Goal: Information Seeking & Learning: Learn about a topic

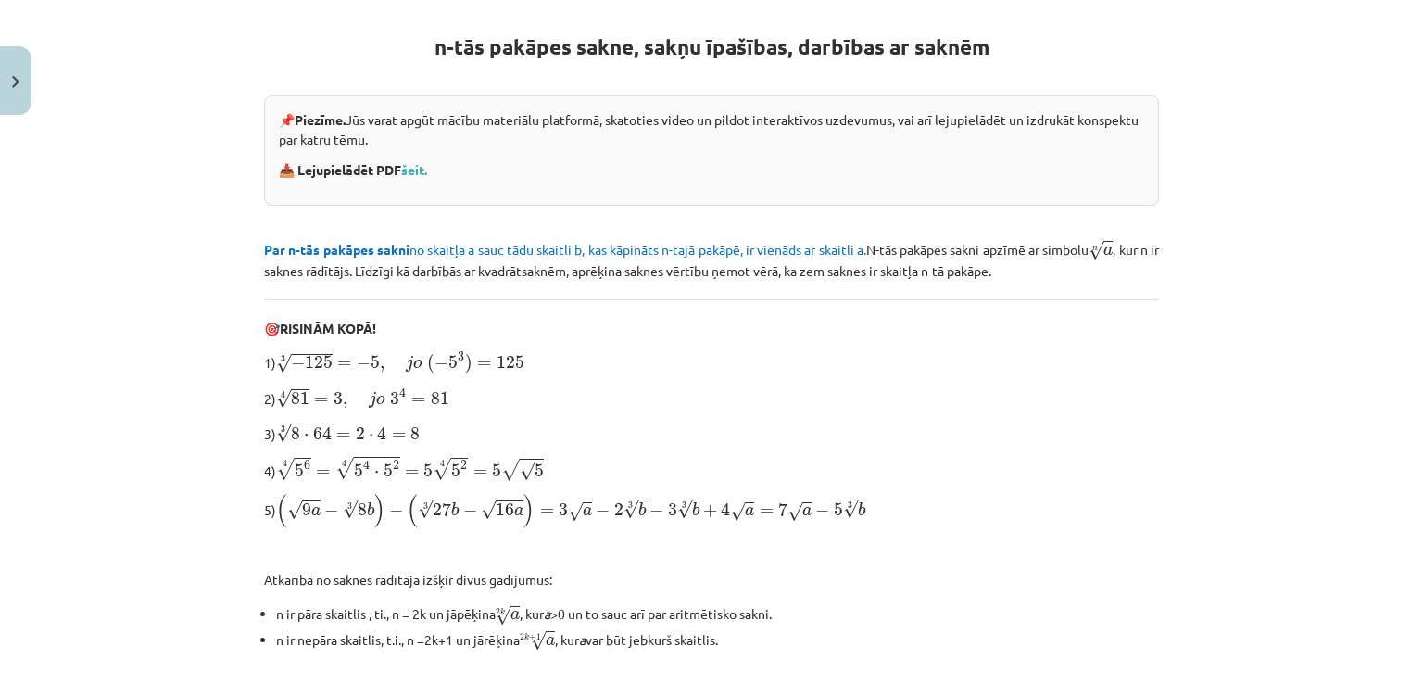
scroll to position [584, 0]
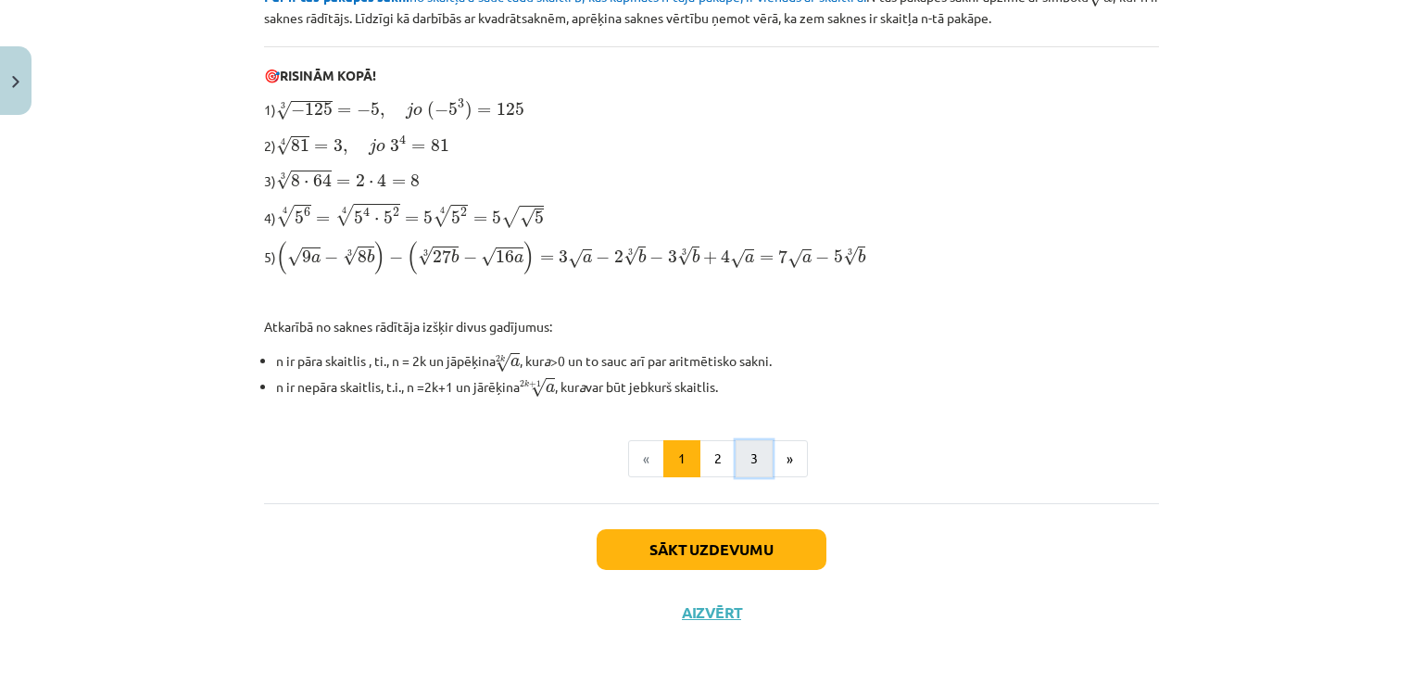
click at [760, 456] on button "3" at bounding box center [754, 458] width 37 height 37
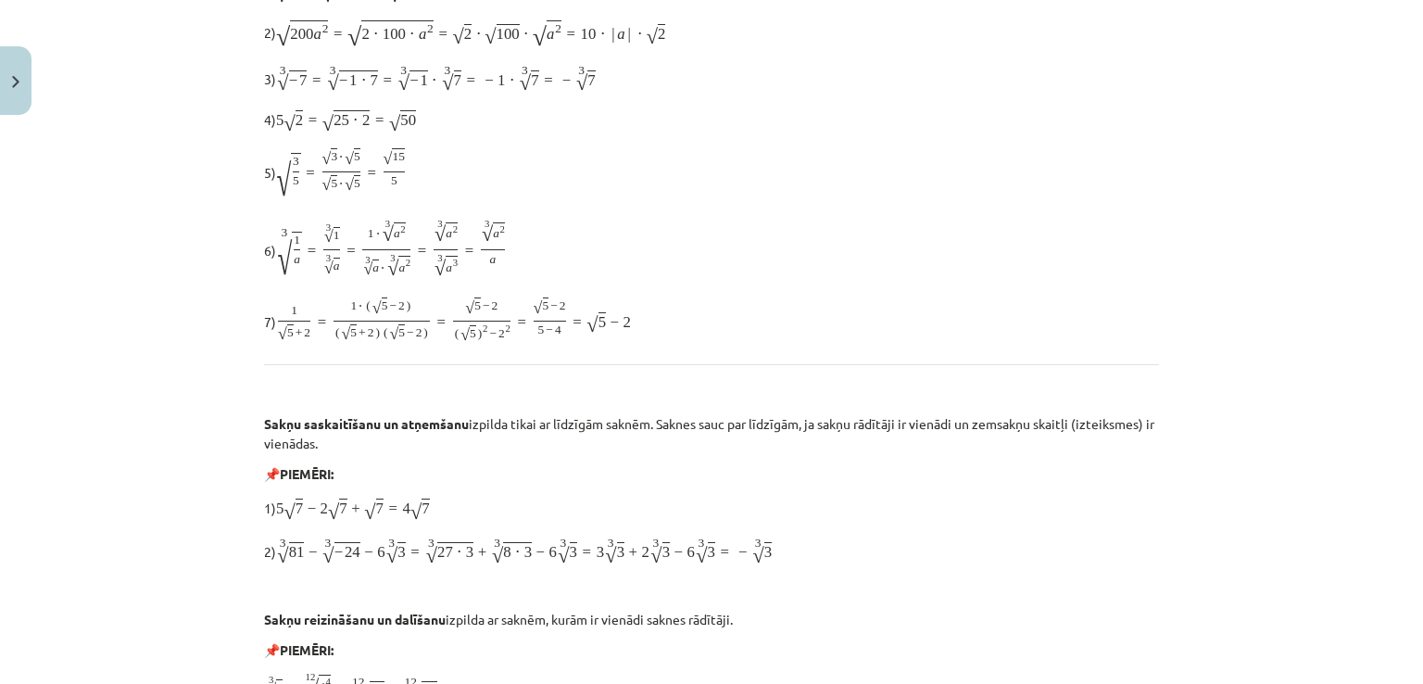
scroll to position [331, 0]
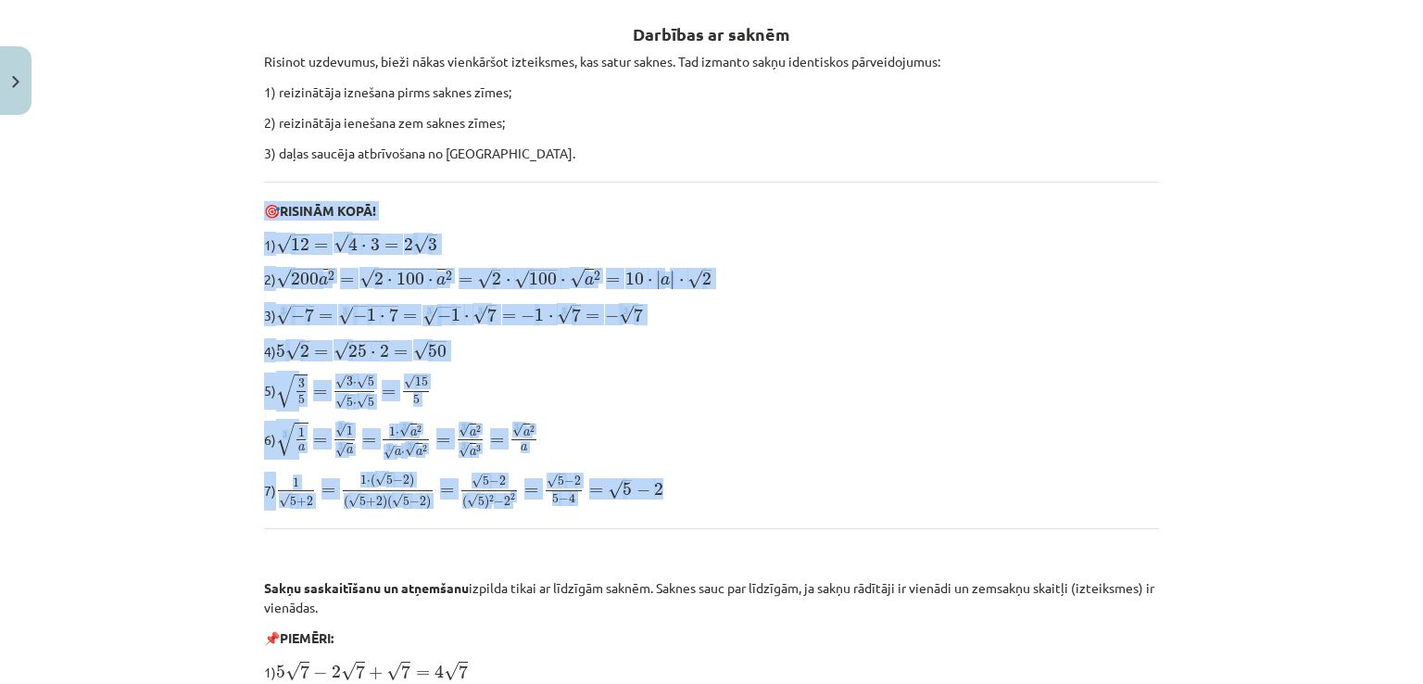
drag, startPoint x: 1422, startPoint y: 179, endPoint x: 1422, endPoint y: 503, distance: 324.3
click at [1422, 503] on div "Mācību tēma: Matemātikas i - 12. klases 1. ieskaites mācību materiāls (ab) #4 📝…" at bounding box center [711, 342] width 1423 height 684
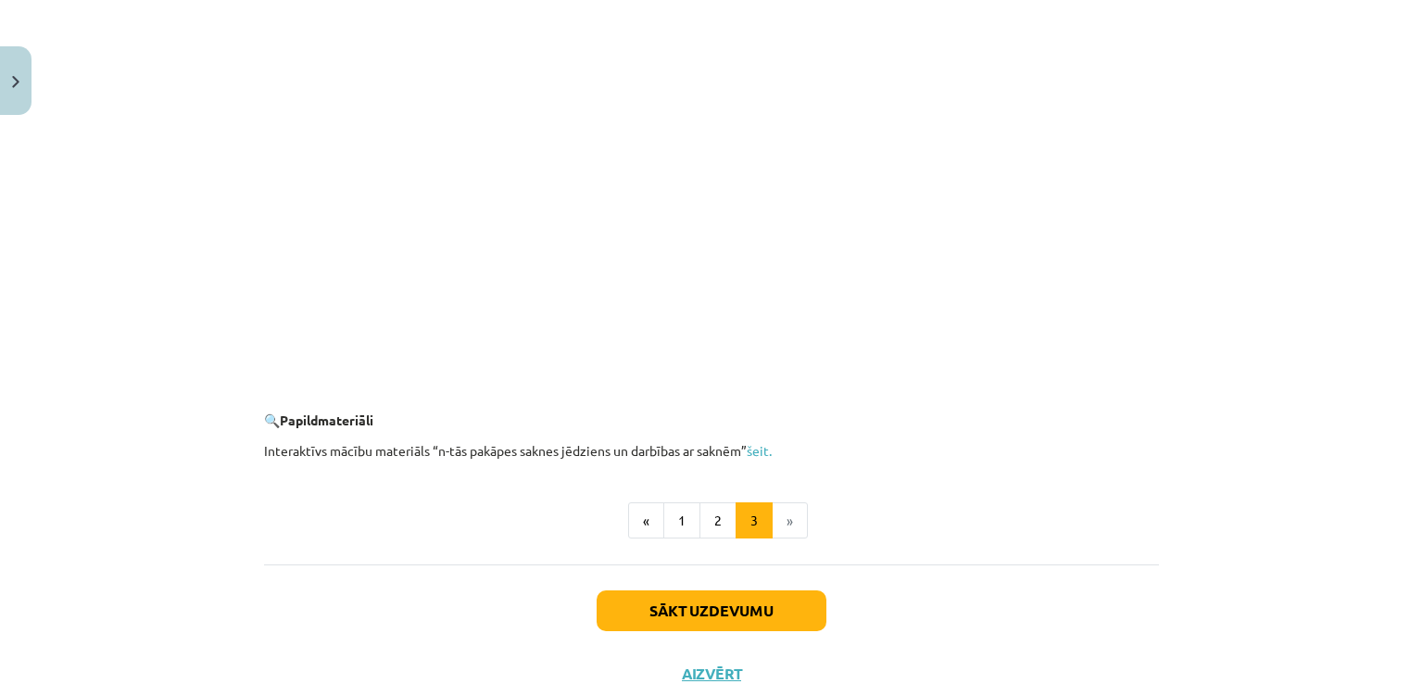
scroll to position [3355, 0]
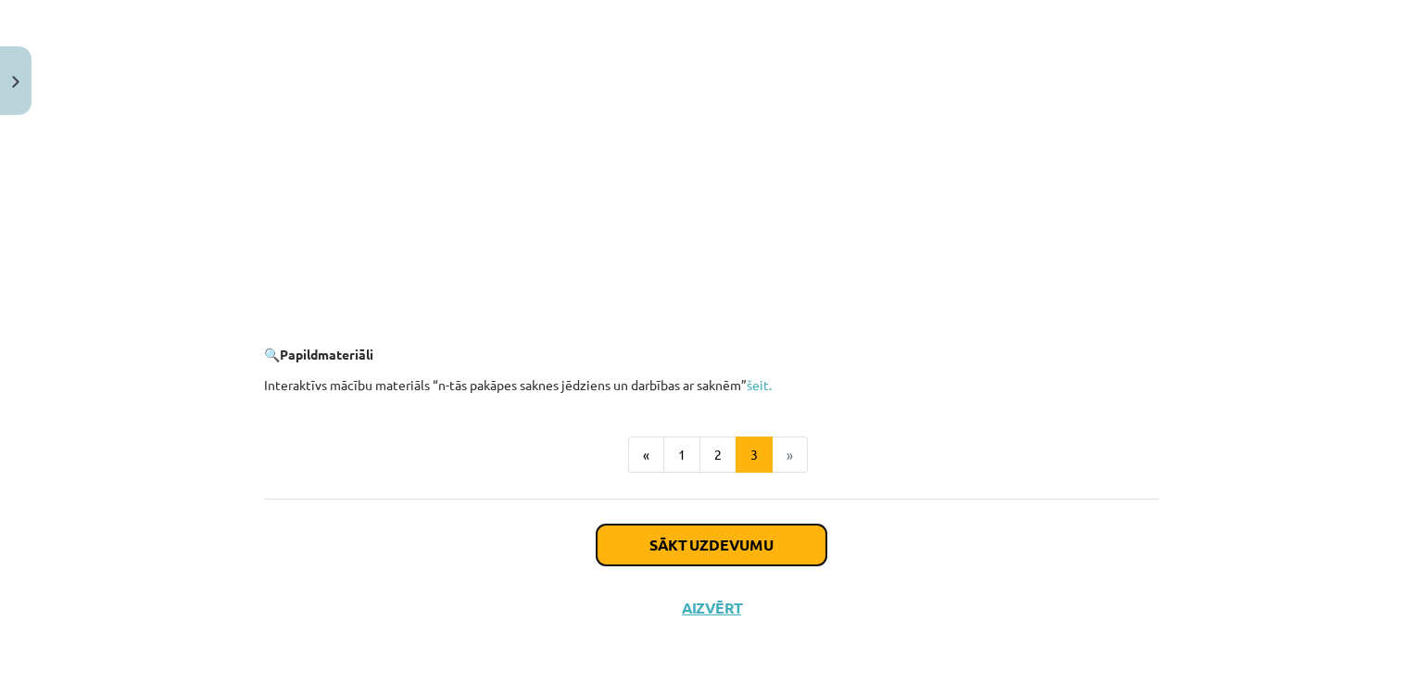
click at [730, 542] on button "Sākt uzdevumu" at bounding box center [712, 544] width 230 height 41
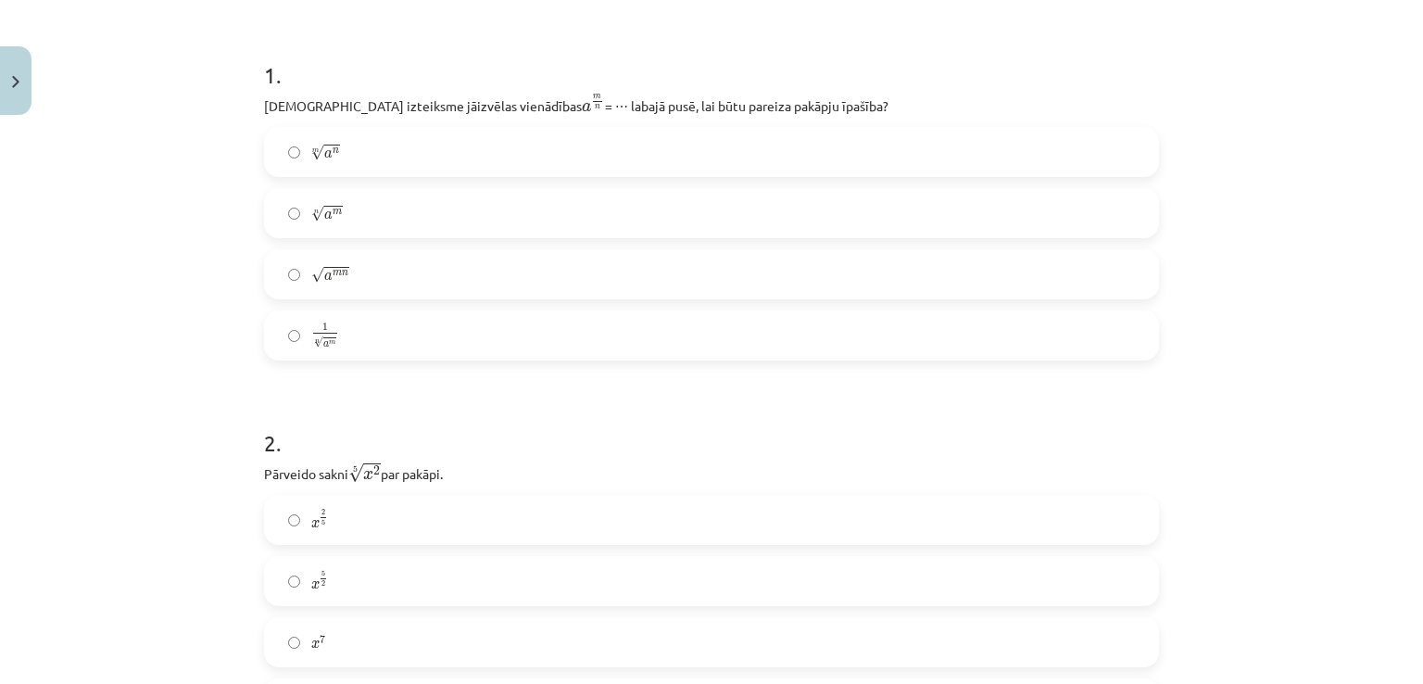
scroll to position [329, 0]
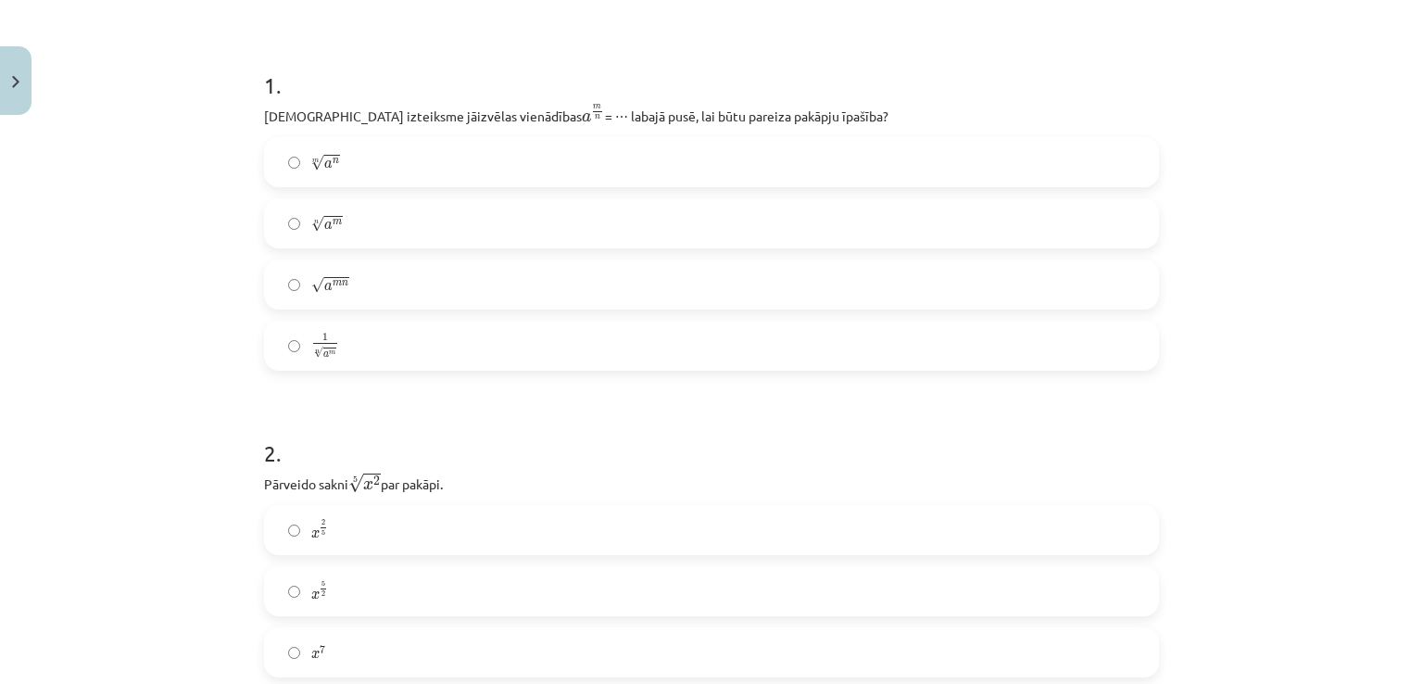
click at [337, 231] on label "n √ a m a m n" at bounding box center [711, 223] width 891 height 46
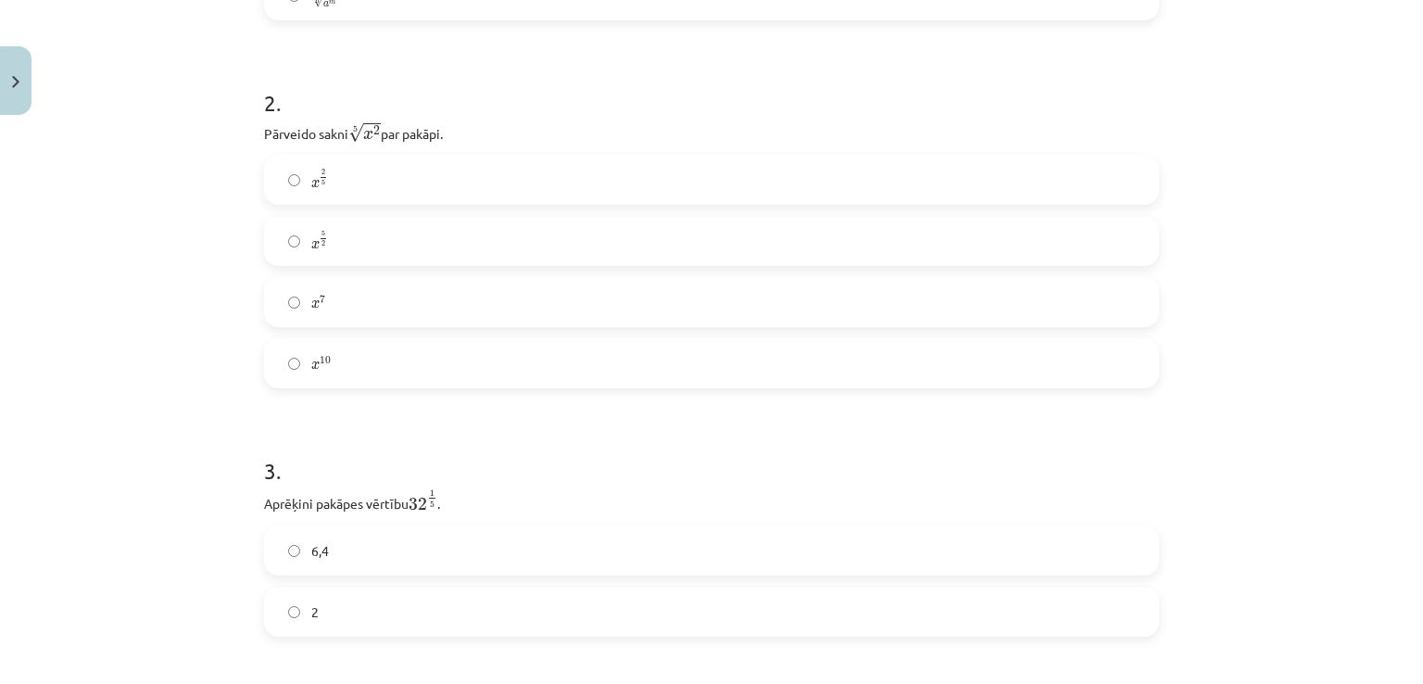
scroll to position [696, 0]
click at [559, 158] on label "x 2 5 x 2 5" at bounding box center [711, 163] width 891 height 46
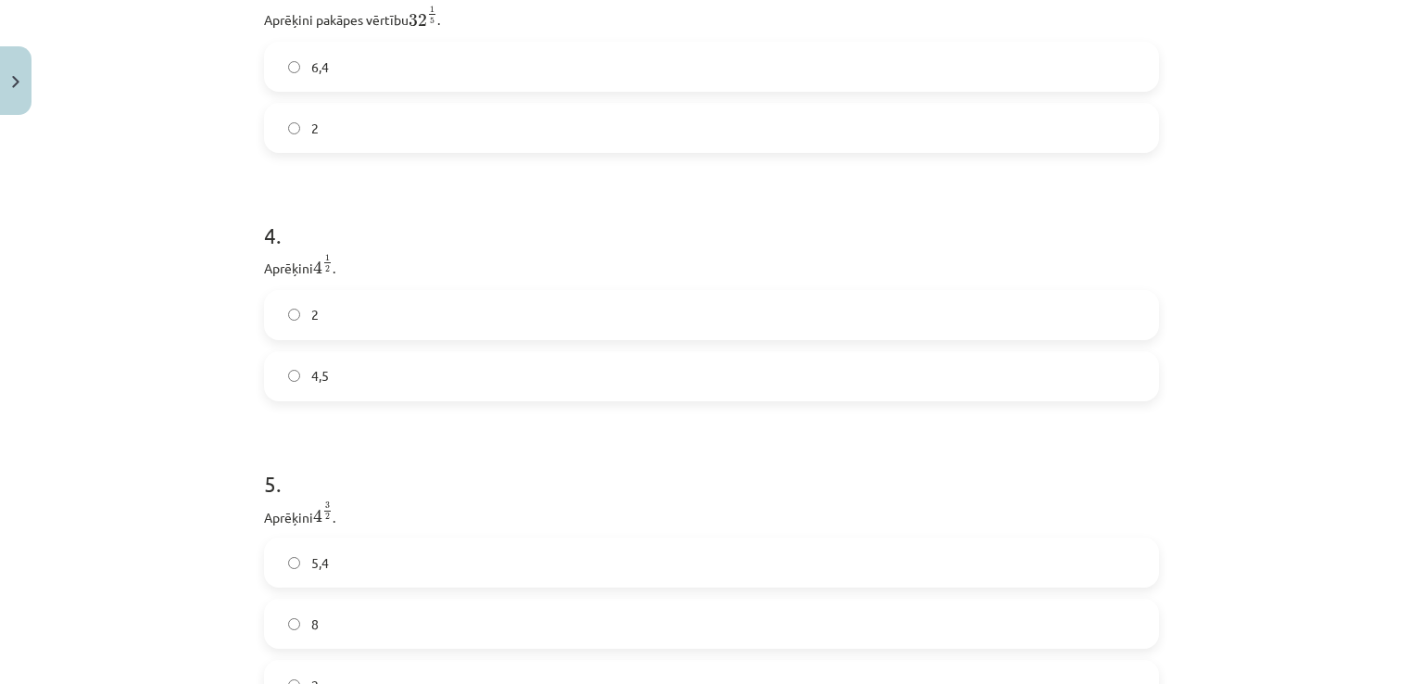
scroll to position [1080, 0]
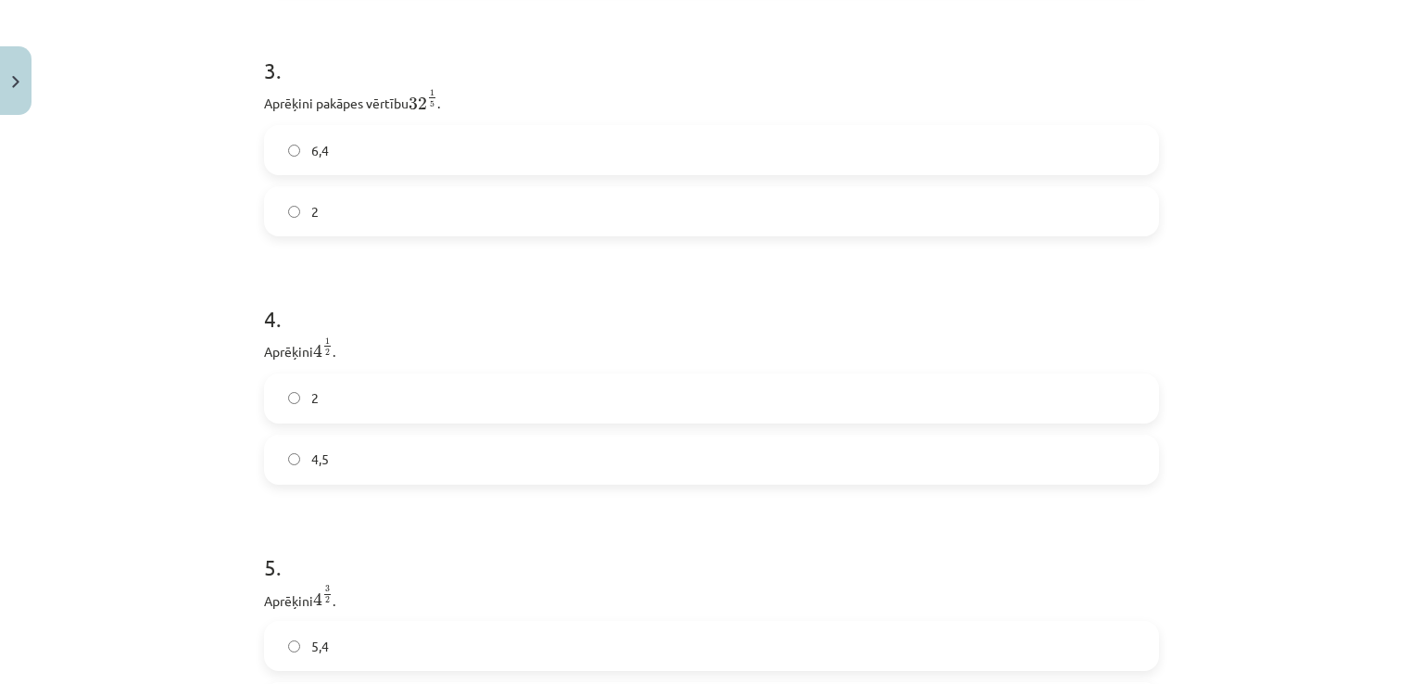
click at [871, 209] on label "2" at bounding box center [711, 211] width 891 height 46
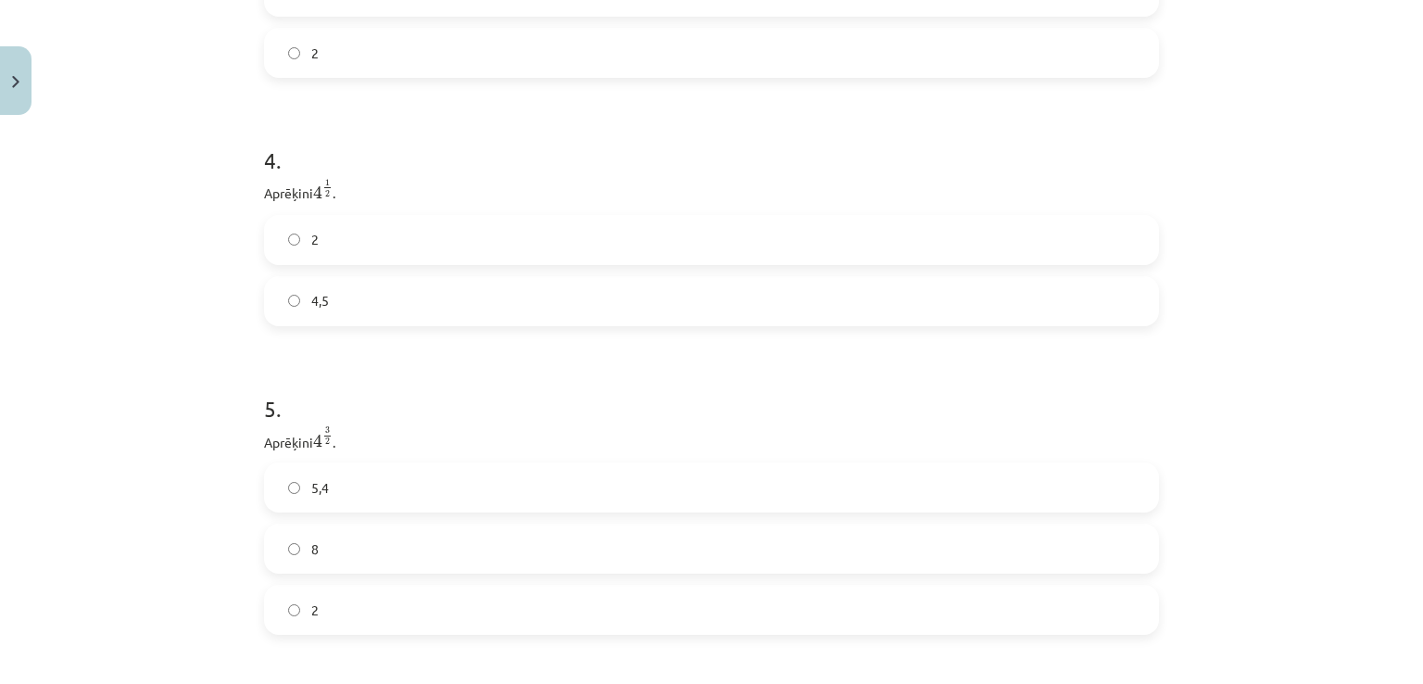
scroll to position [1244, 0]
click at [707, 270] on div "2 4,5" at bounding box center [711, 264] width 895 height 111
click at [711, 253] on label "2" at bounding box center [711, 234] width 891 height 46
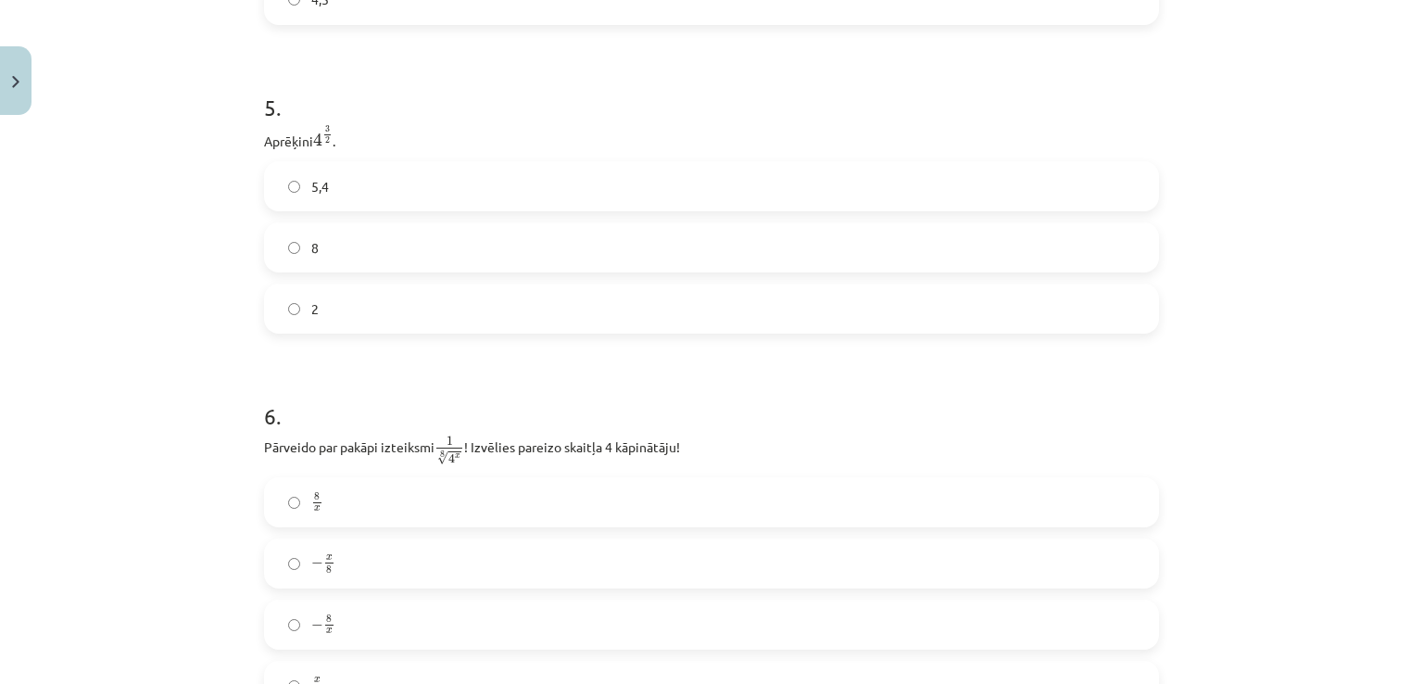
click at [967, 268] on label "8" at bounding box center [711, 247] width 891 height 46
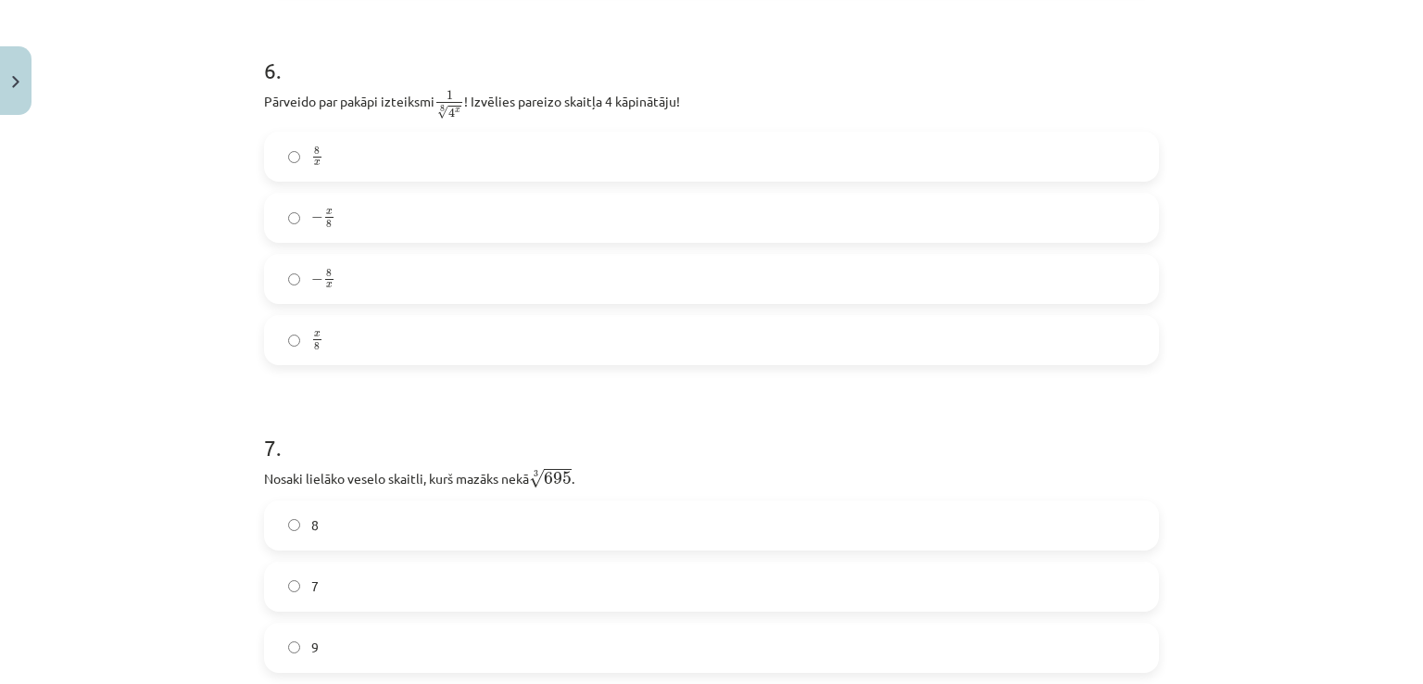
scroll to position [1874, 0]
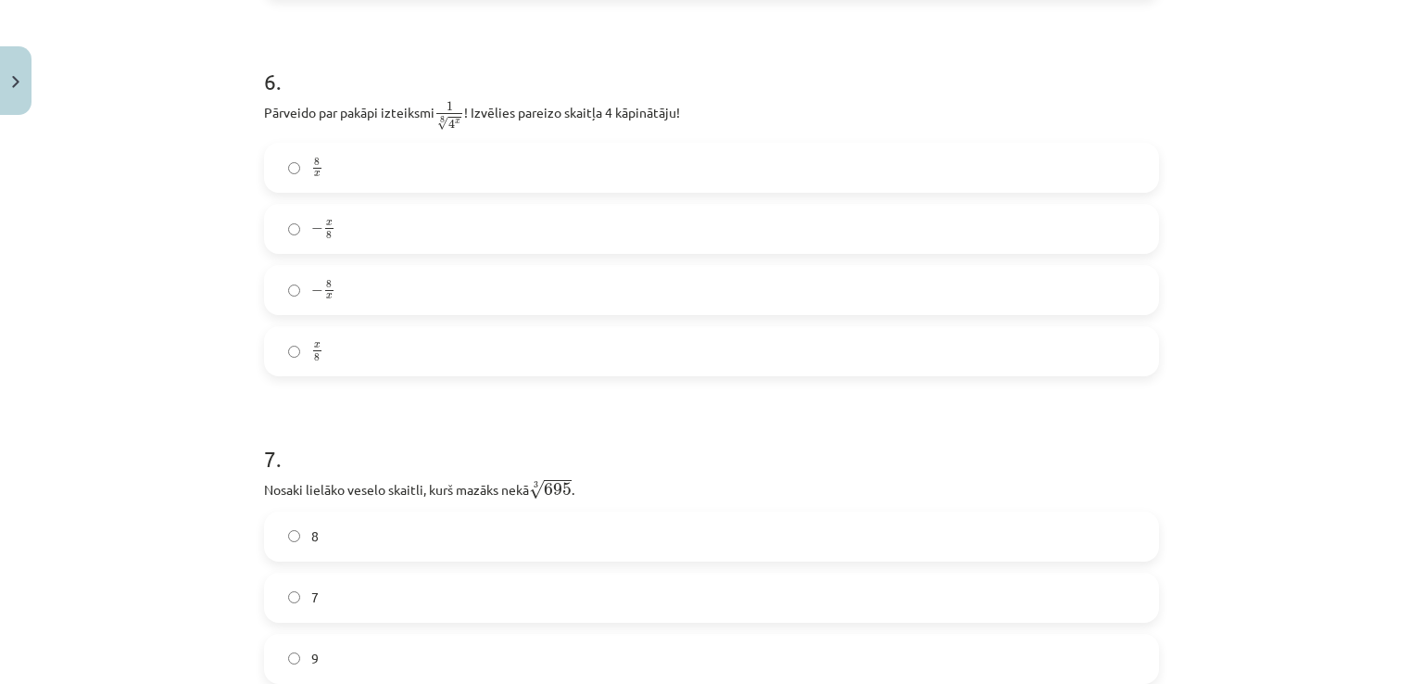
click at [547, 244] on label "− x 8 − x 8" at bounding box center [711, 229] width 891 height 46
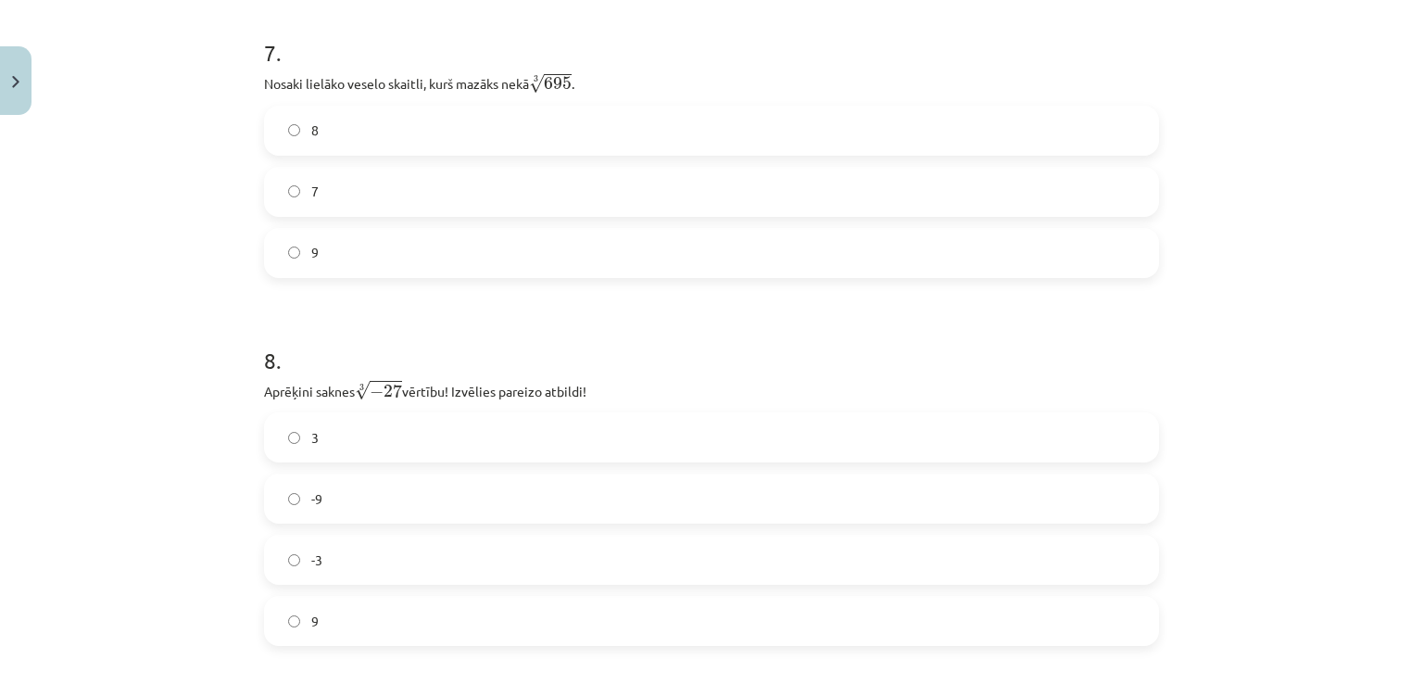
scroll to position [2203, 0]
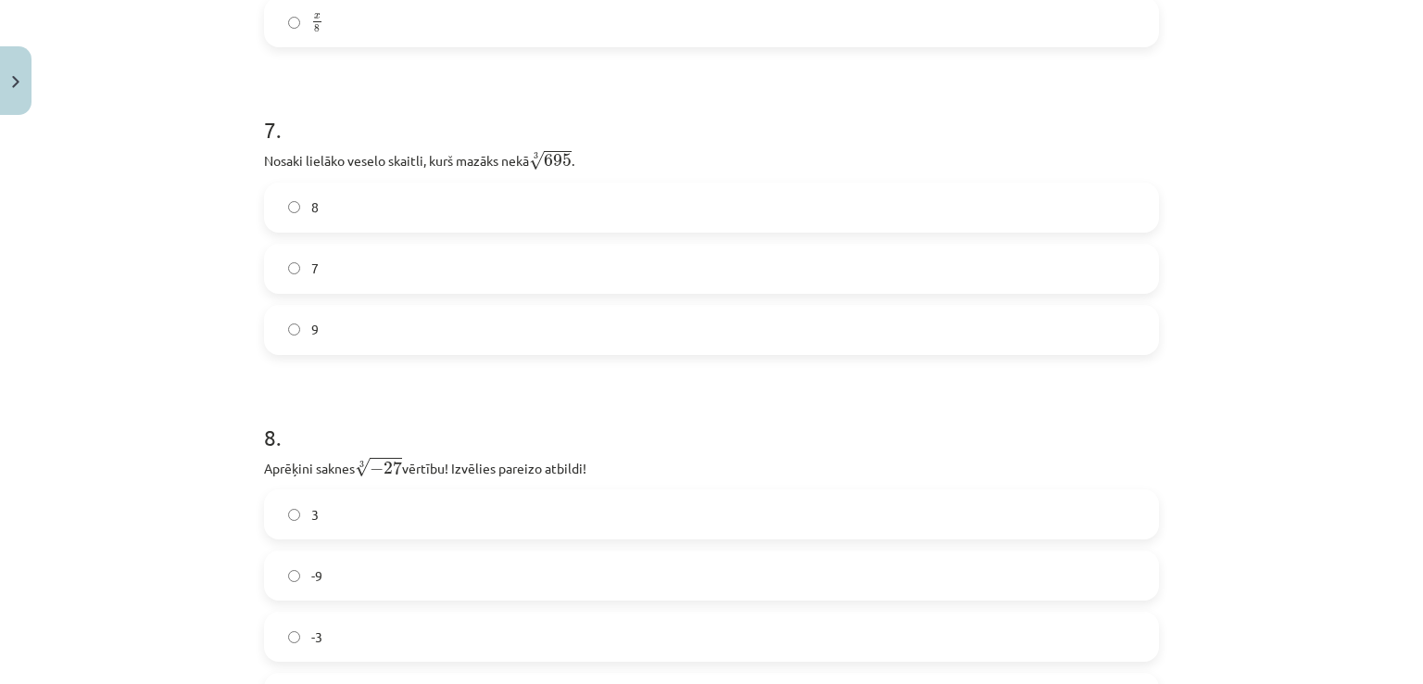
click at [883, 198] on label "8" at bounding box center [711, 207] width 891 height 46
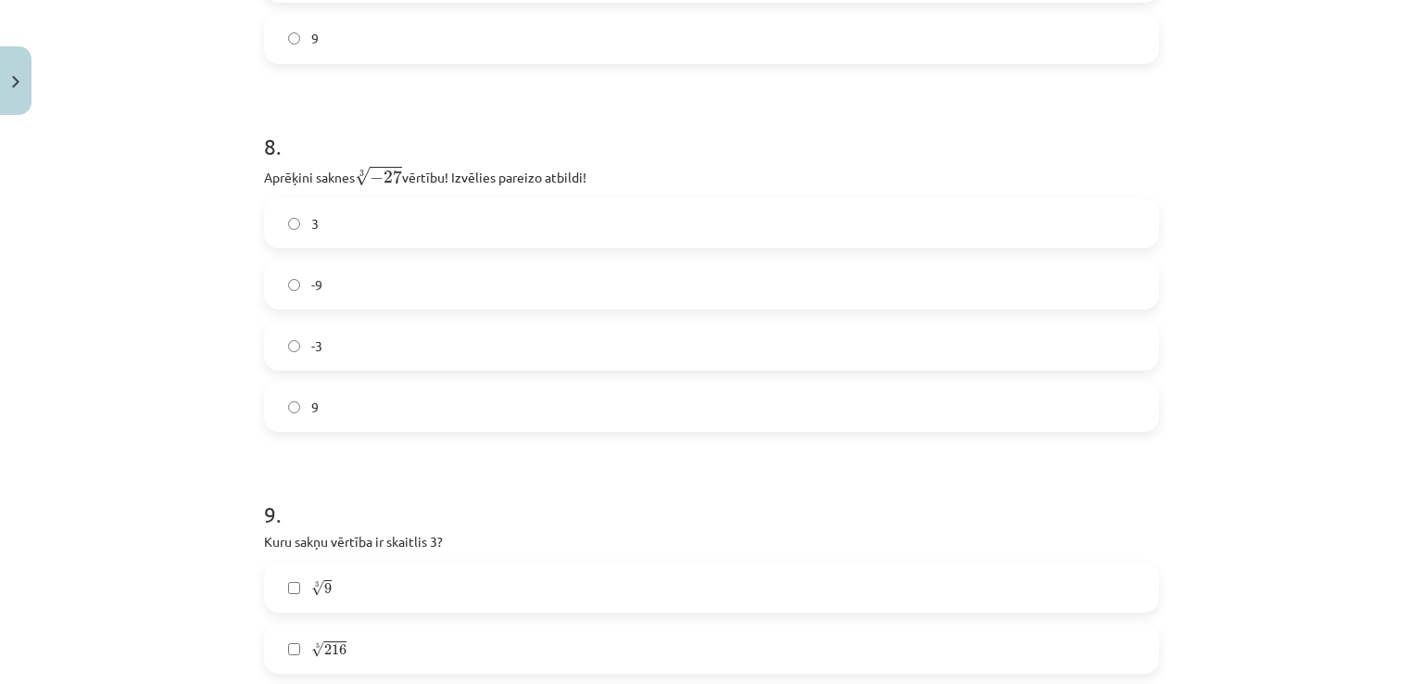
scroll to position [2520, 0]
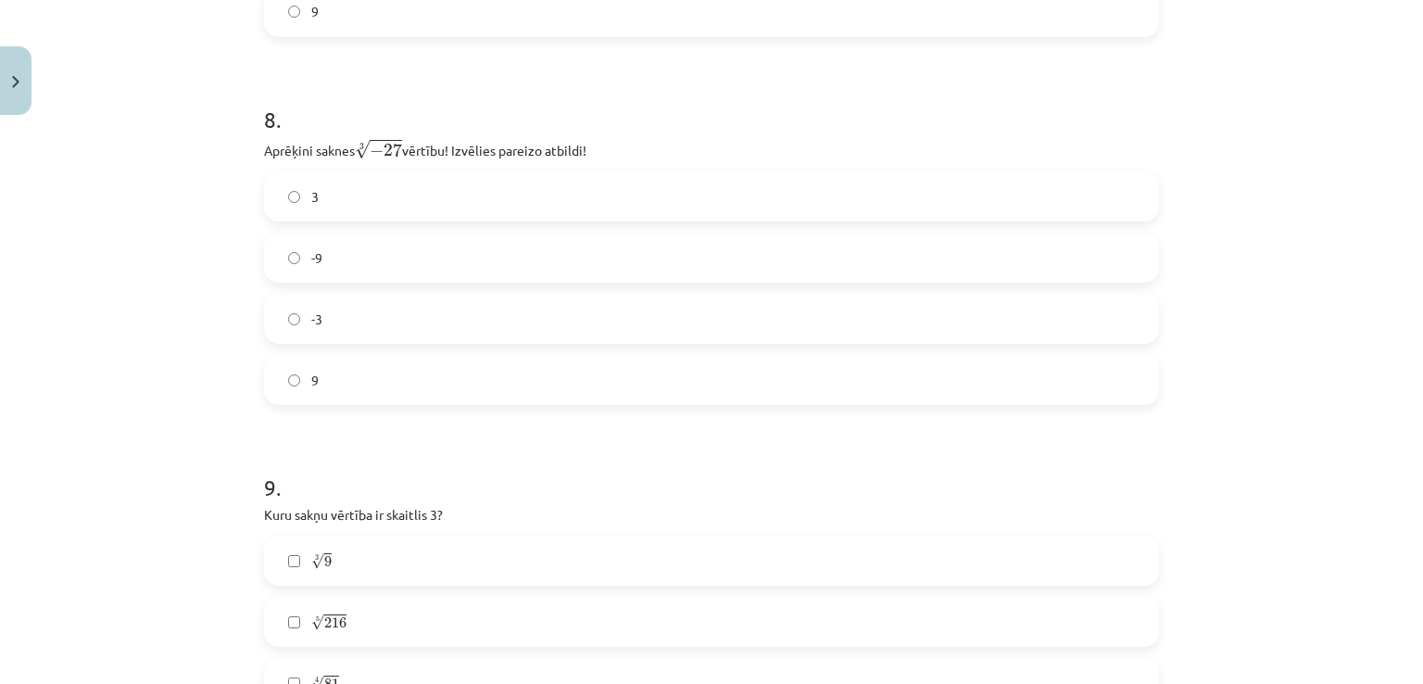
click at [590, 324] on label "-3" at bounding box center [711, 319] width 891 height 46
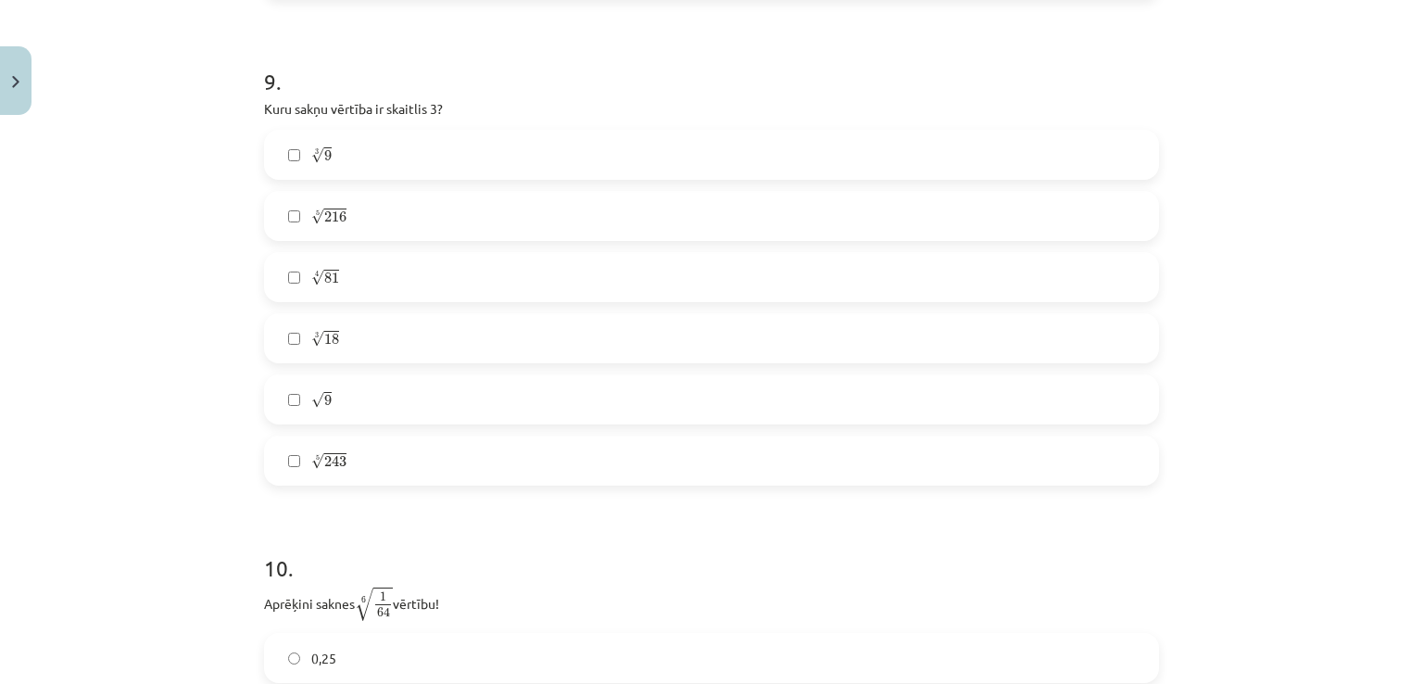
scroll to position [2910, 0]
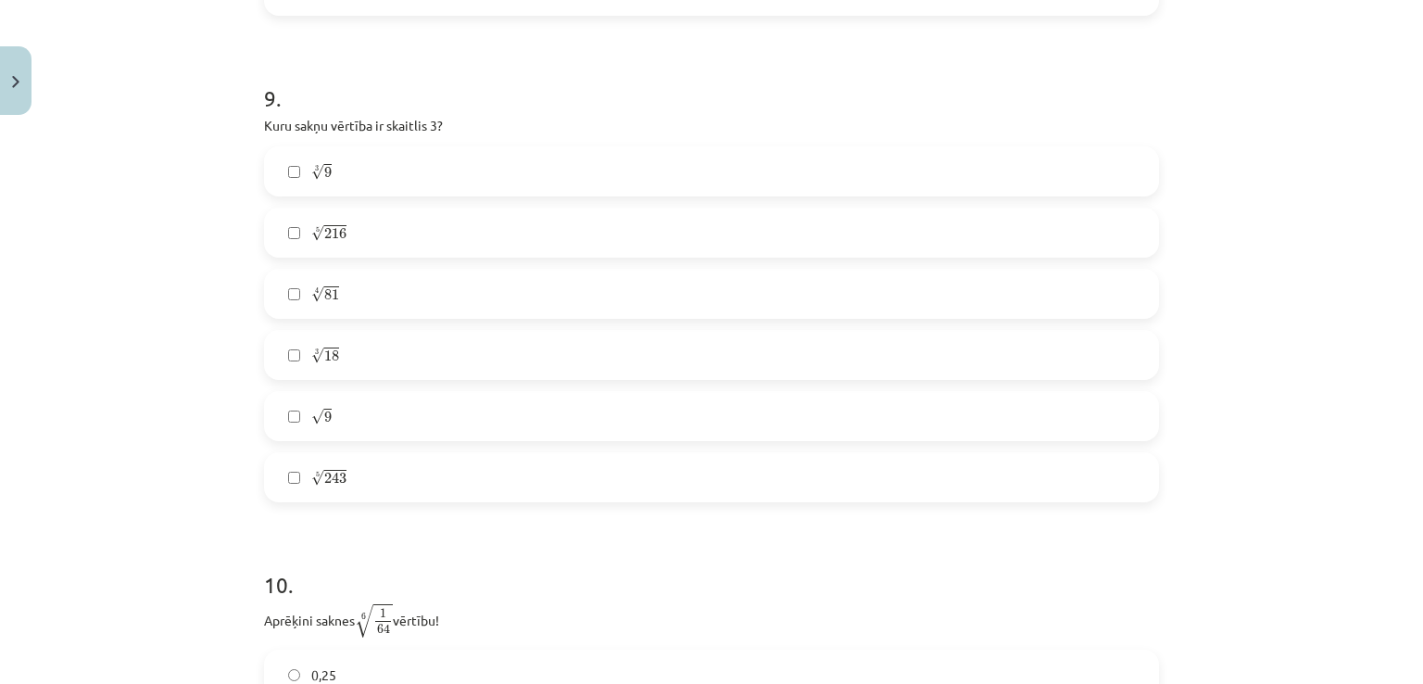
click at [350, 406] on label "√ 9 9" at bounding box center [711, 416] width 891 height 46
click at [360, 300] on label "4 √ 81 81 4" at bounding box center [711, 294] width 891 height 46
click at [347, 461] on label "5 √ 243 243 5" at bounding box center [711, 477] width 891 height 46
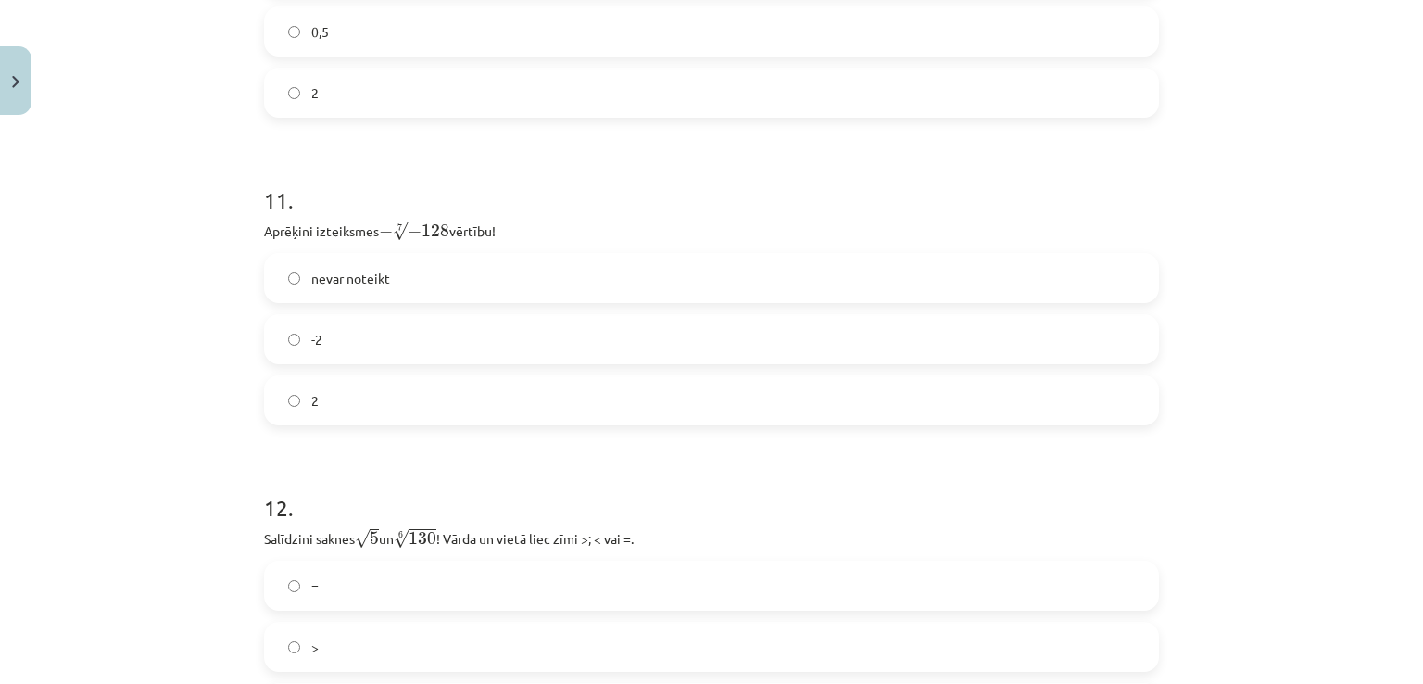
scroll to position [3607, 0]
click at [811, 415] on label "2" at bounding box center [711, 407] width 891 height 46
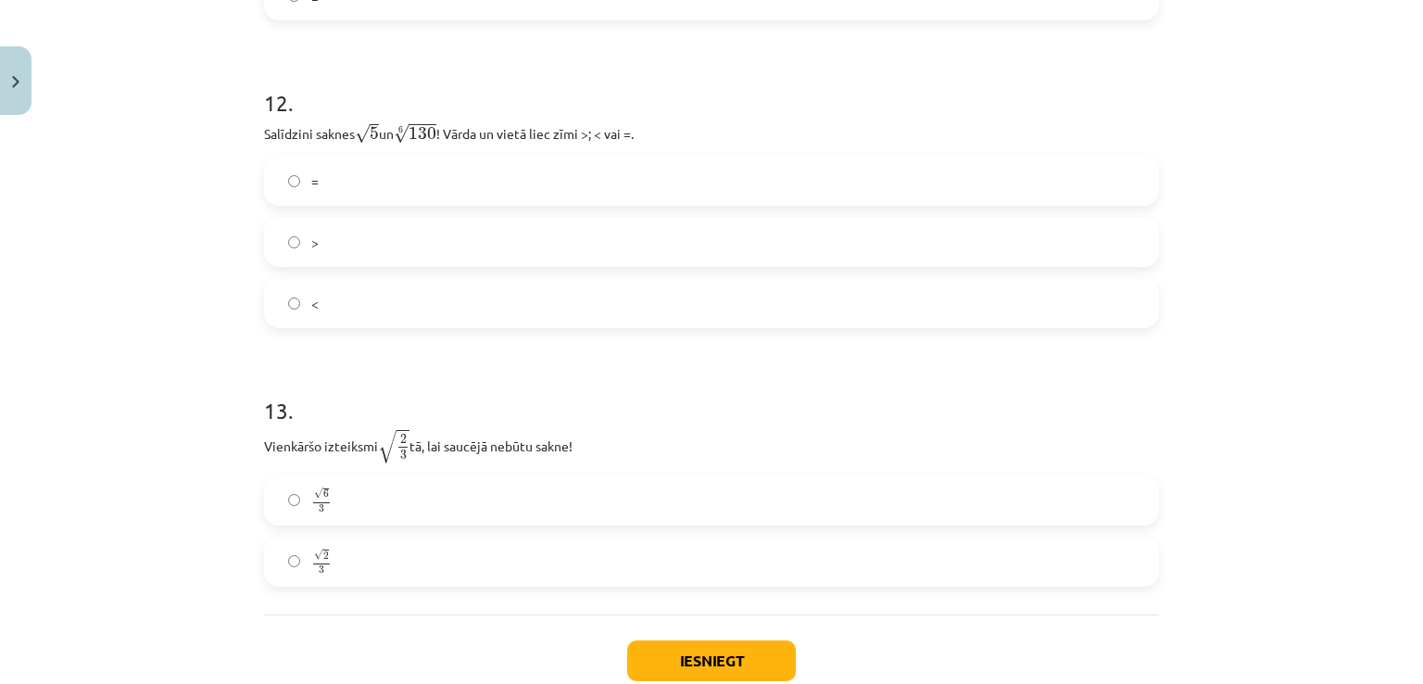
scroll to position [4030, 0]
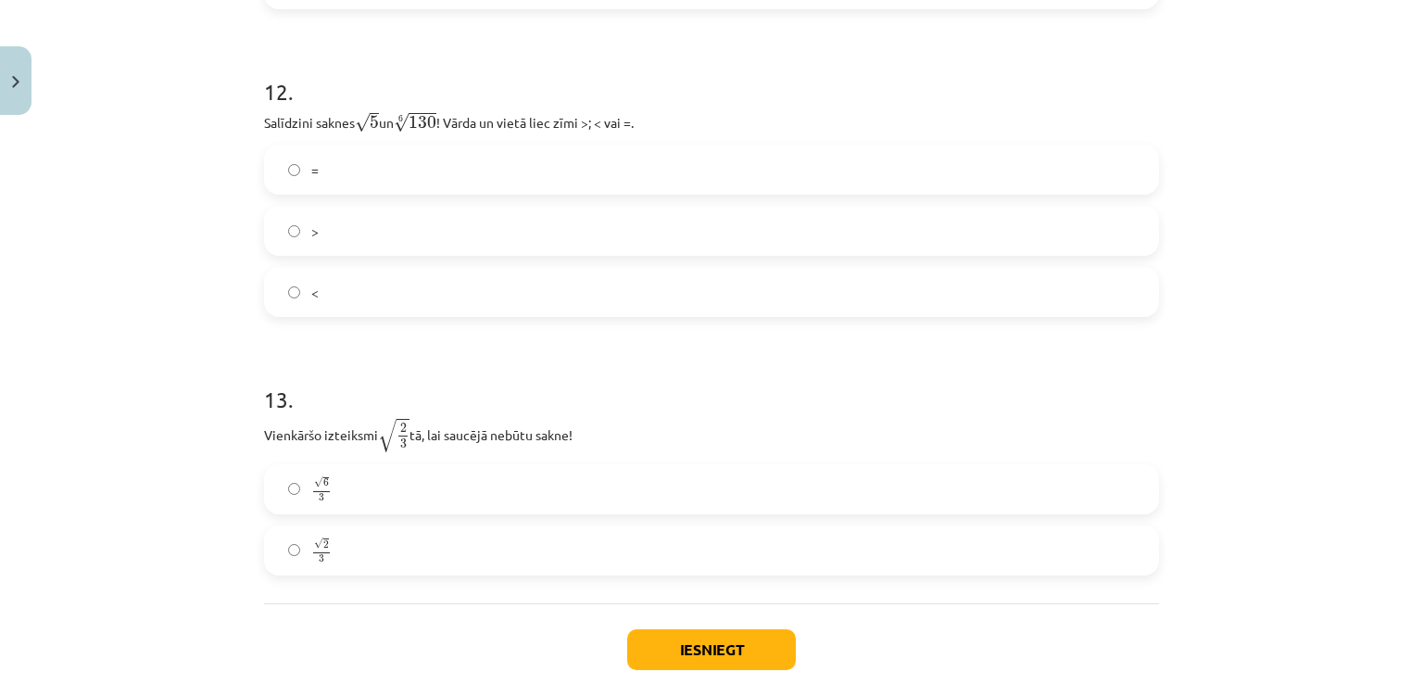
click at [389, 293] on label "<" at bounding box center [711, 292] width 891 height 46
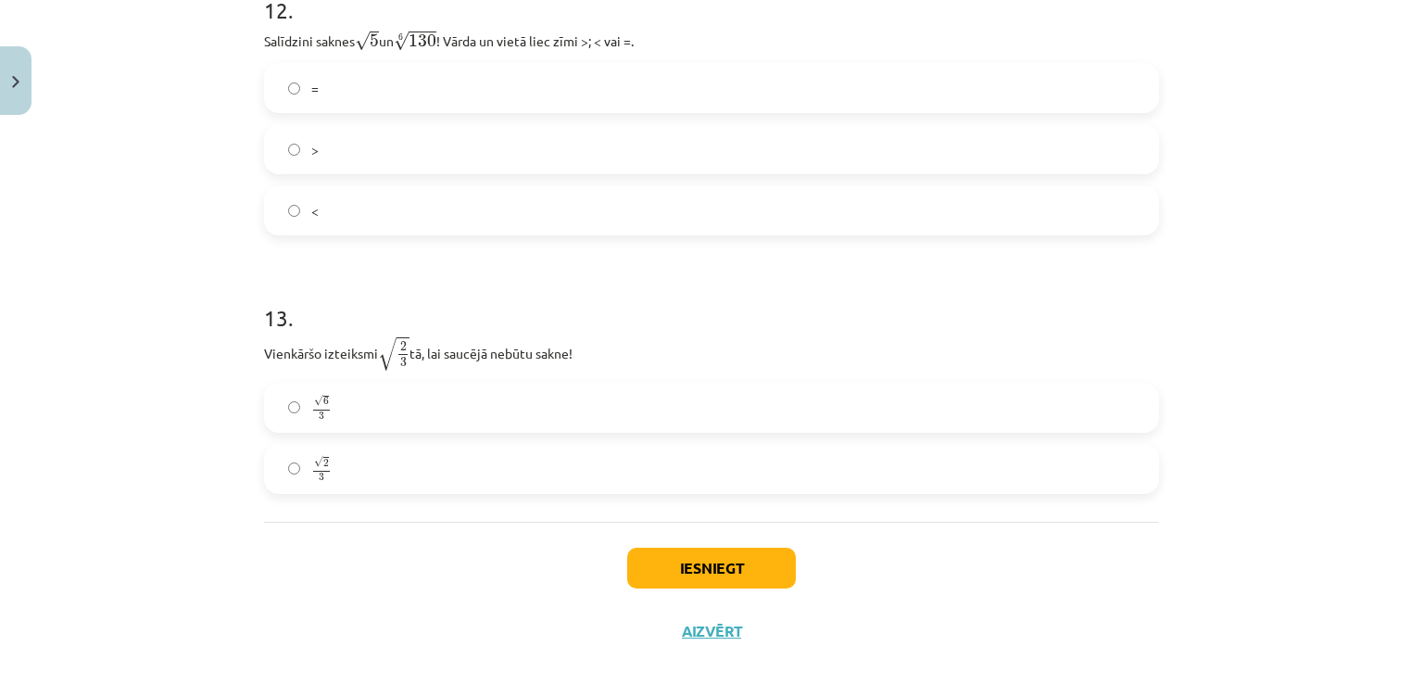
scroll to position [4139, 0]
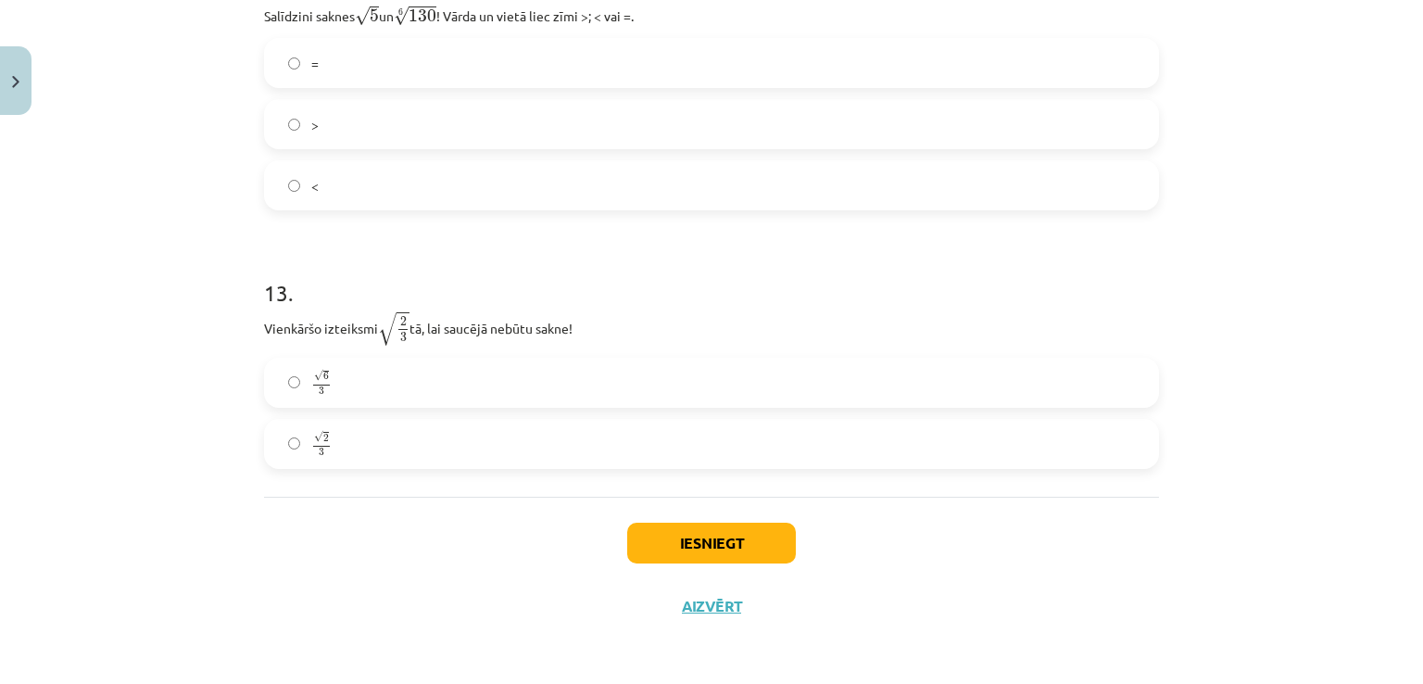
click at [358, 380] on label "√ 6 3 6 3" at bounding box center [711, 383] width 891 height 46
click at [756, 544] on button "Iesniegt" at bounding box center [711, 543] width 169 height 41
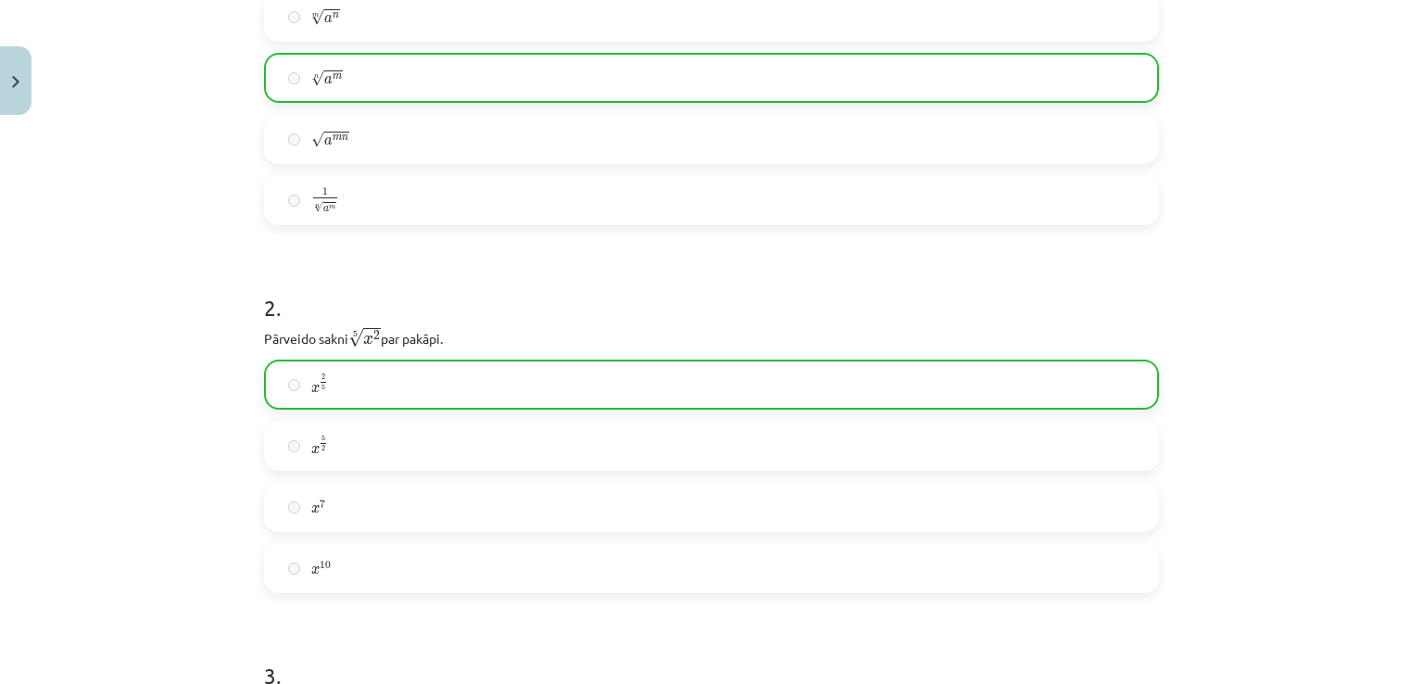
scroll to position [419, 0]
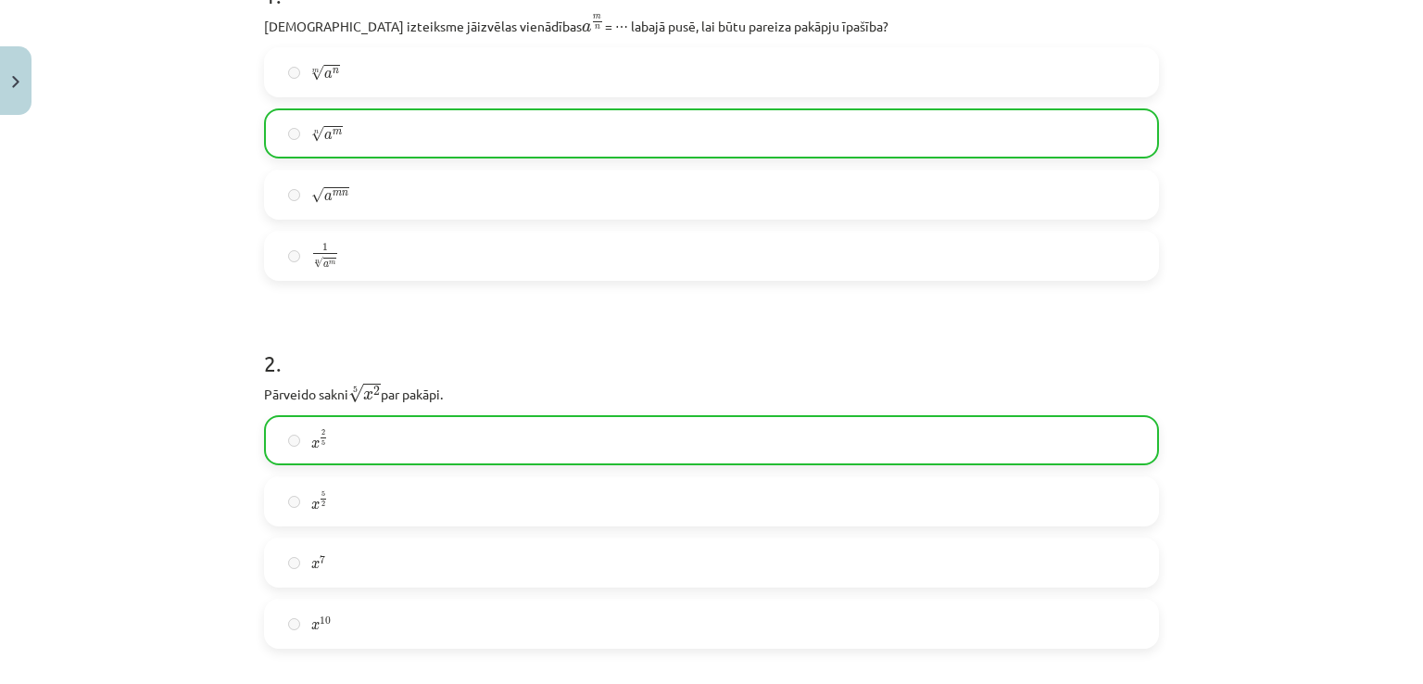
drag, startPoint x: 1379, startPoint y: 133, endPoint x: 1422, endPoint y: 114, distance: 47.7
click at [1422, 114] on div "Mācību tēma: Matemātikas i - 12. klases 1. ieskaites mācību materiāls (ab) #4 📝…" at bounding box center [711, 342] width 1423 height 684
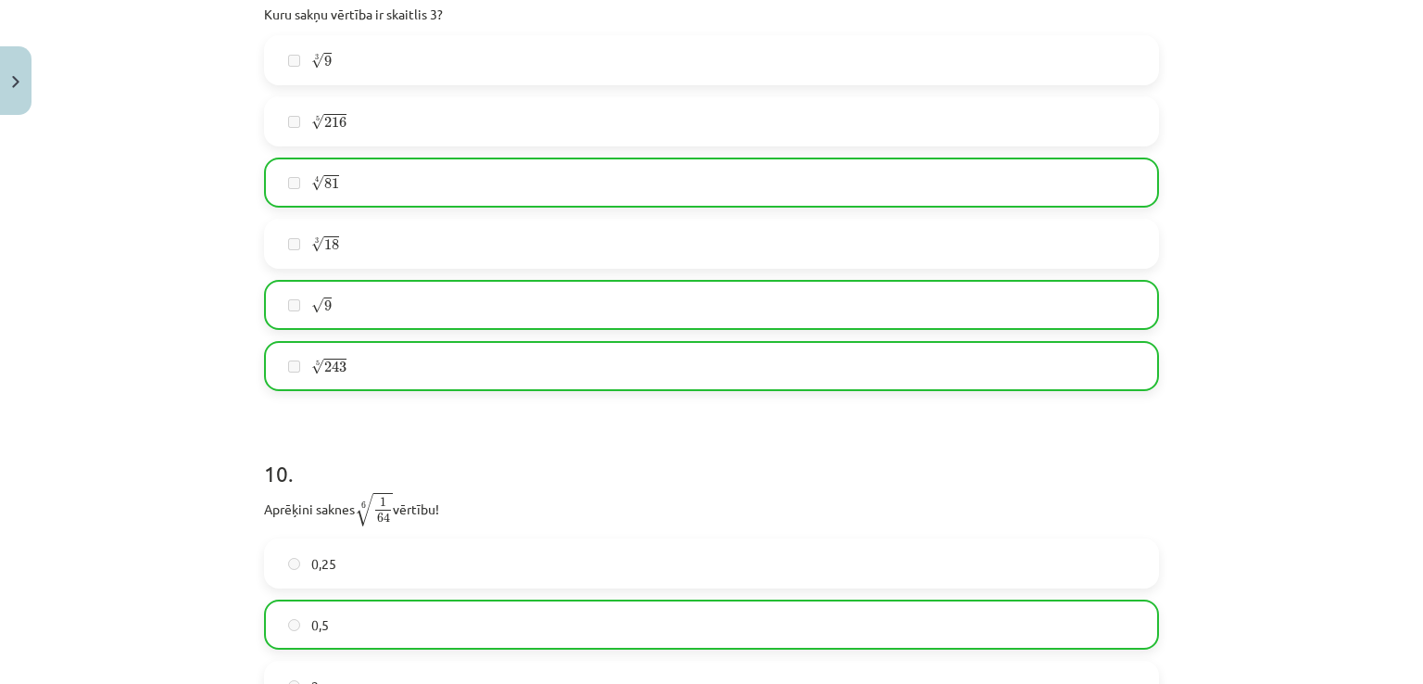
scroll to position [4197, 0]
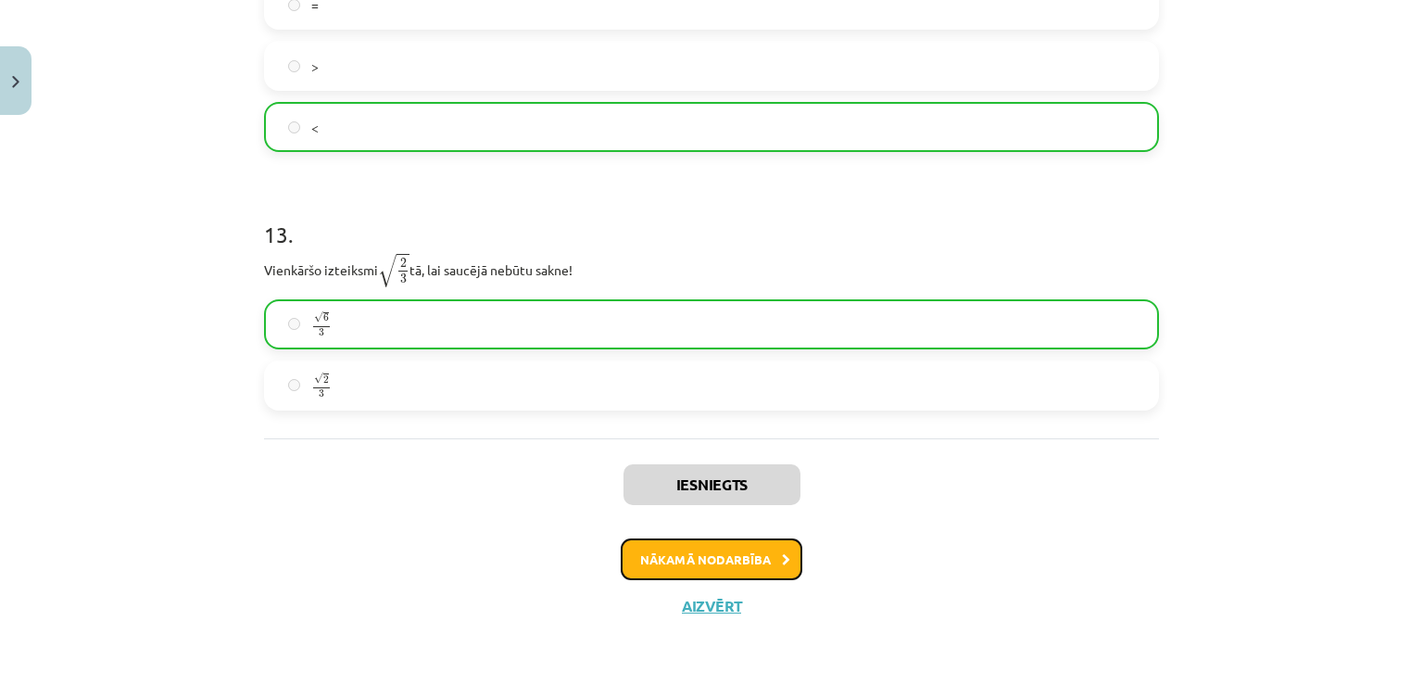
click at [682, 553] on button "Nākamā nodarbība" at bounding box center [712, 559] width 182 height 43
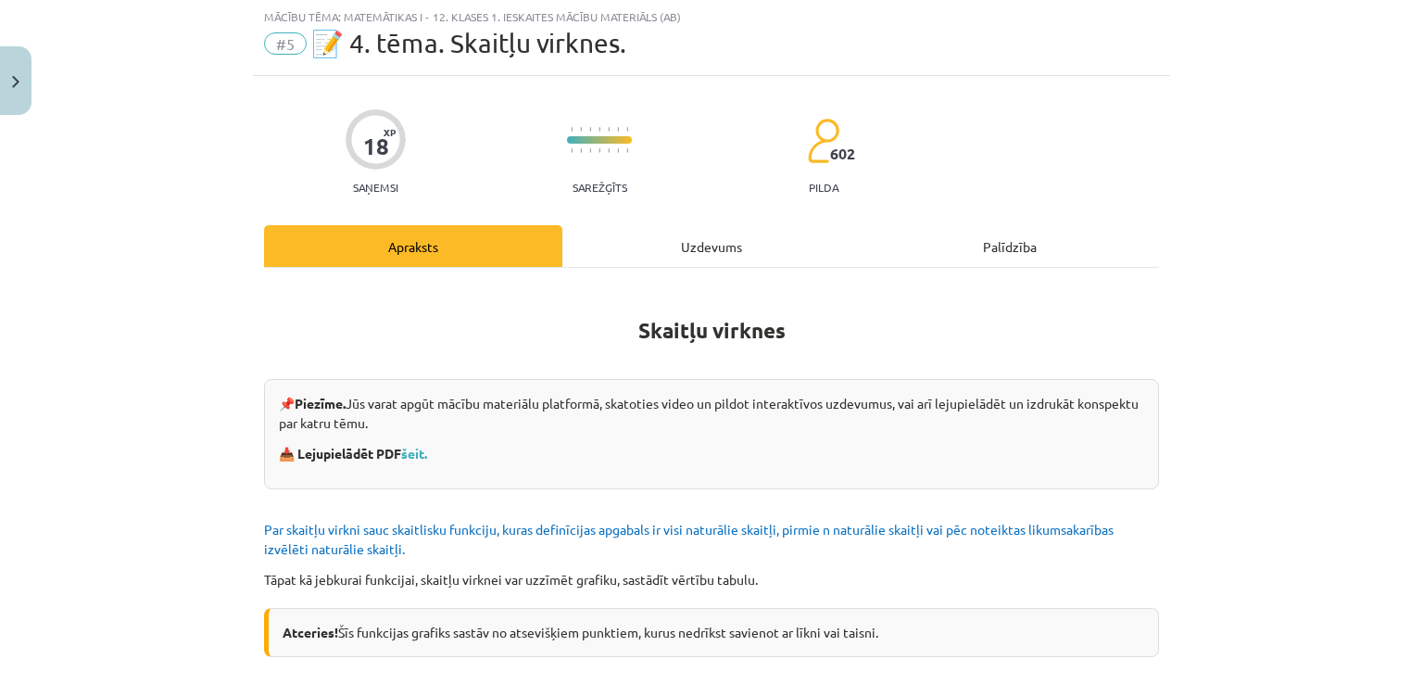
scroll to position [46, 0]
click at [701, 235] on div "Uzdevums" at bounding box center [711, 247] width 298 height 42
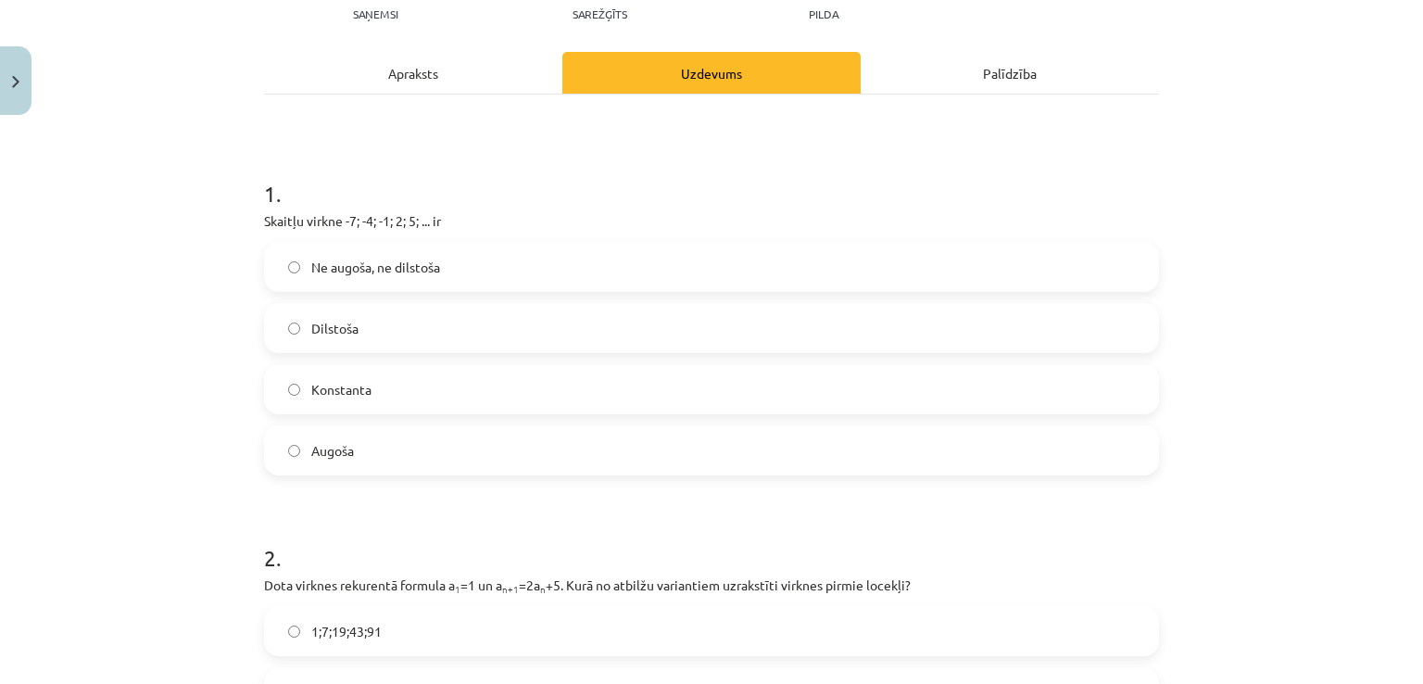
scroll to position [218, 0]
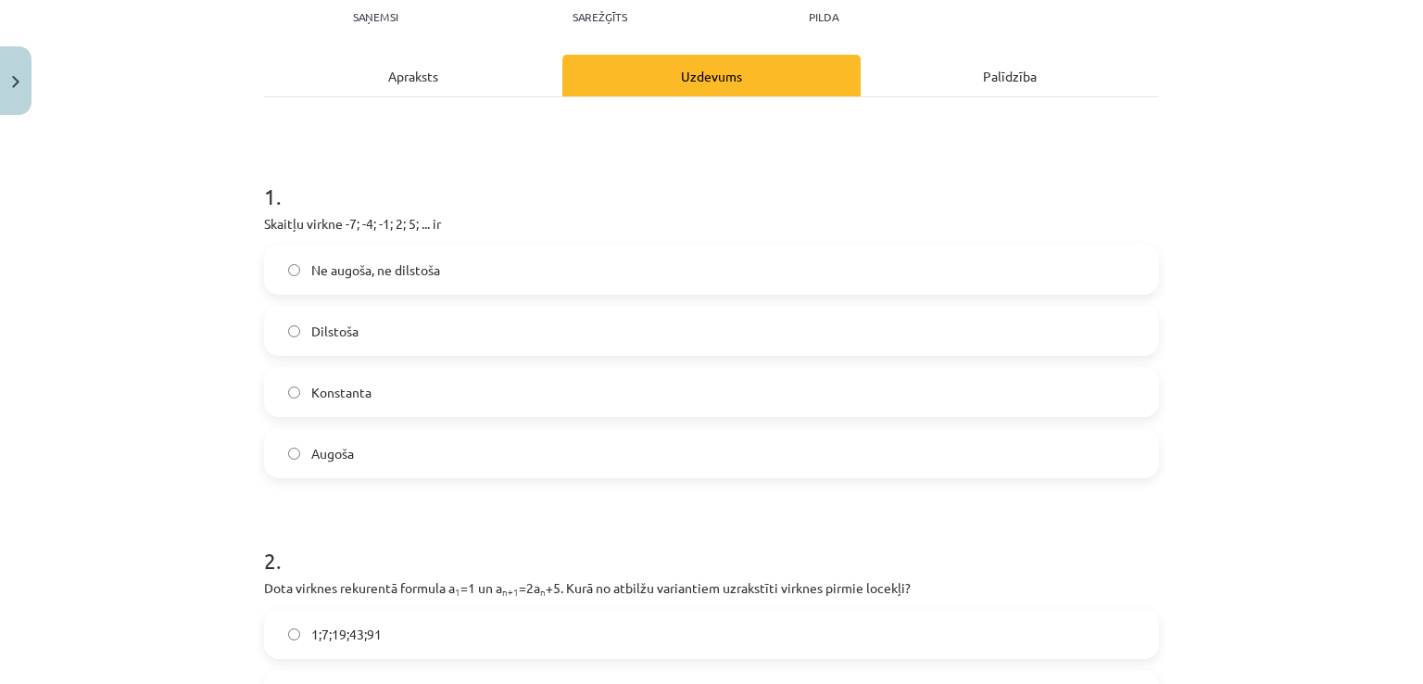
click at [330, 430] on label "Augoša" at bounding box center [711, 453] width 891 height 46
click at [540, 386] on label "Konstanta" at bounding box center [711, 392] width 891 height 46
click at [353, 67] on div "Apraksts" at bounding box center [413, 76] width 298 height 42
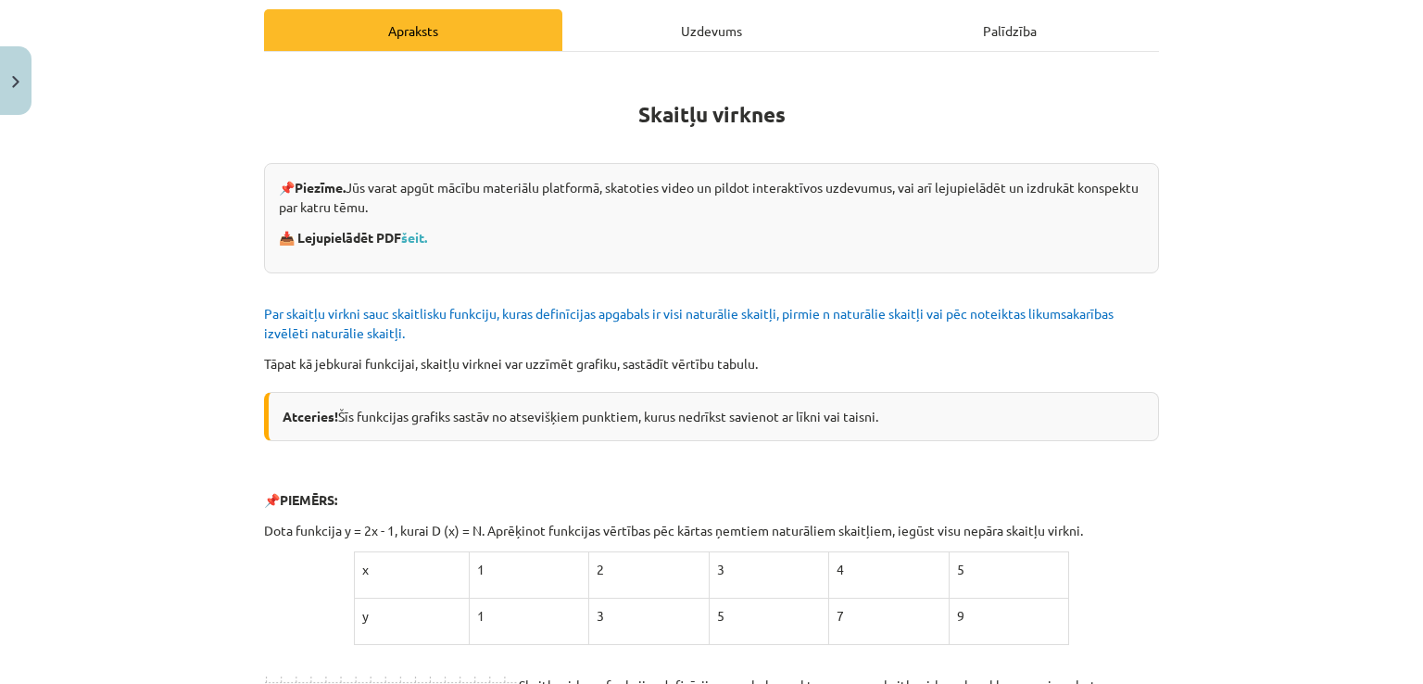
scroll to position [278, 0]
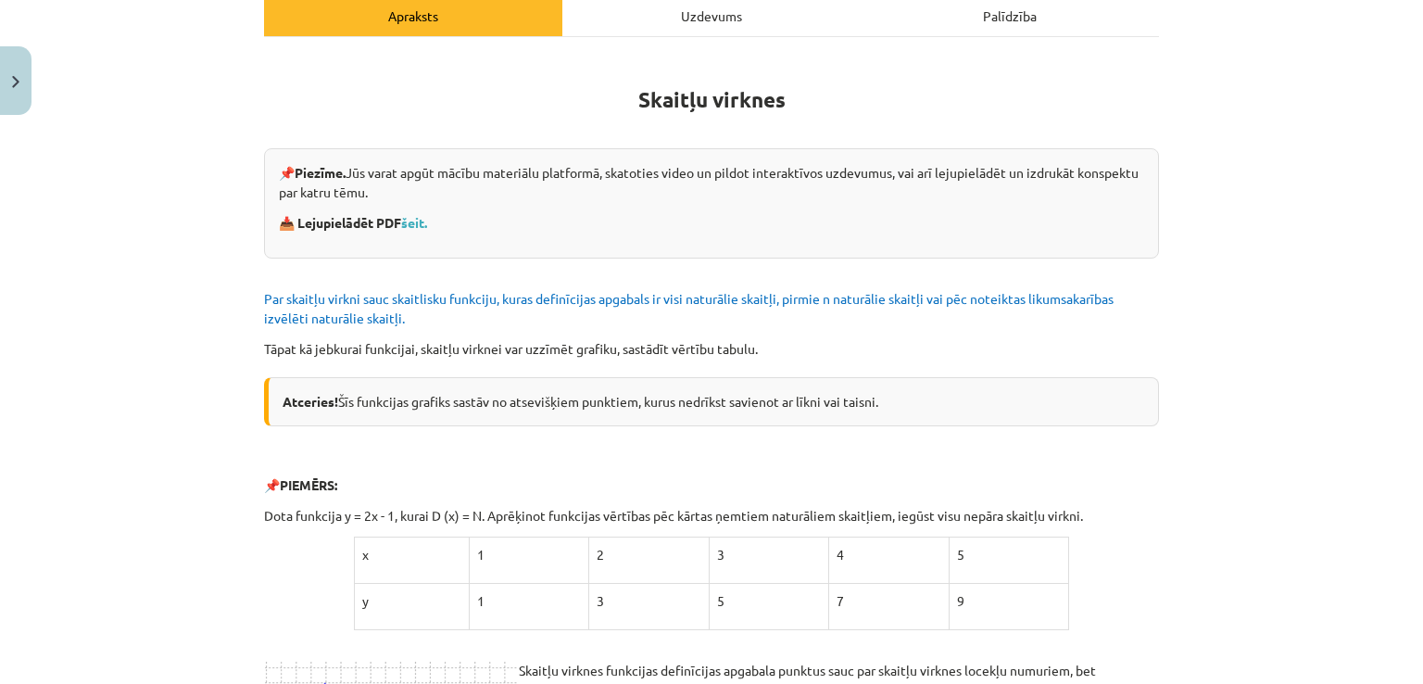
click at [741, 18] on div "Uzdevums" at bounding box center [711, 15] width 298 height 42
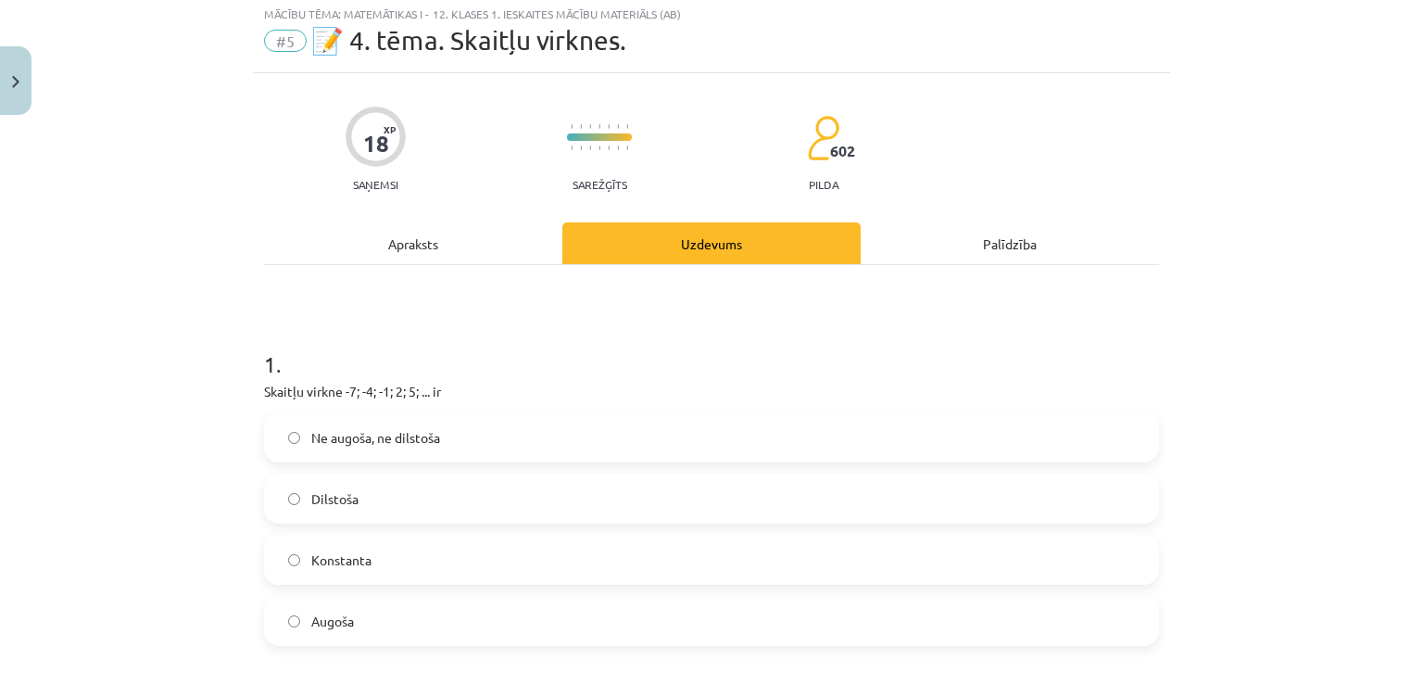
scroll to position [46, 0]
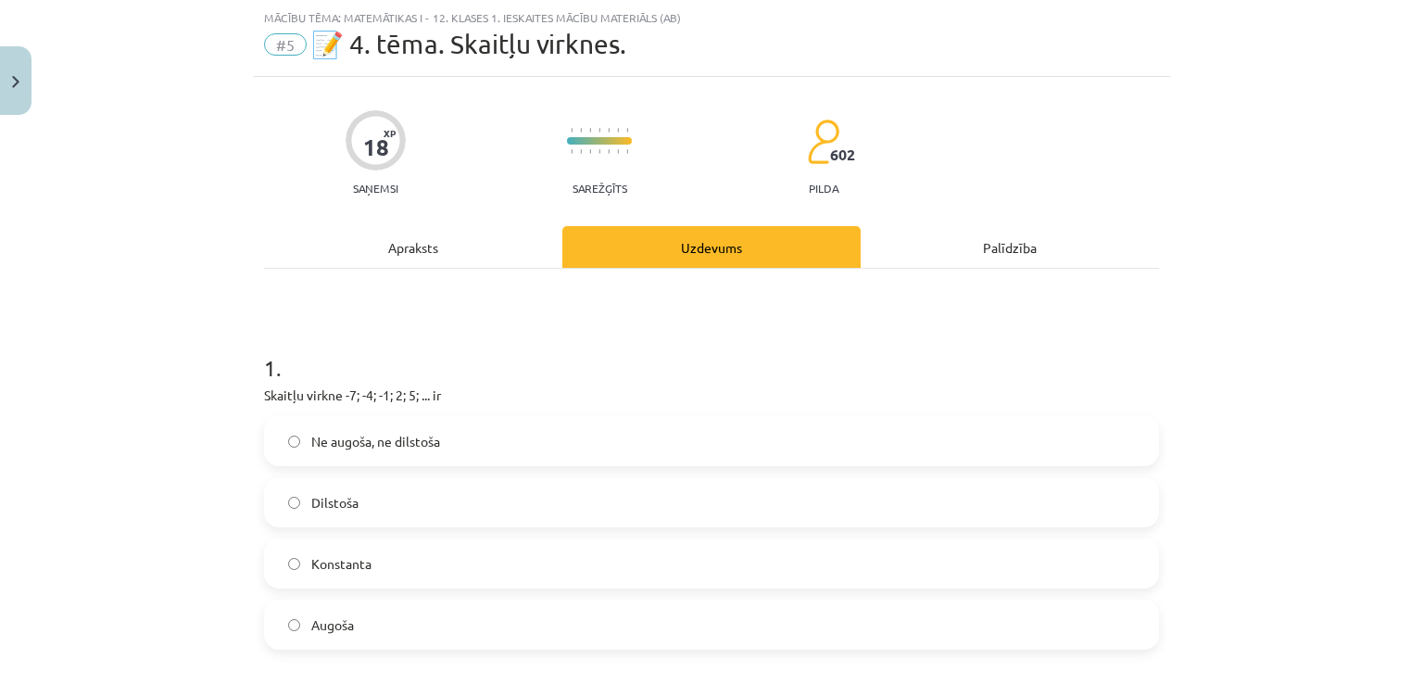
click at [575, 601] on label "Augoša" at bounding box center [711, 624] width 891 height 46
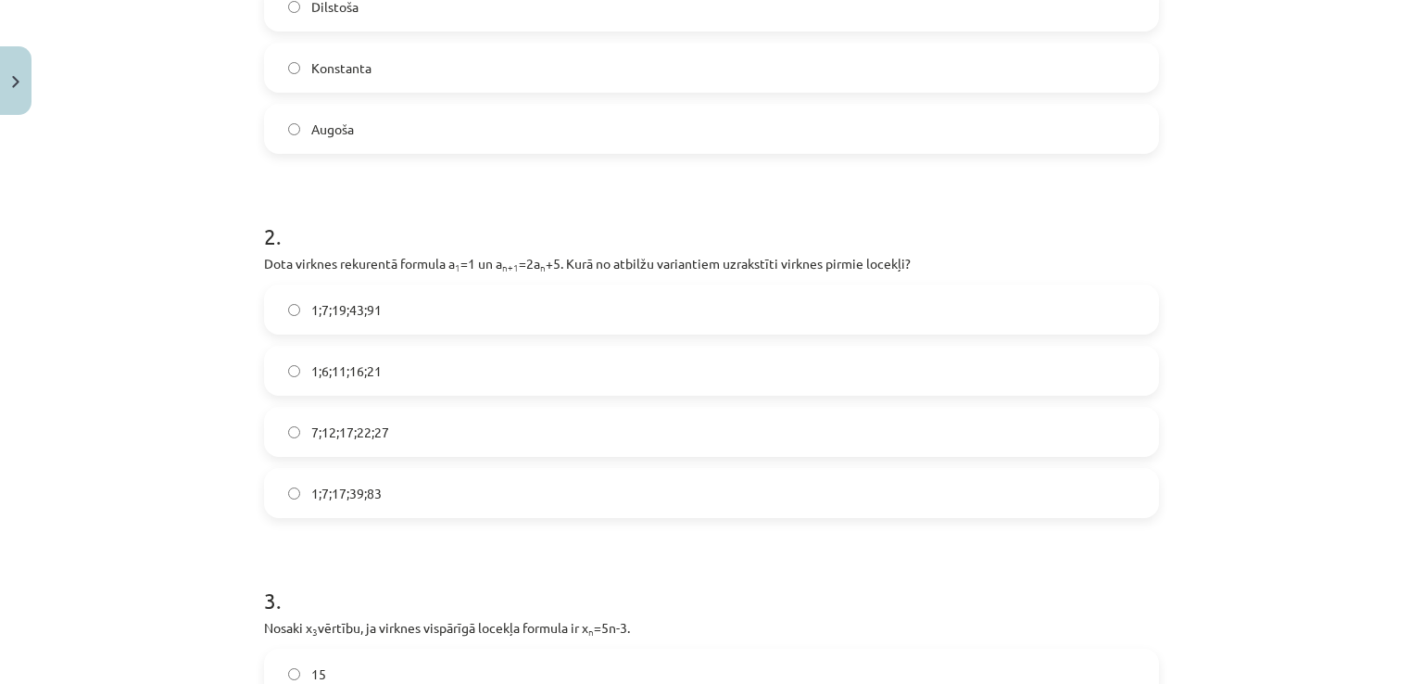
scroll to position [0, 0]
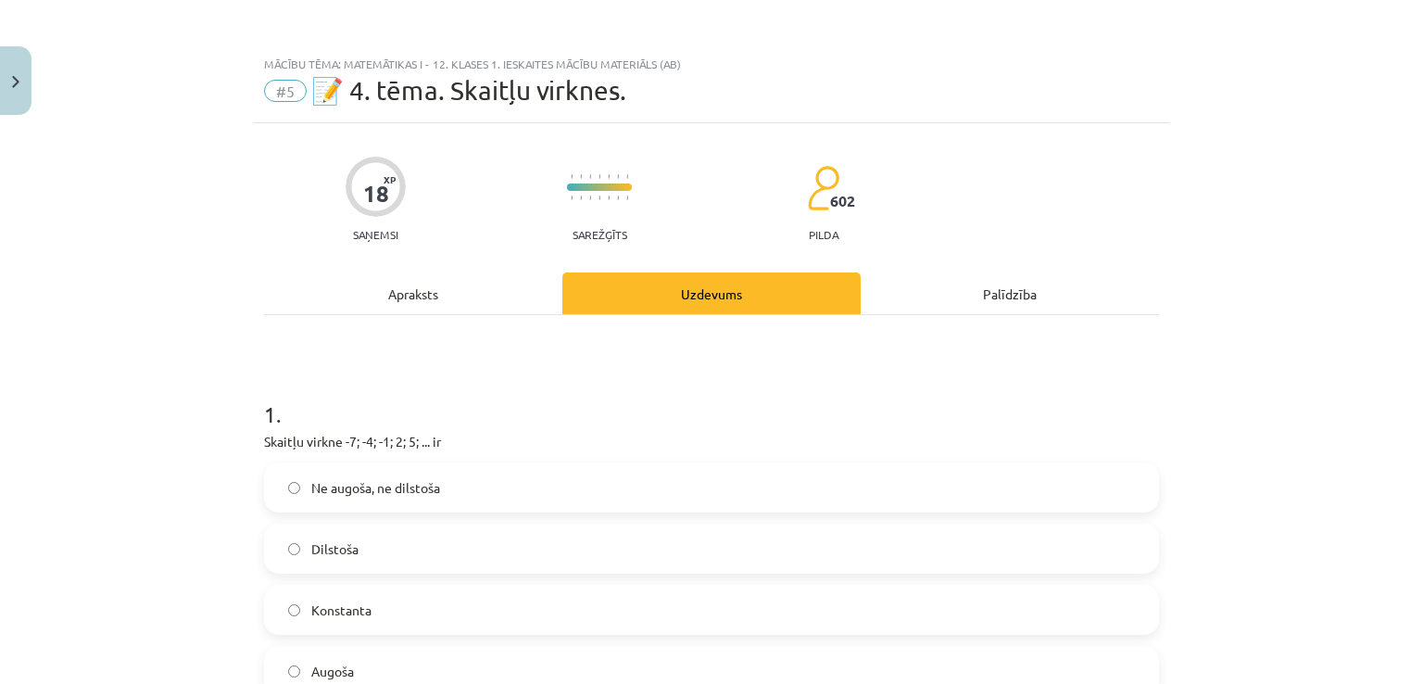
drag, startPoint x: 1422, startPoint y: 258, endPoint x: 1367, endPoint y: 105, distance: 162.7
click at [1367, 105] on div "Mācību tēma: Matemātikas i - 12. klases 1. ieskaites mācību materiāls (ab) #5 📝…" at bounding box center [711, 342] width 1423 height 684
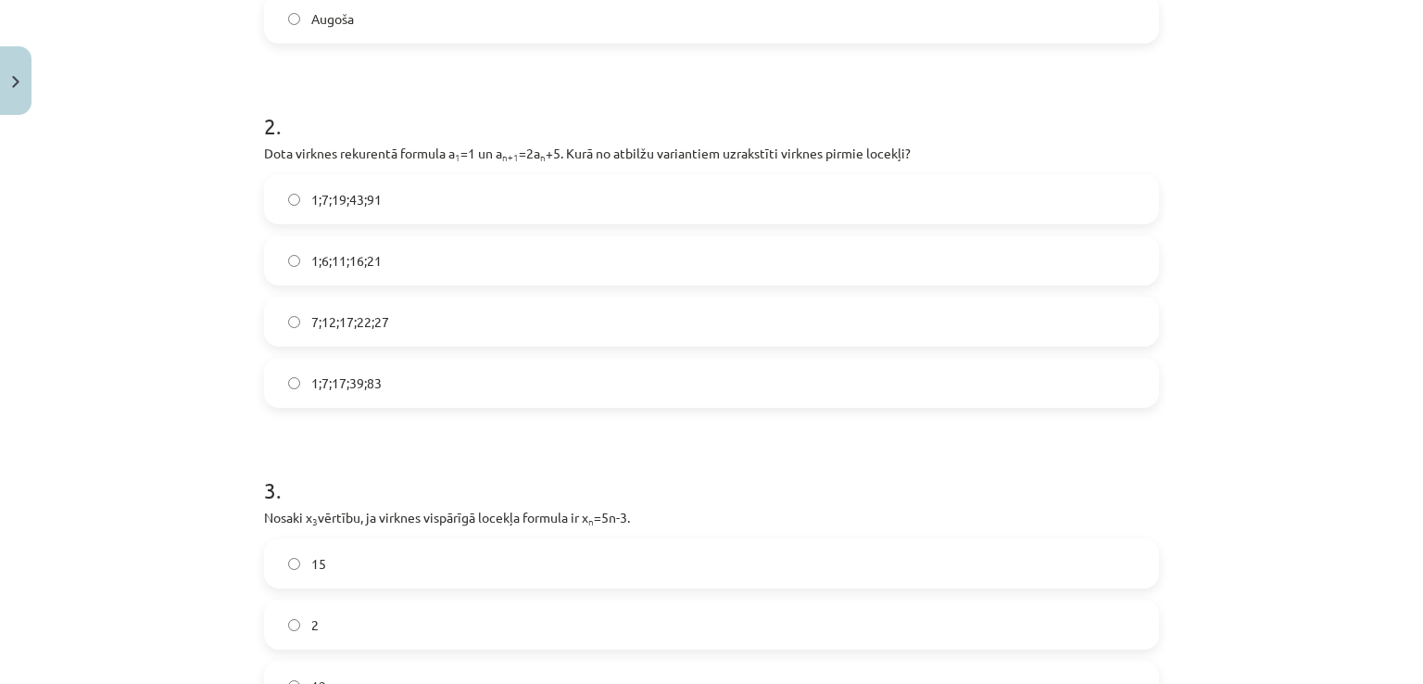
scroll to position [659, 0]
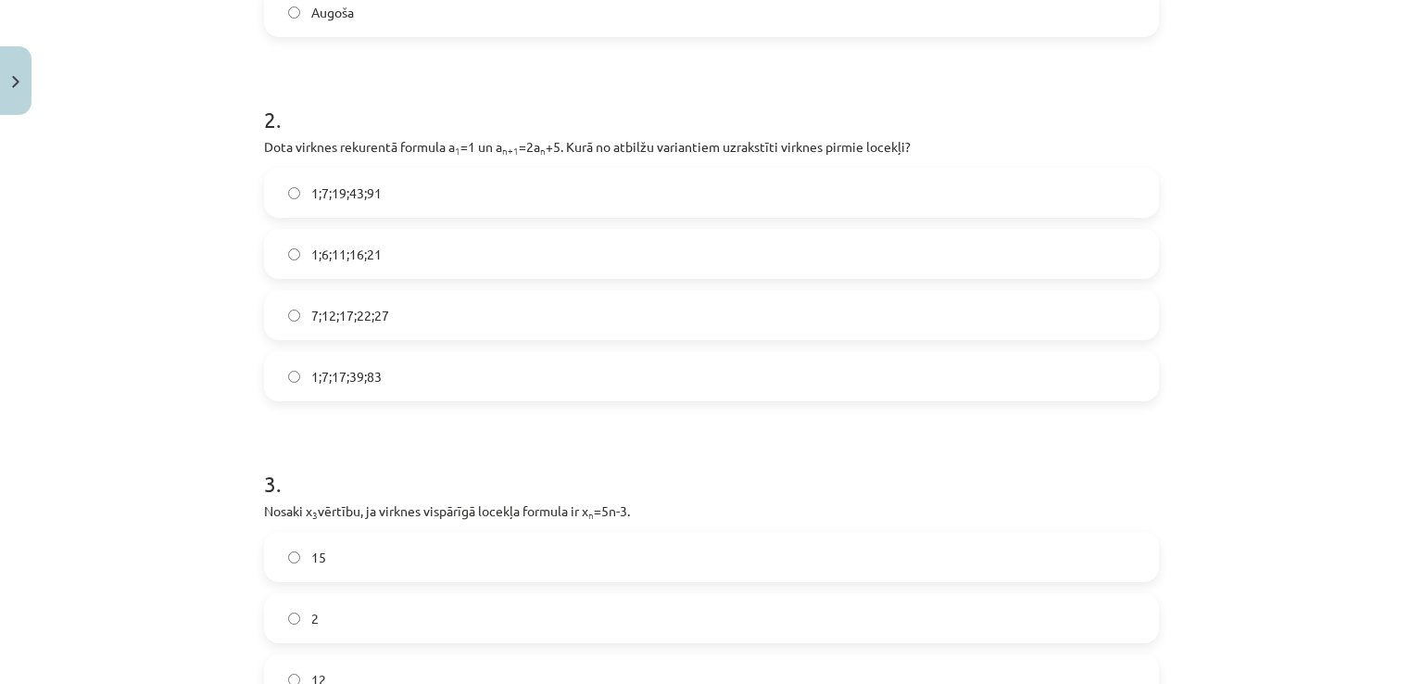
click at [890, 186] on label "1;7;19;43;91" at bounding box center [711, 193] width 891 height 46
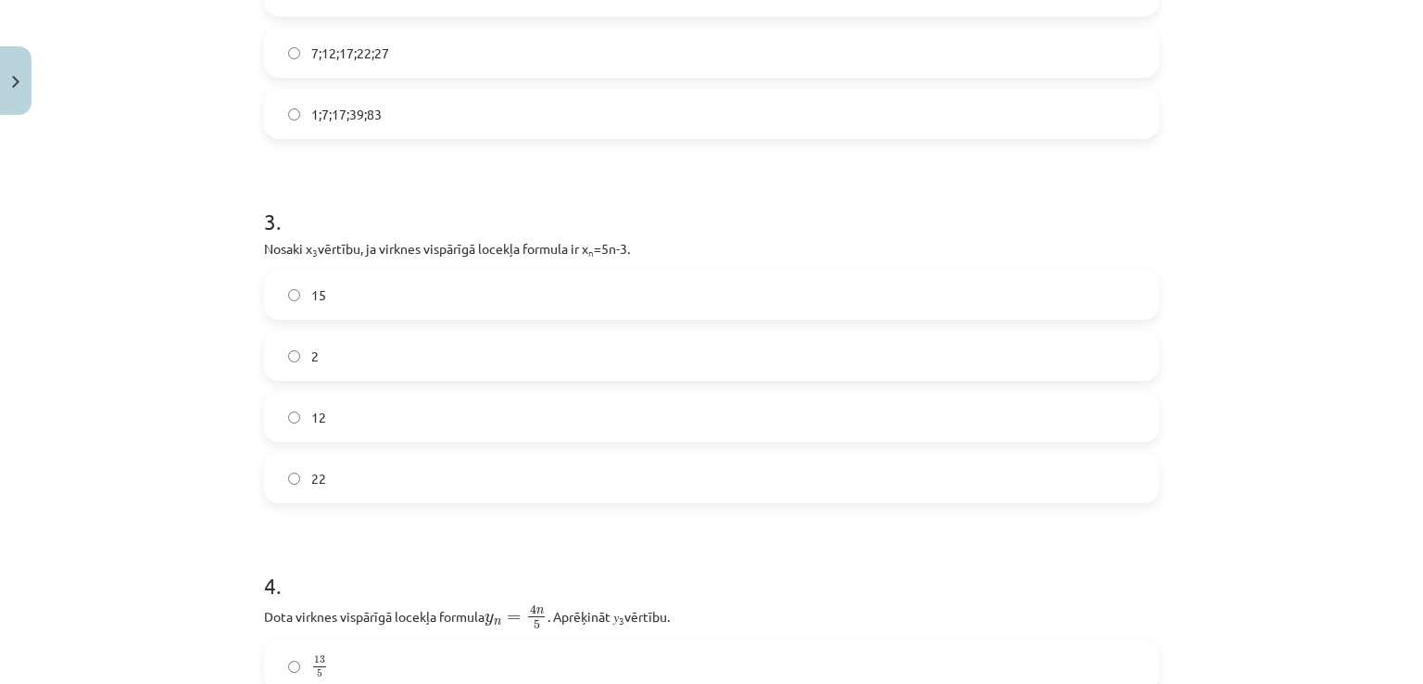
scroll to position [932, 0]
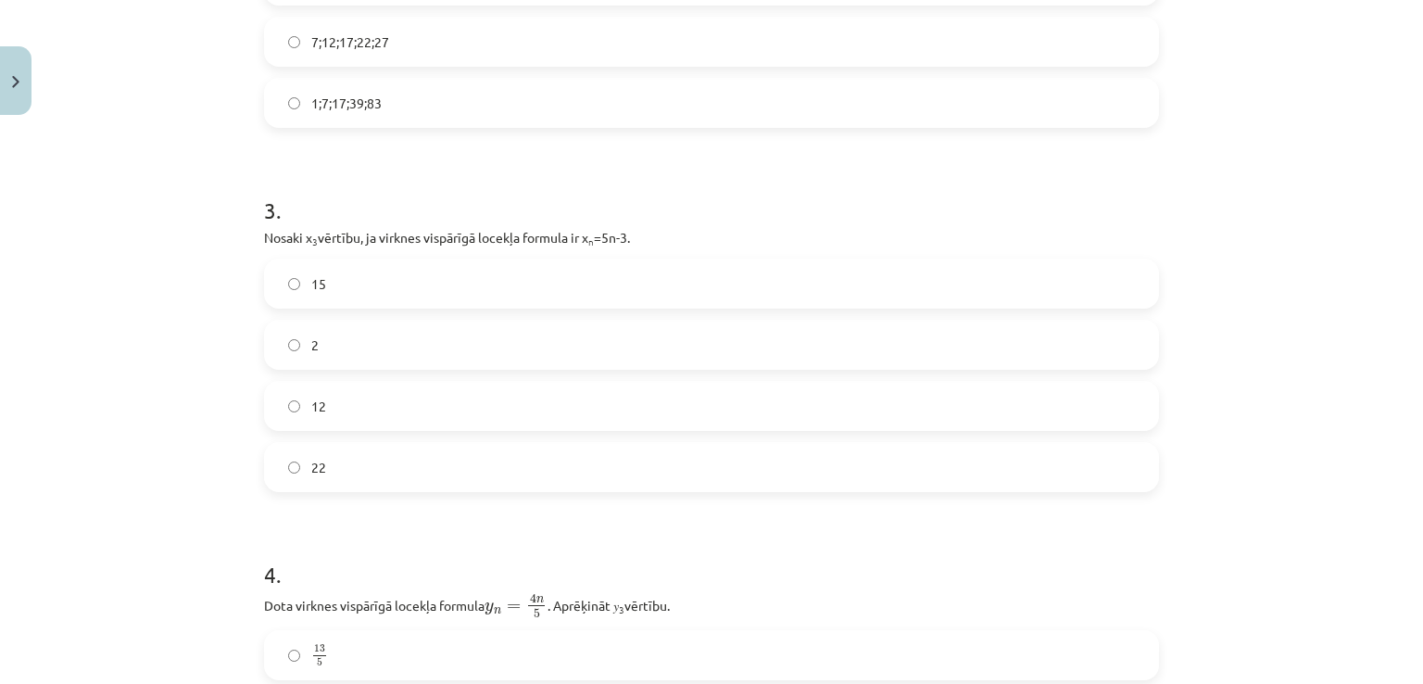
click at [764, 405] on label "12" at bounding box center [711, 406] width 891 height 46
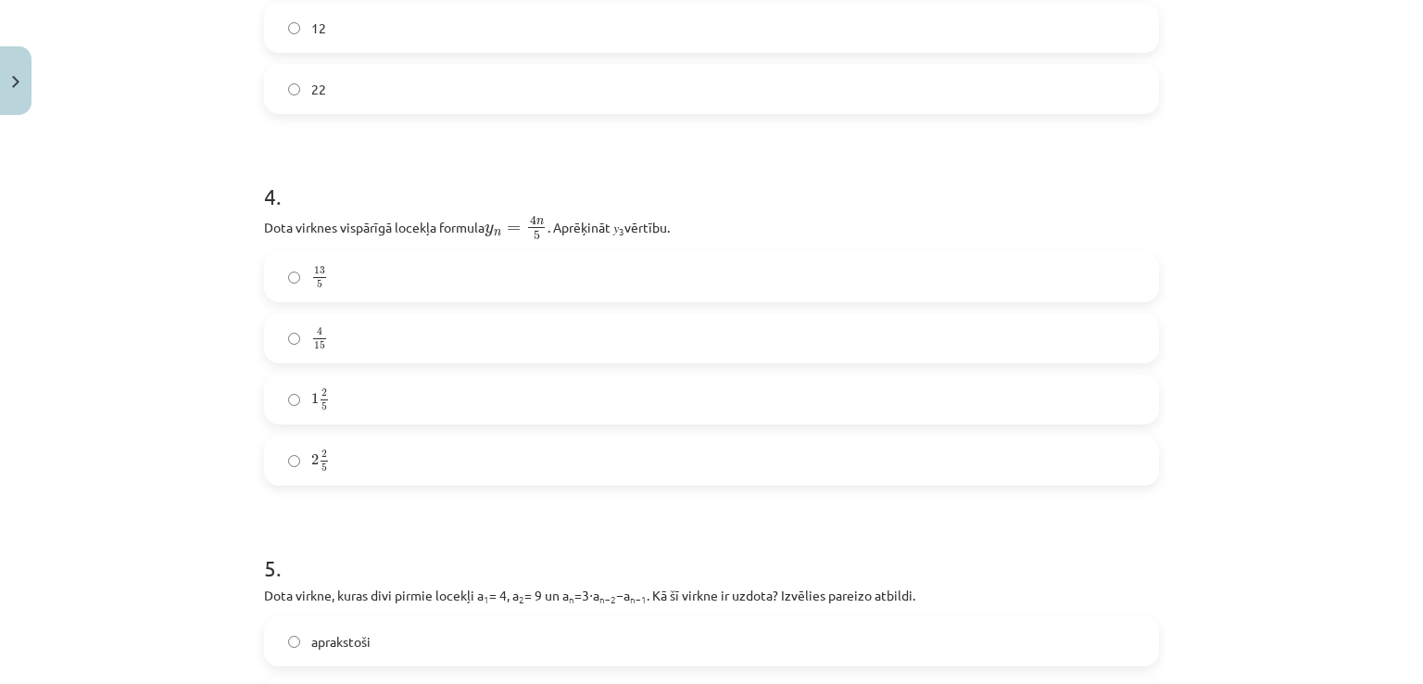
scroll to position [1307, 0]
click at [548, 440] on label "2 2 5 2 2 5" at bounding box center [711, 463] width 891 height 46
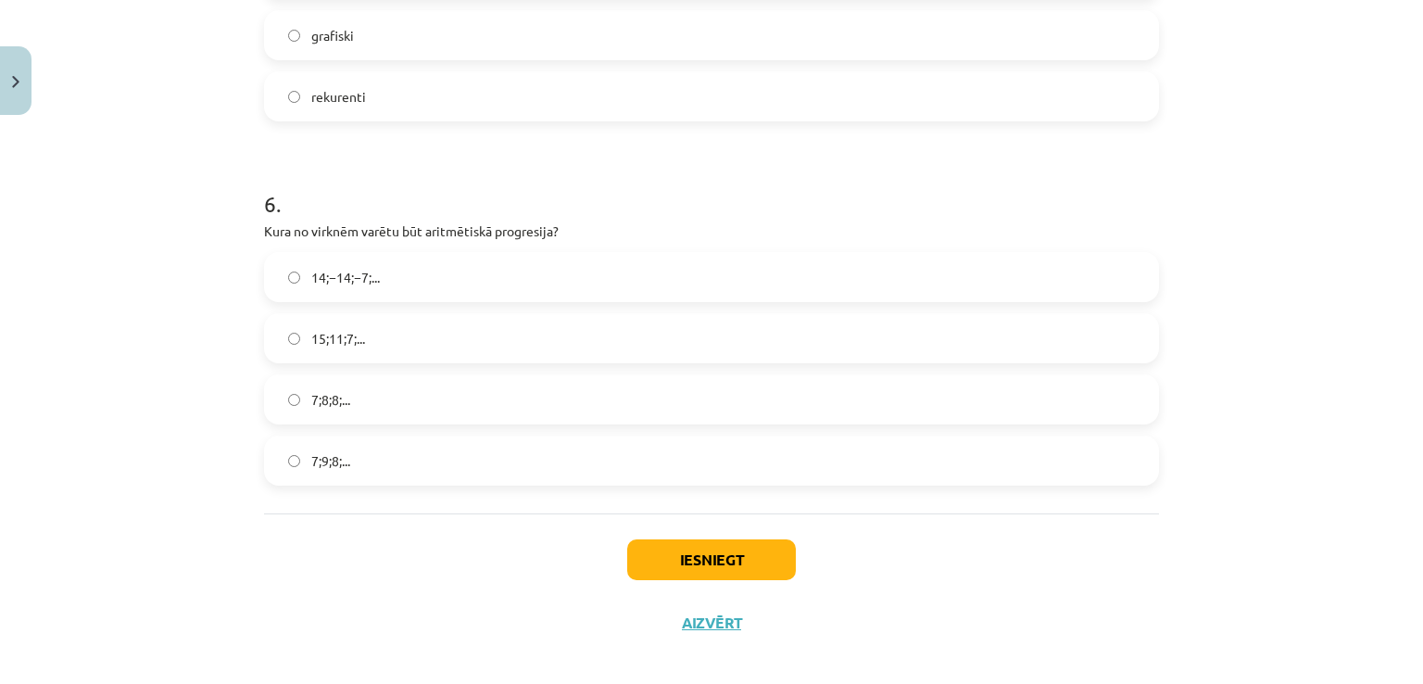
scroll to position [1723, 0]
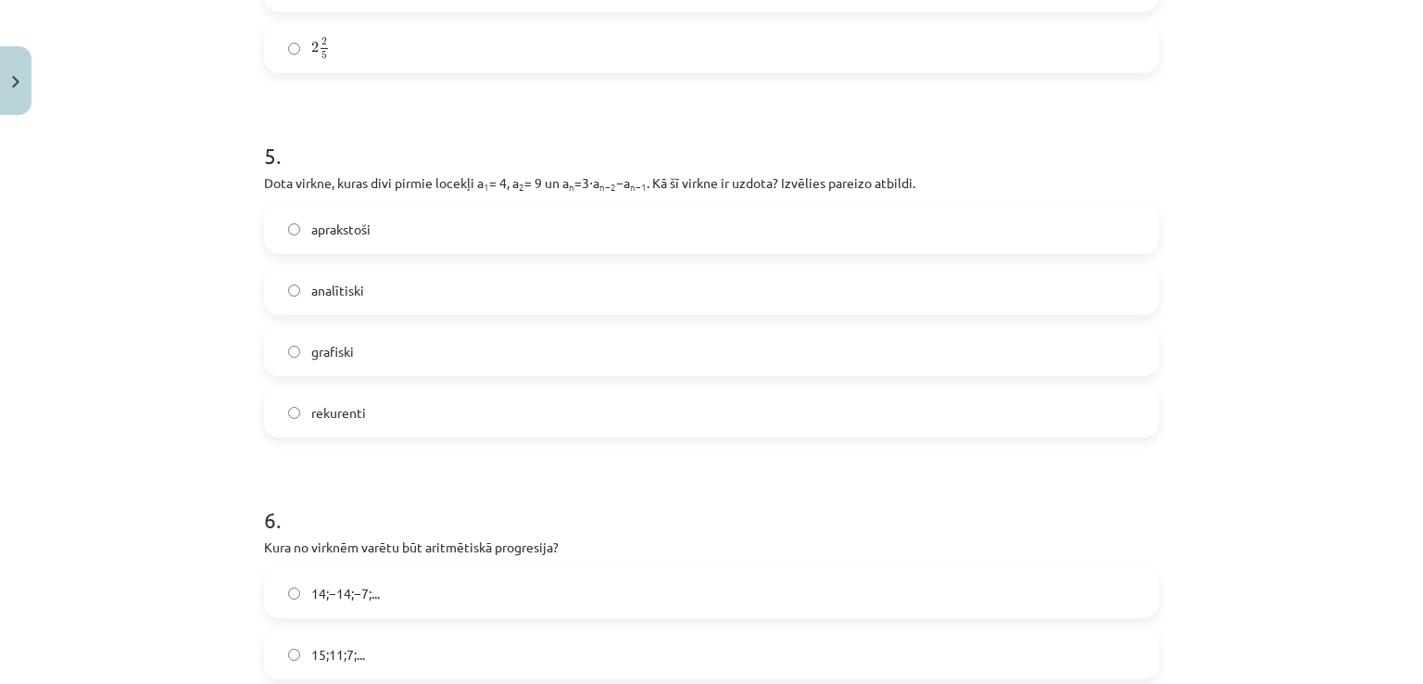
click at [1405, 516] on div "Mācību tēma: Matemātikas i - 12. klases 1. ieskaites mācību materiāls (ab) #5 📝…" at bounding box center [711, 342] width 1423 height 684
click at [357, 392] on label "rekurenti" at bounding box center [711, 412] width 891 height 46
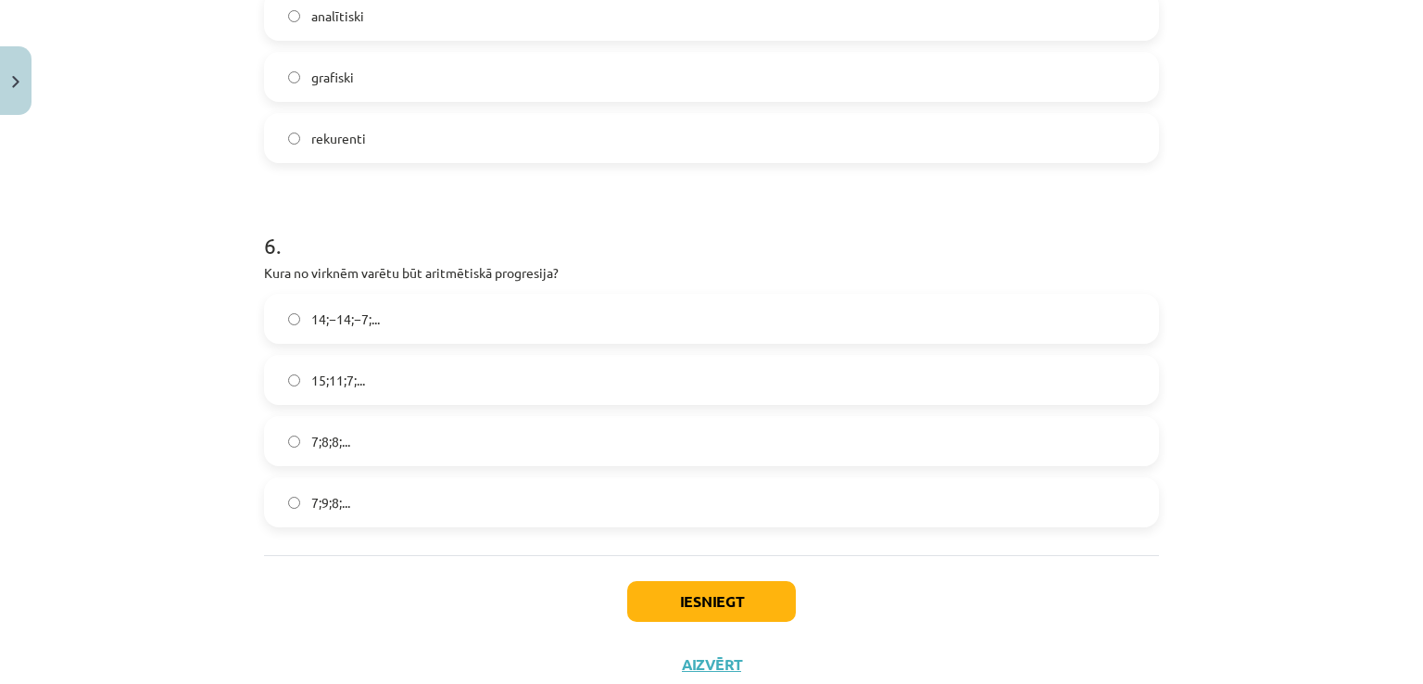
scroll to position [2054, 0]
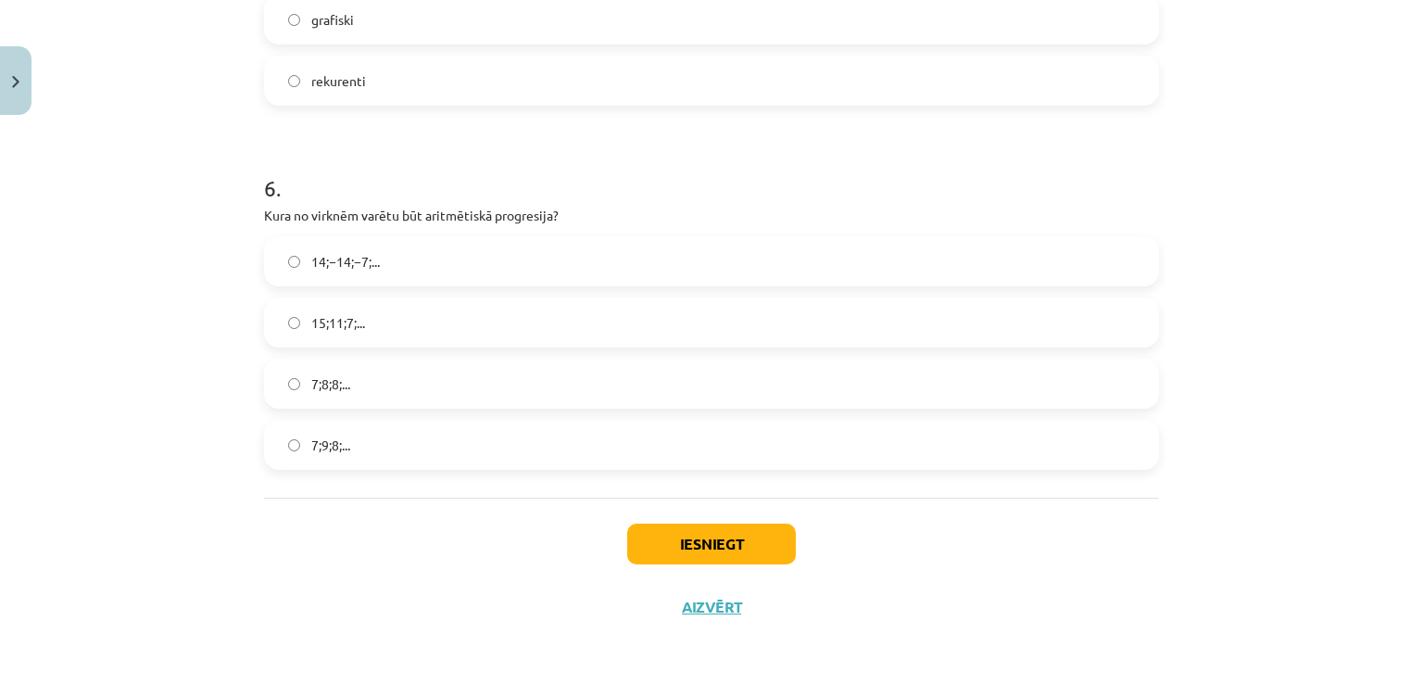
click at [509, 309] on label "15;11;7;..." at bounding box center [711, 322] width 891 height 46
click at [689, 553] on button "Iesniegt" at bounding box center [711, 544] width 169 height 41
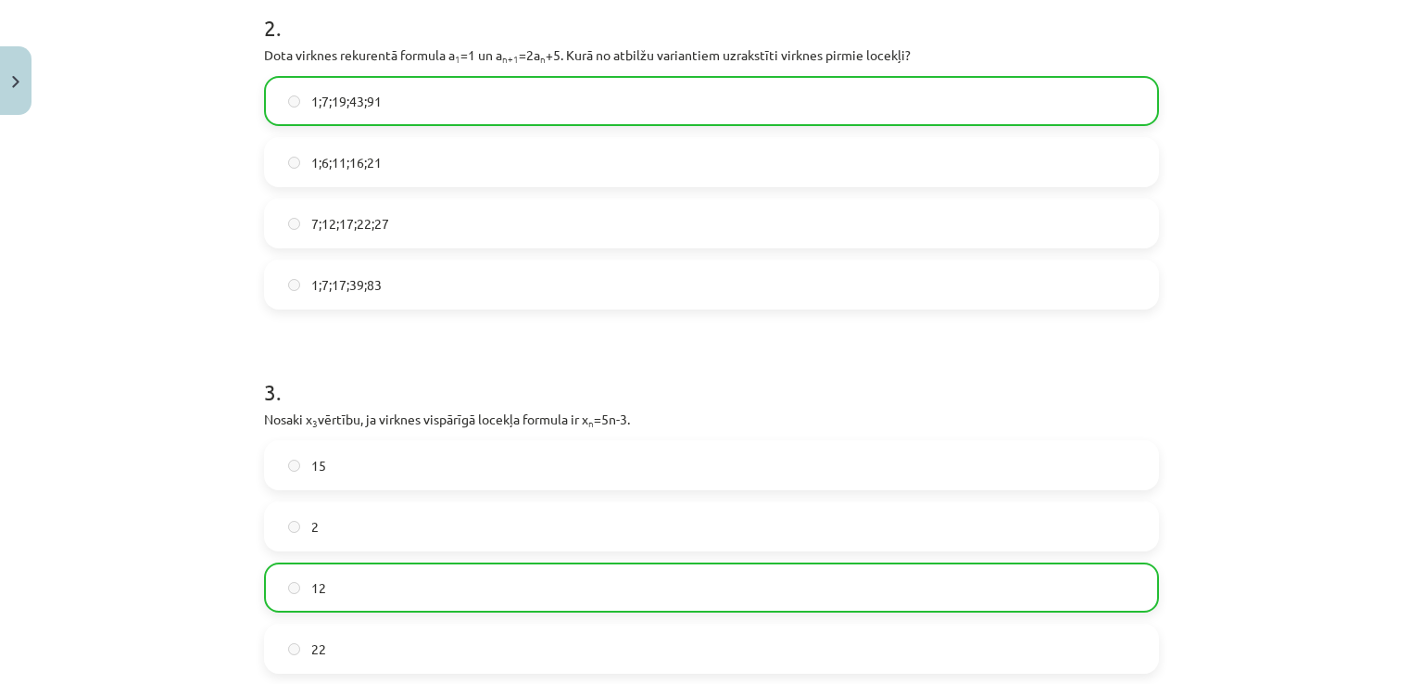
scroll to position [2113, 0]
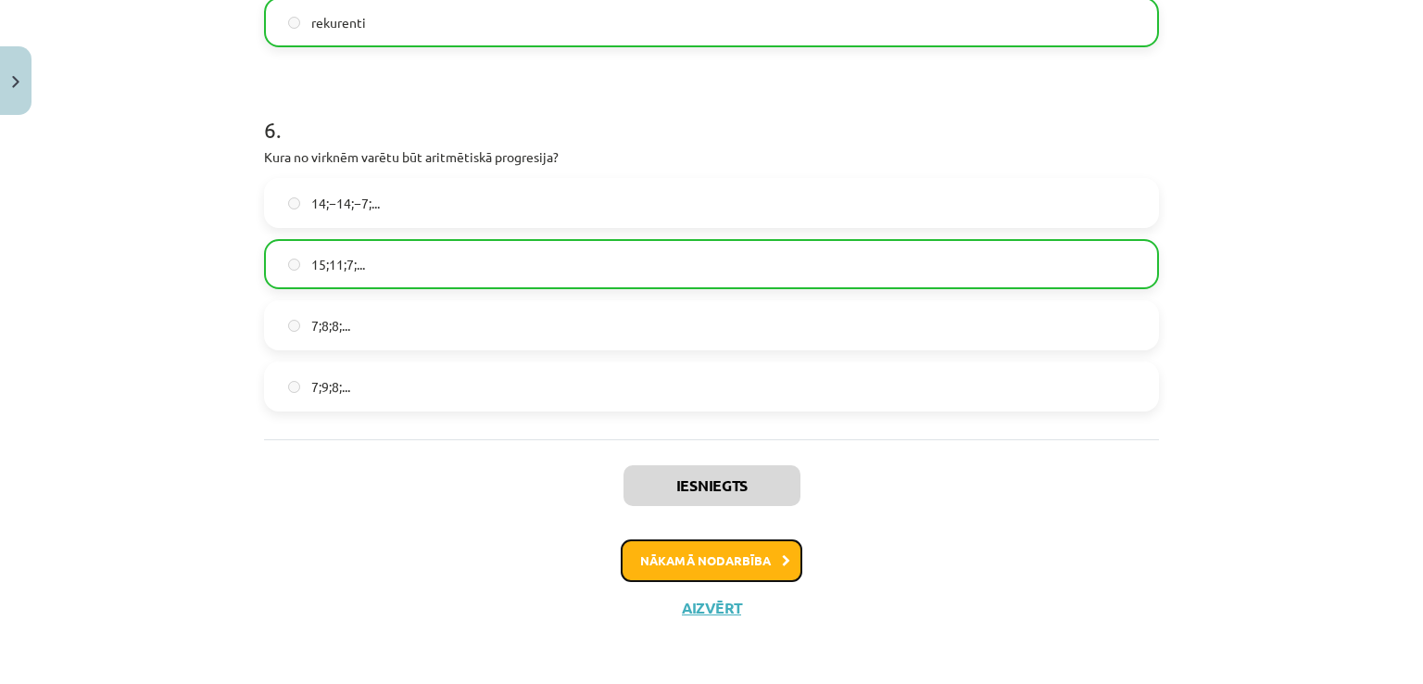
click at [782, 565] on button "Nākamā nodarbība" at bounding box center [712, 560] width 182 height 43
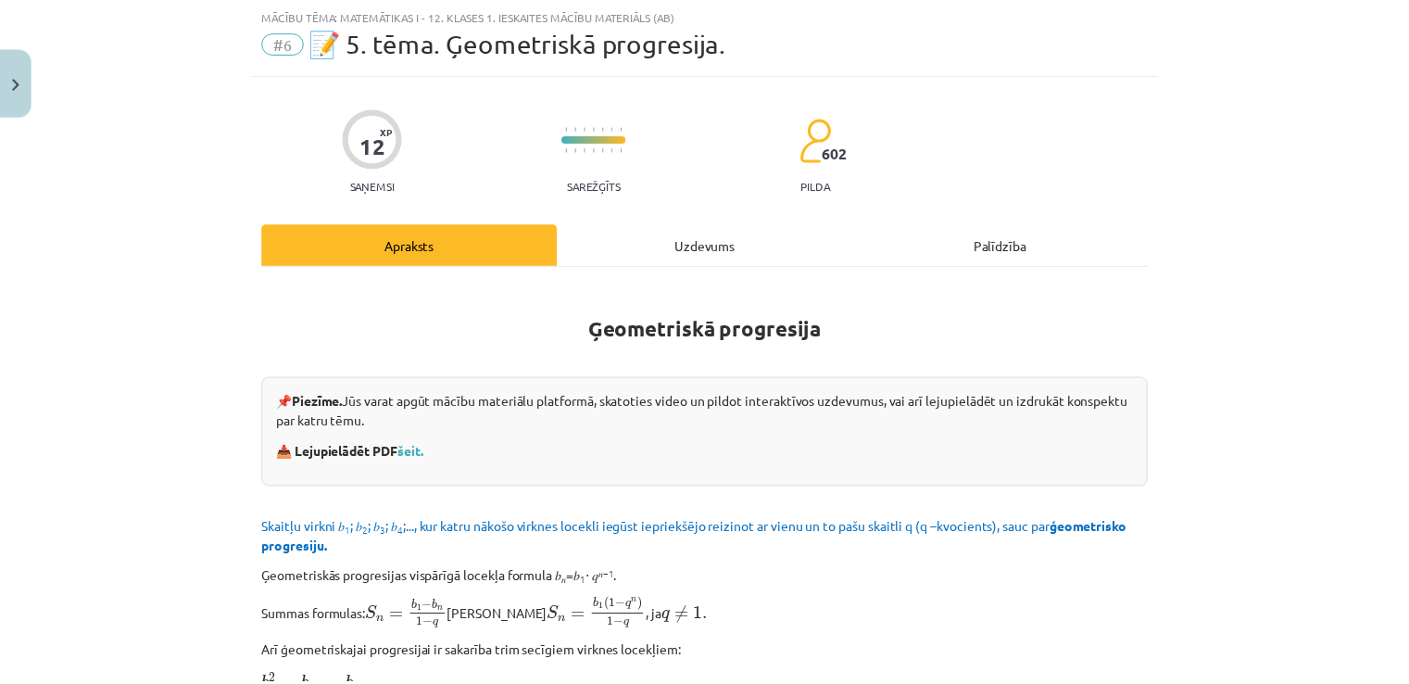
scroll to position [46, 0]
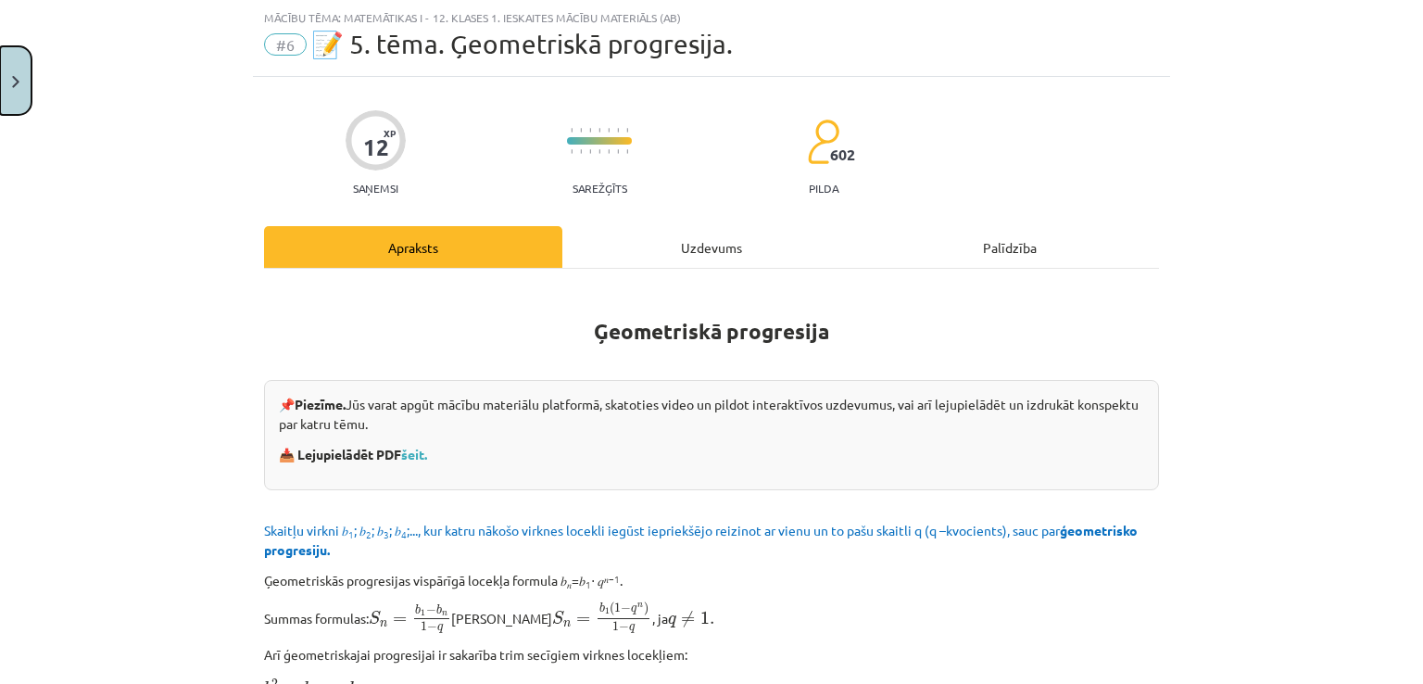
click at [26, 87] on button "Close" at bounding box center [16, 80] width 32 height 69
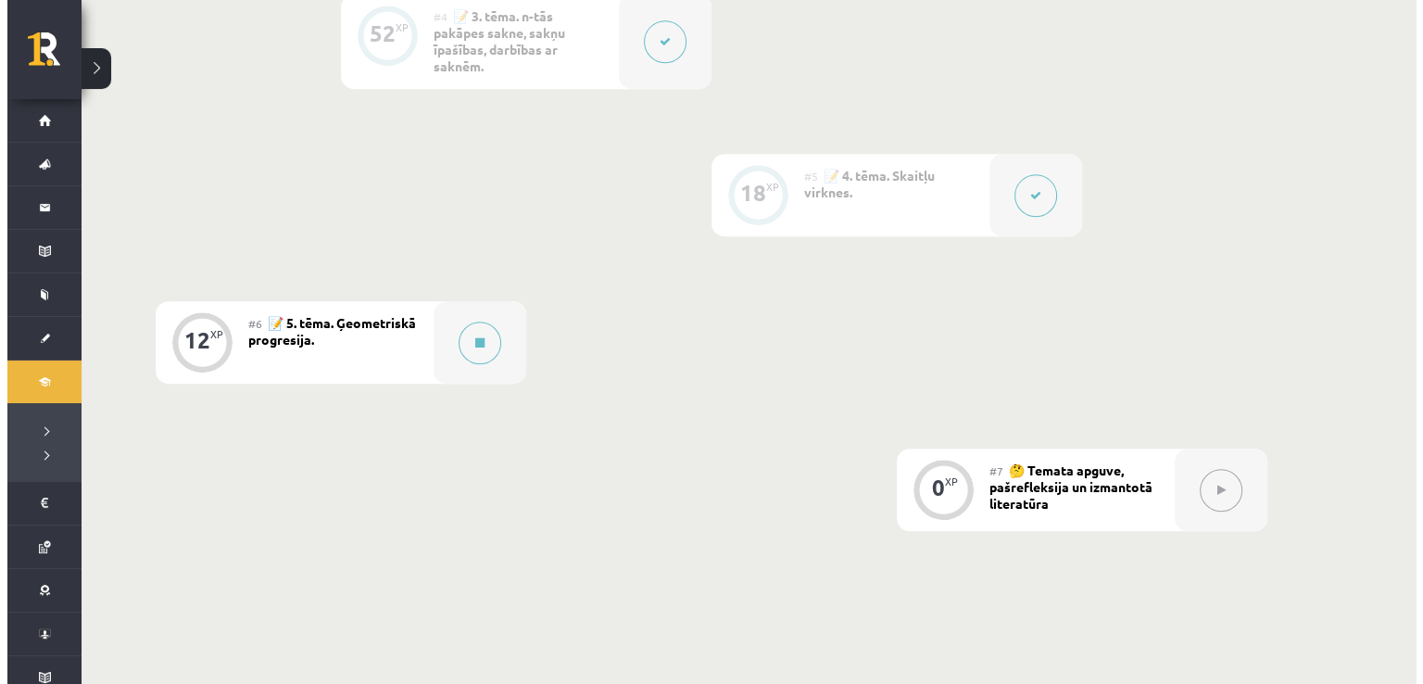
scroll to position [1080, 0]
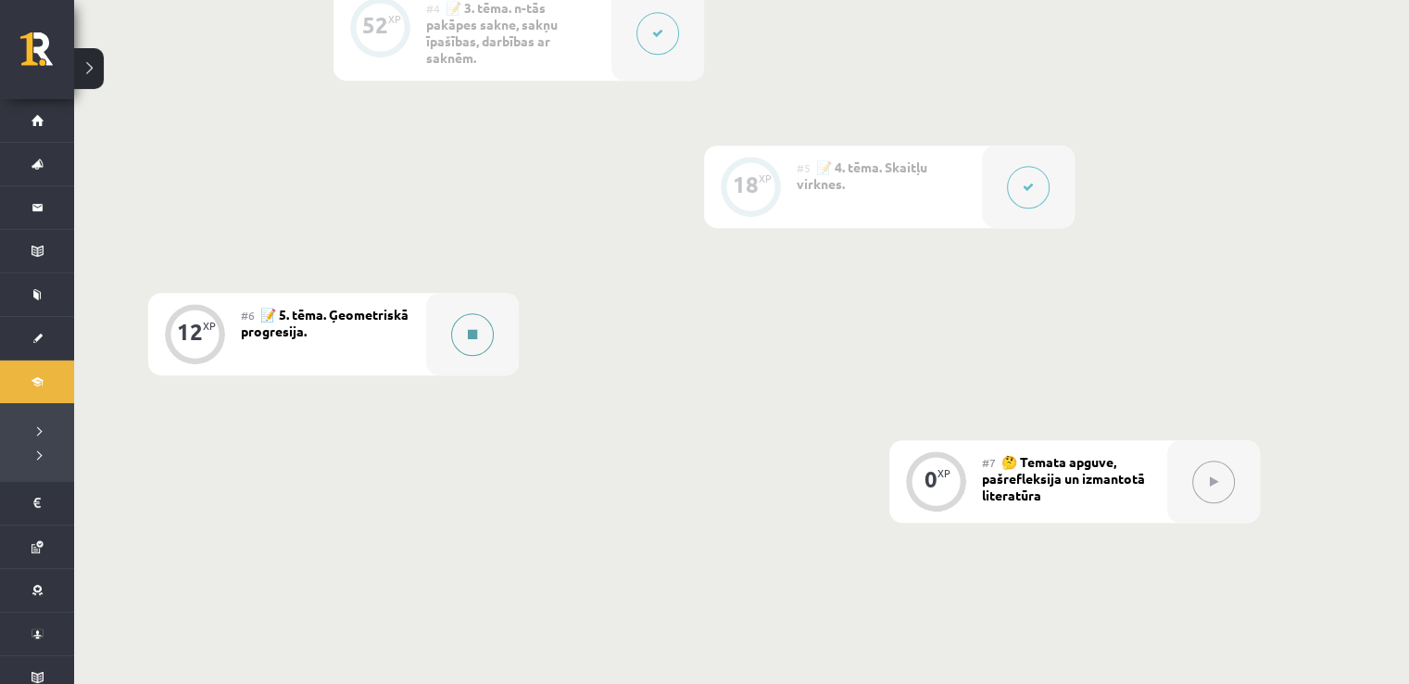
click at [448, 361] on div at bounding box center [472, 334] width 93 height 82
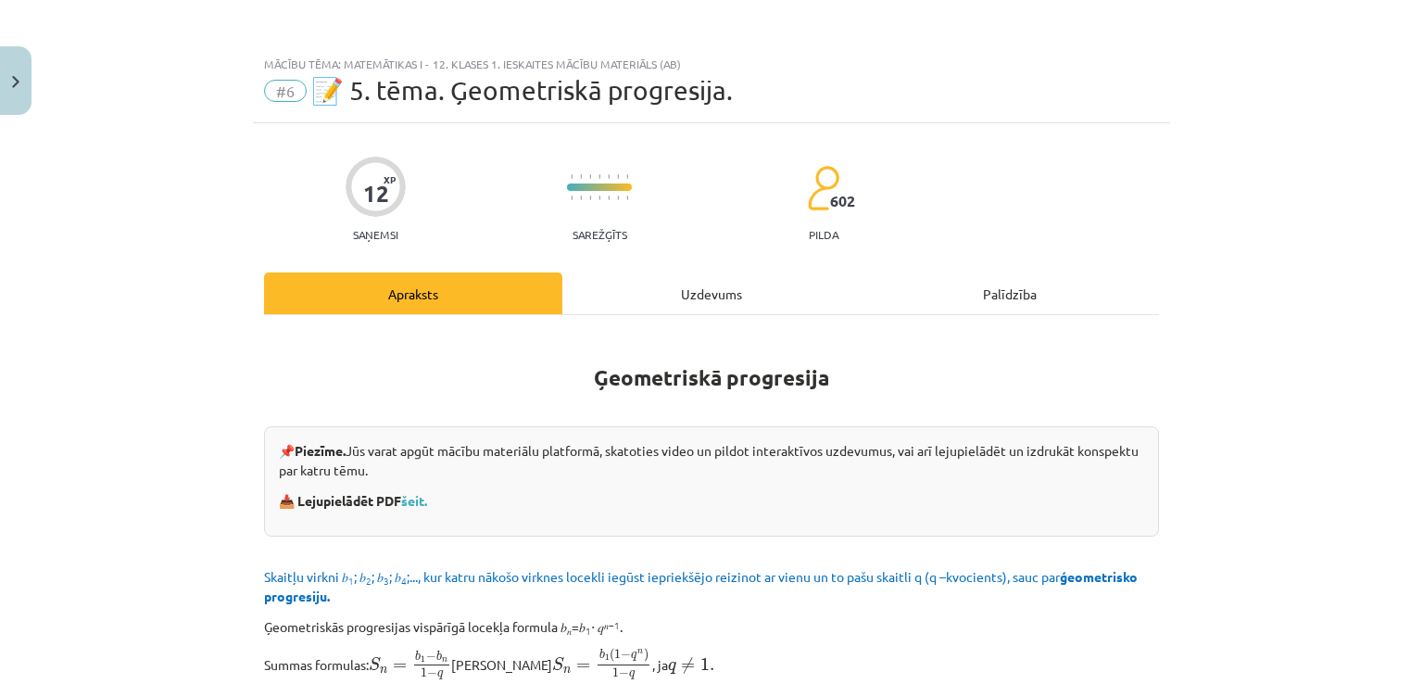
click at [717, 284] on div "Uzdevums" at bounding box center [711, 293] width 298 height 42
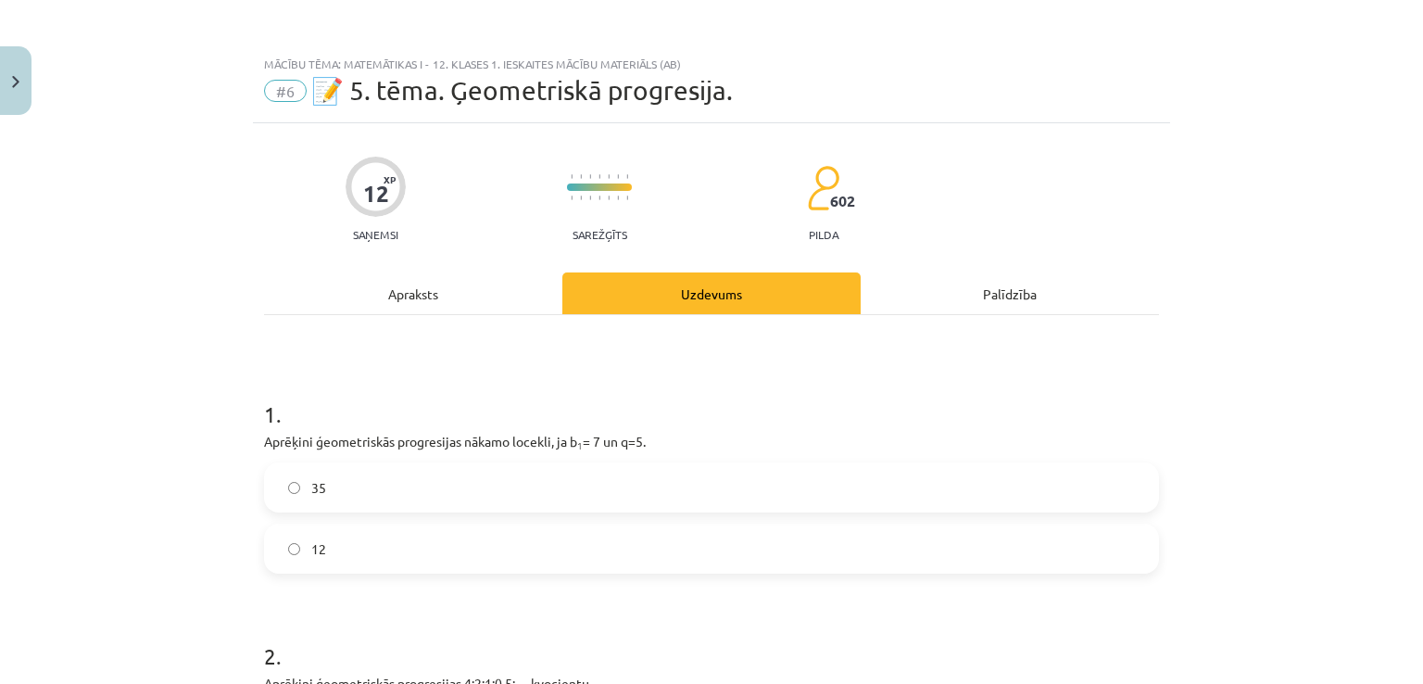
scroll to position [46, 0]
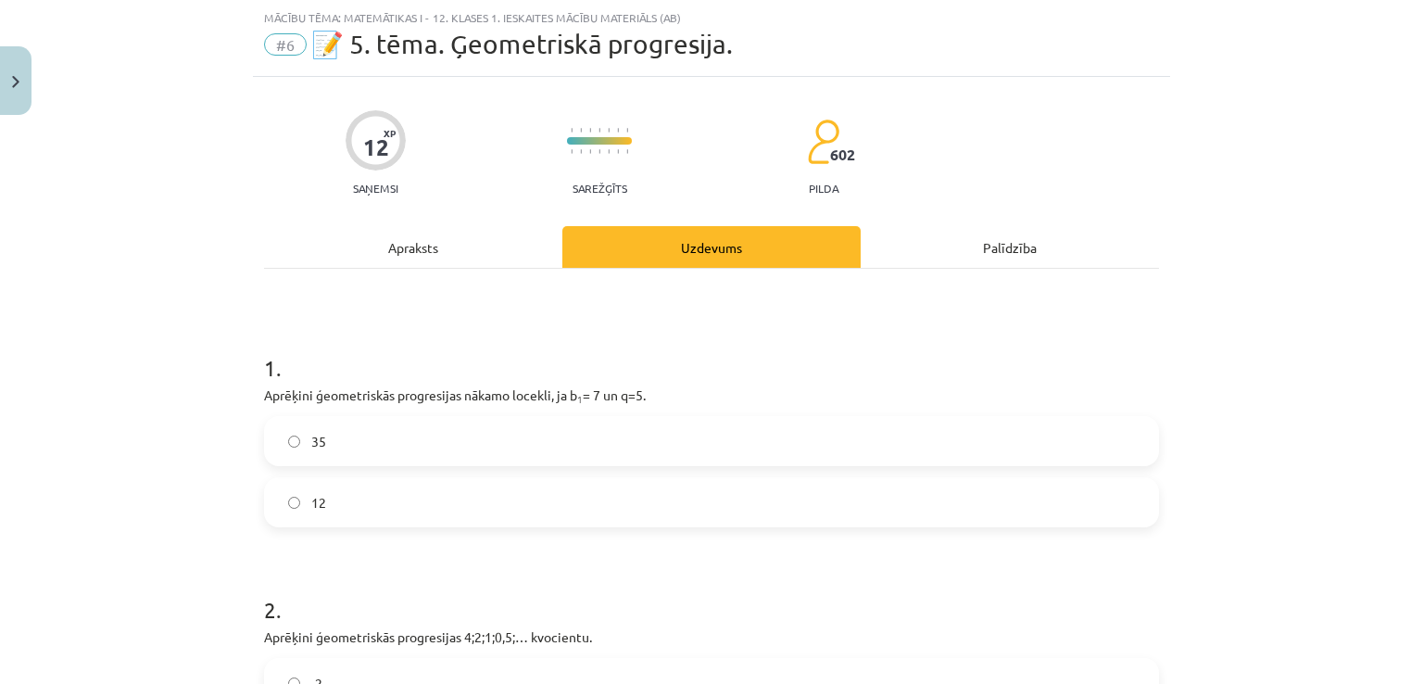
click at [475, 457] on label "35" at bounding box center [711, 441] width 891 height 46
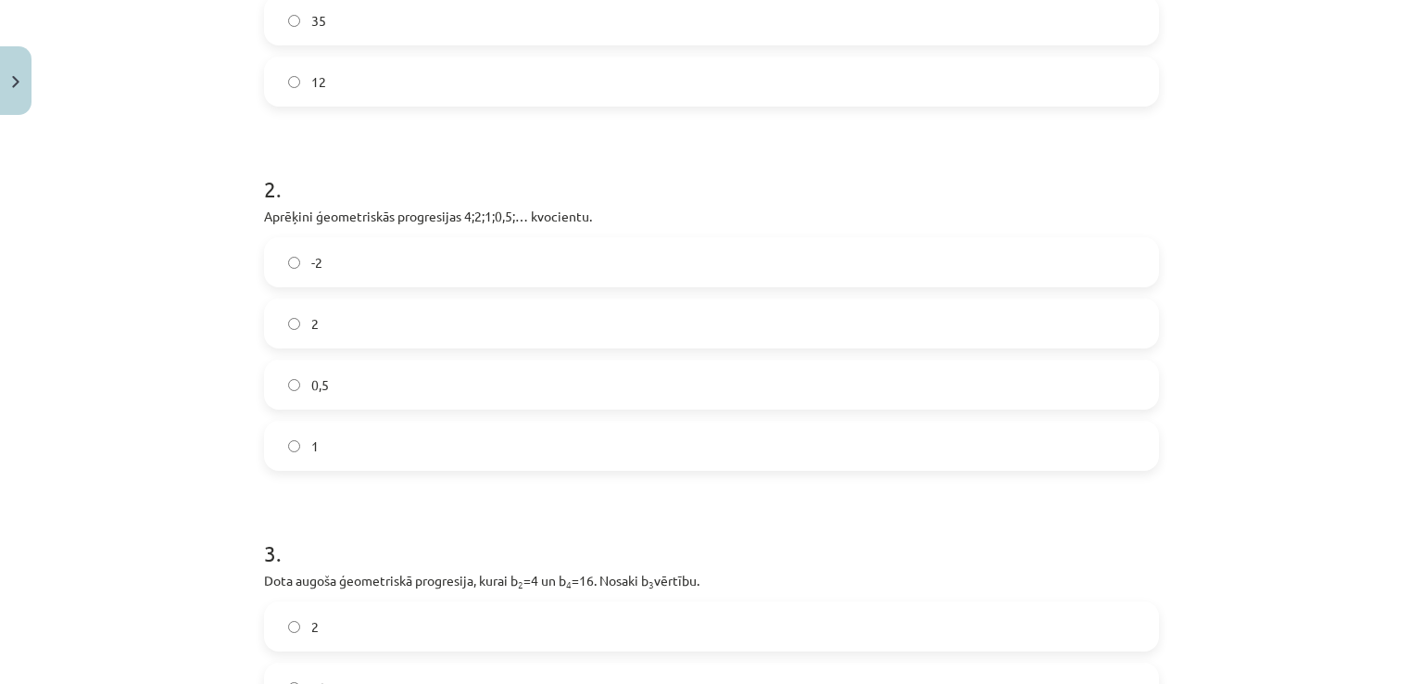
scroll to position [458, 0]
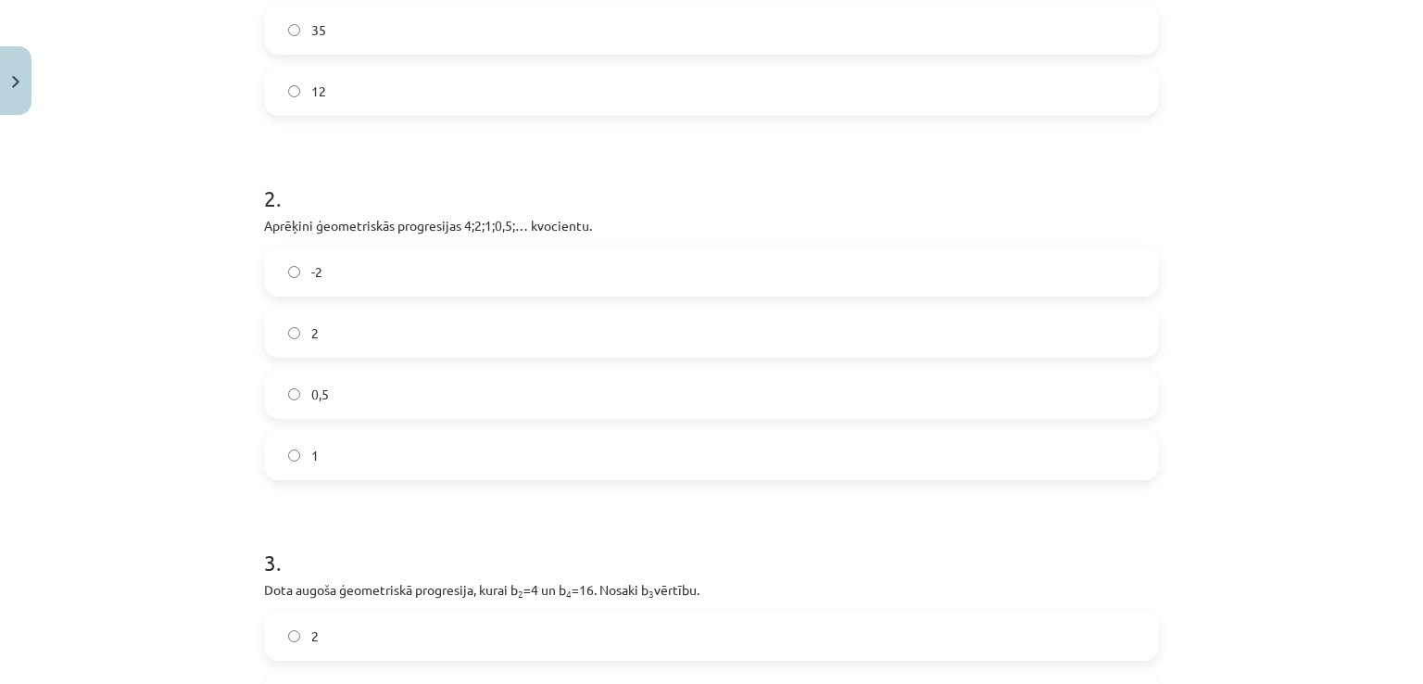
click at [501, 385] on label "0,5" at bounding box center [711, 394] width 891 height 46
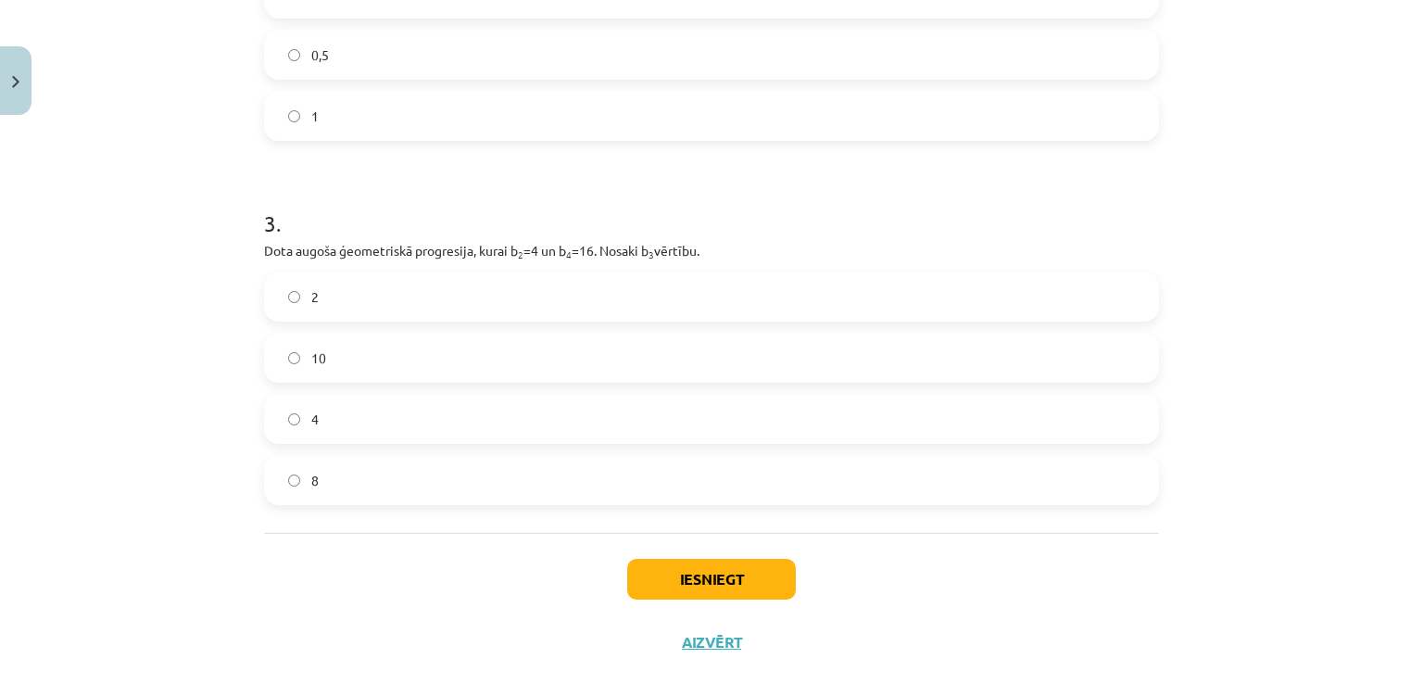
scroll to position [833, 0]
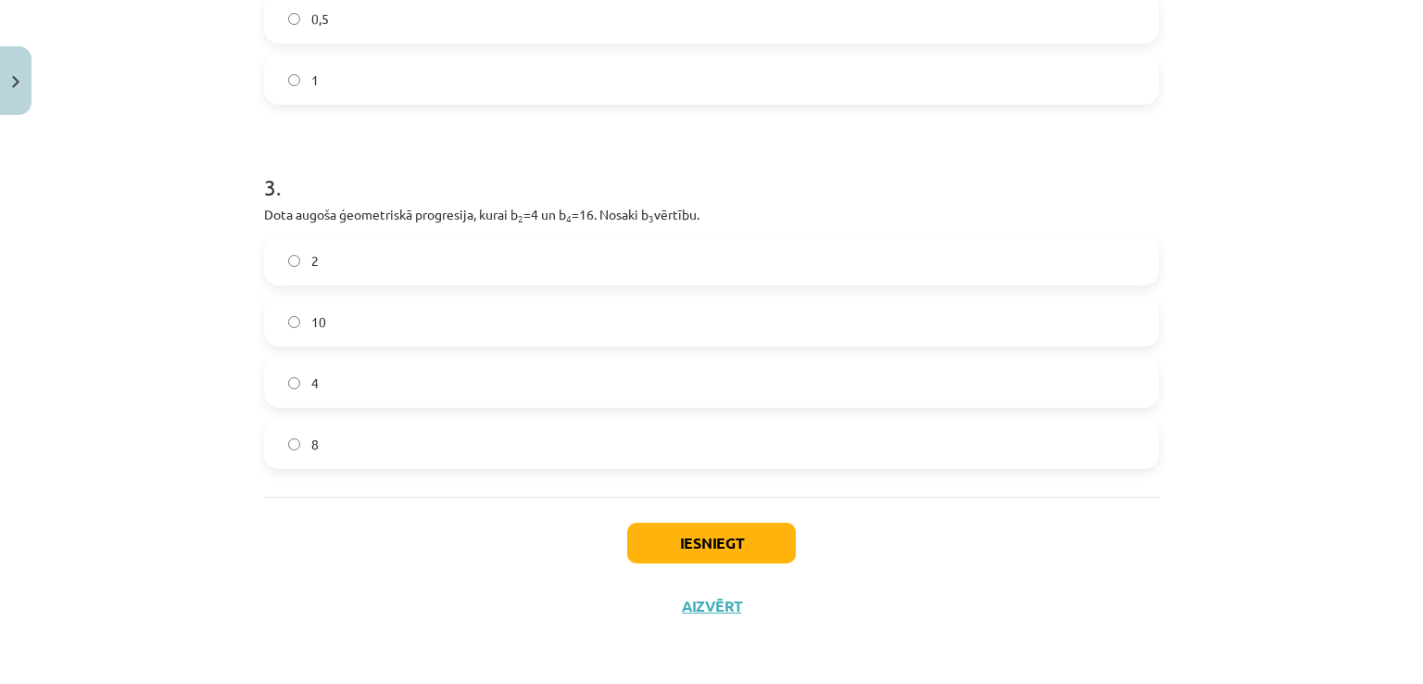
click at [663, 459] on label "8" at bounding box center [711, 444] width 891 height 46
click at [693, 553] on button "Iesniegt" at bounding box center [711, 543] width 169 height 41
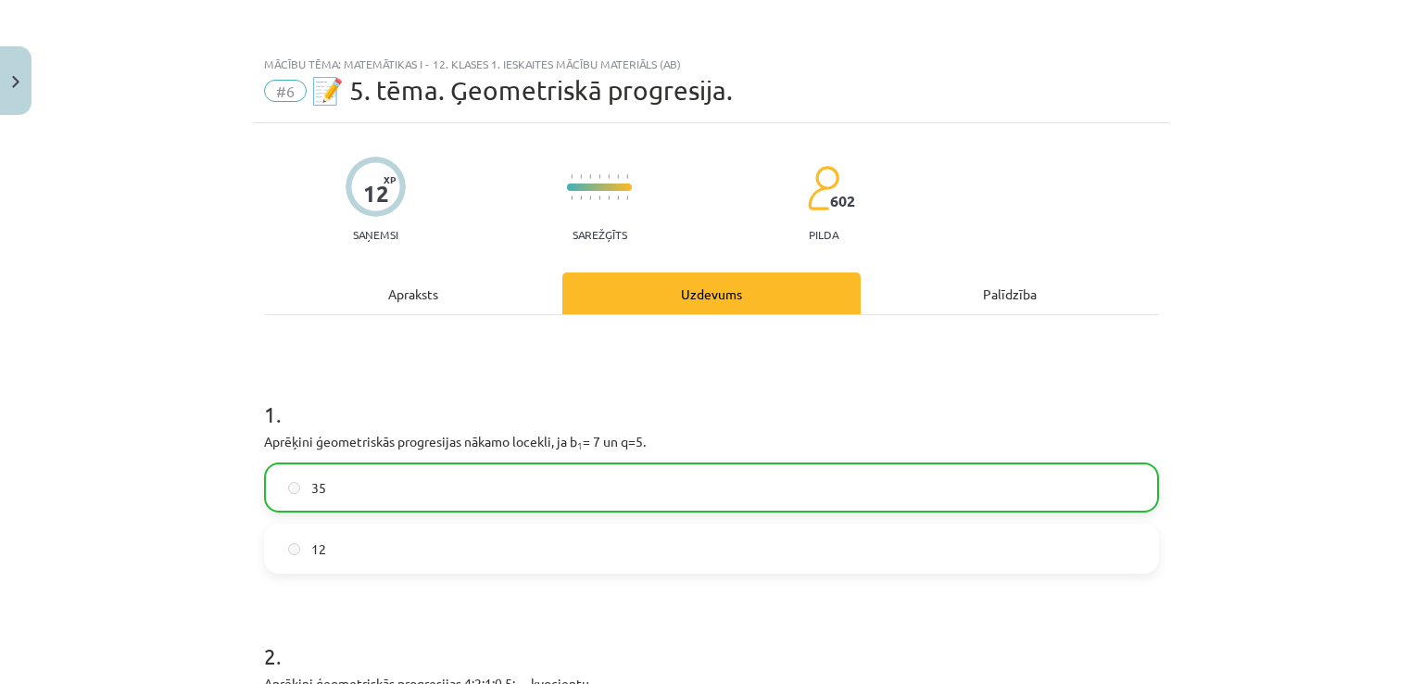
scroll to position [891, 0]
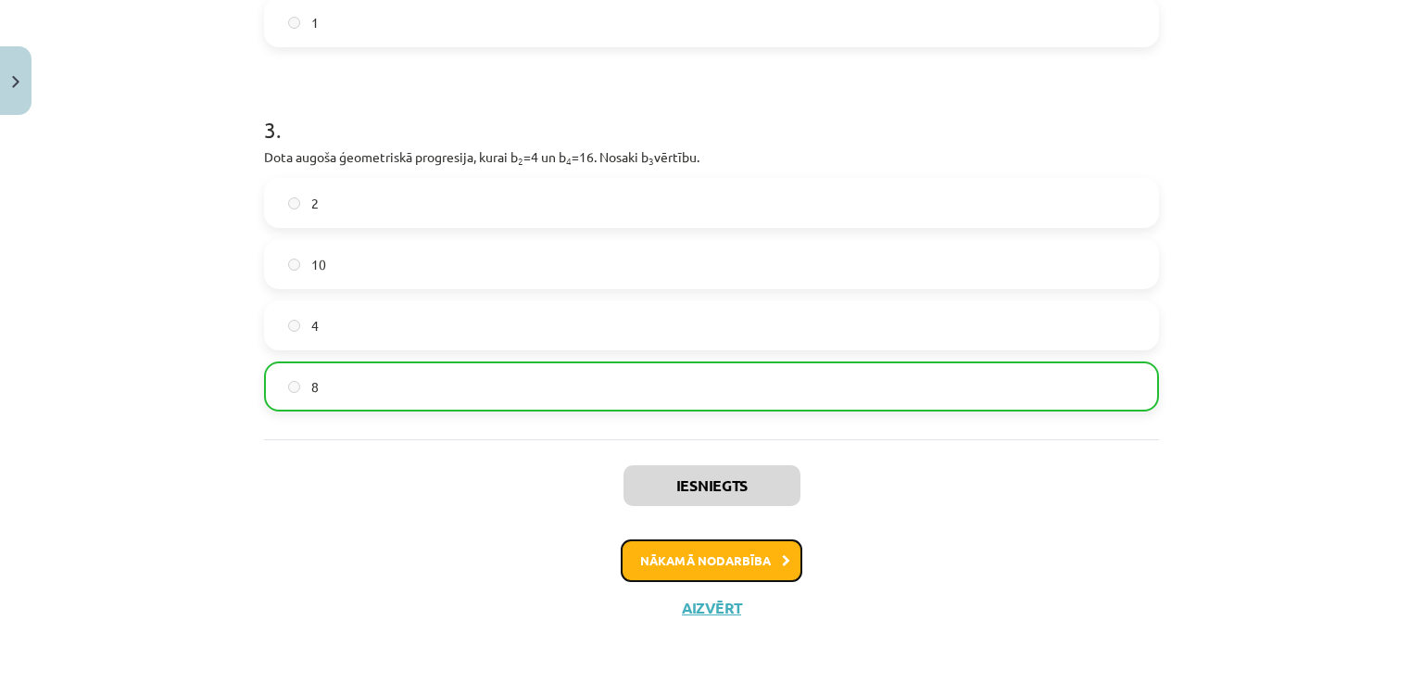
click at [750, 568] on button "Nākamā nodarbība" at bounding box center [712, 560] width 182 height 43
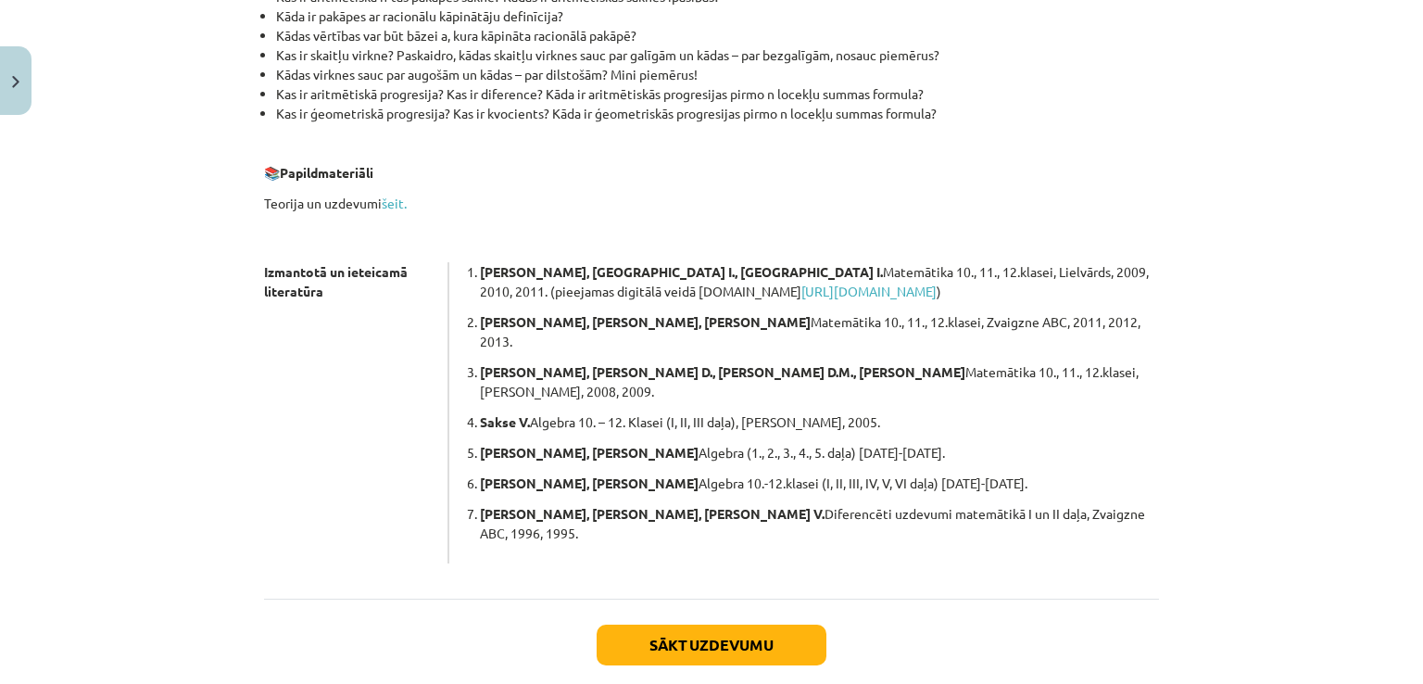
scroll to position [446, 0]
click at [396, 206] on link "šeit." at bounding box center [394, 202] width 25 height 17
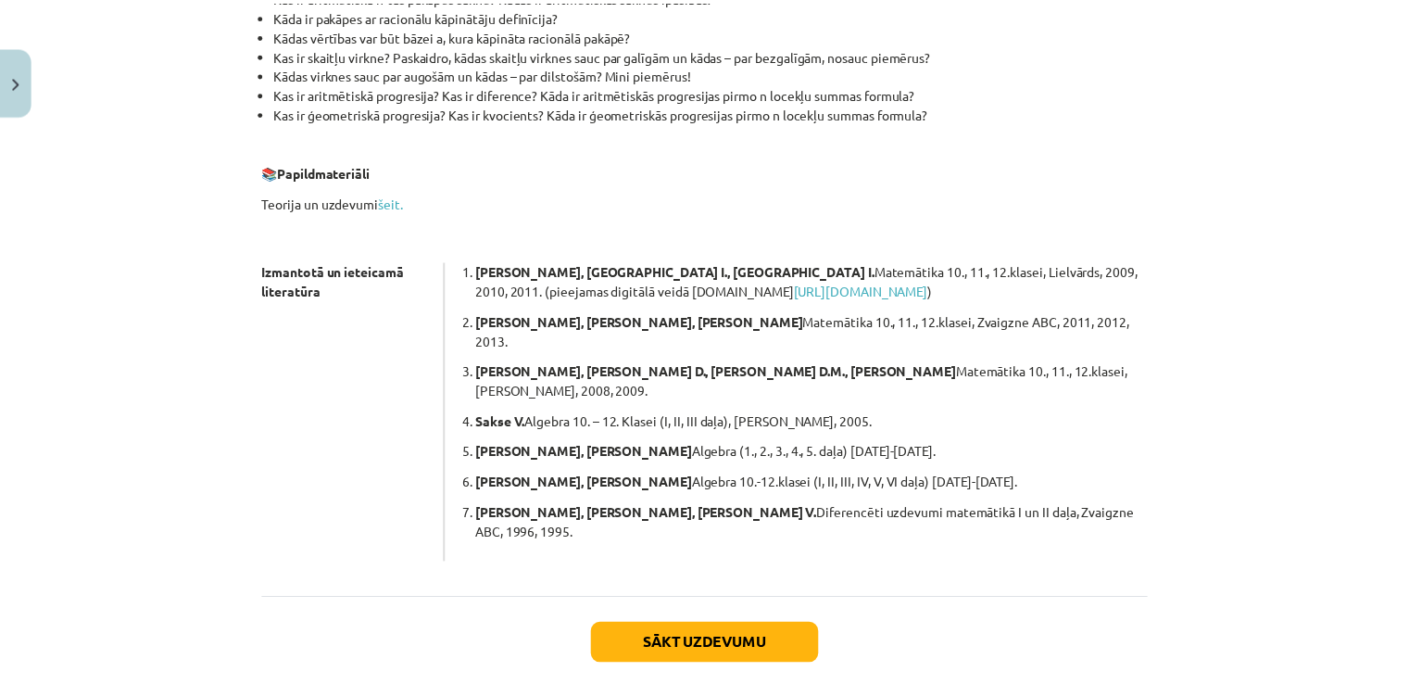
scroll to position [0, 0]
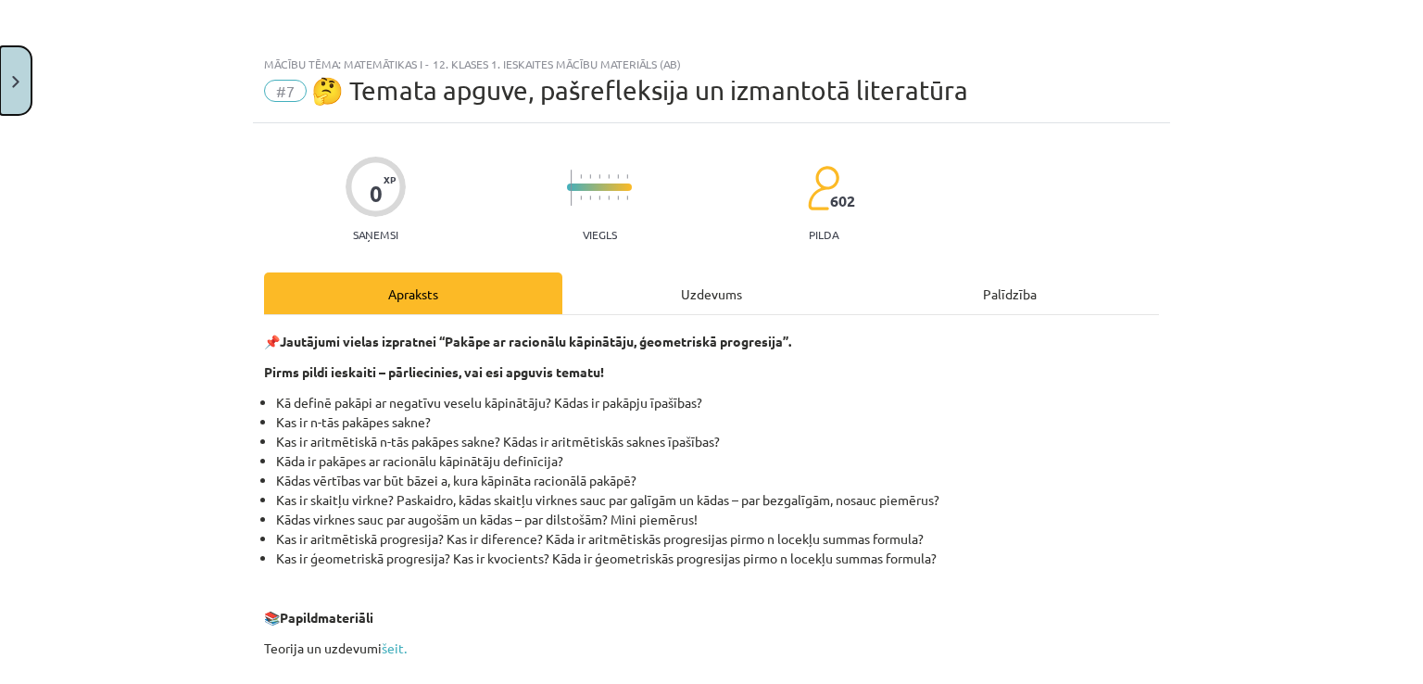
click at [15, 57] on button "Close" at bounding box center [16, 80] width 32 height 69
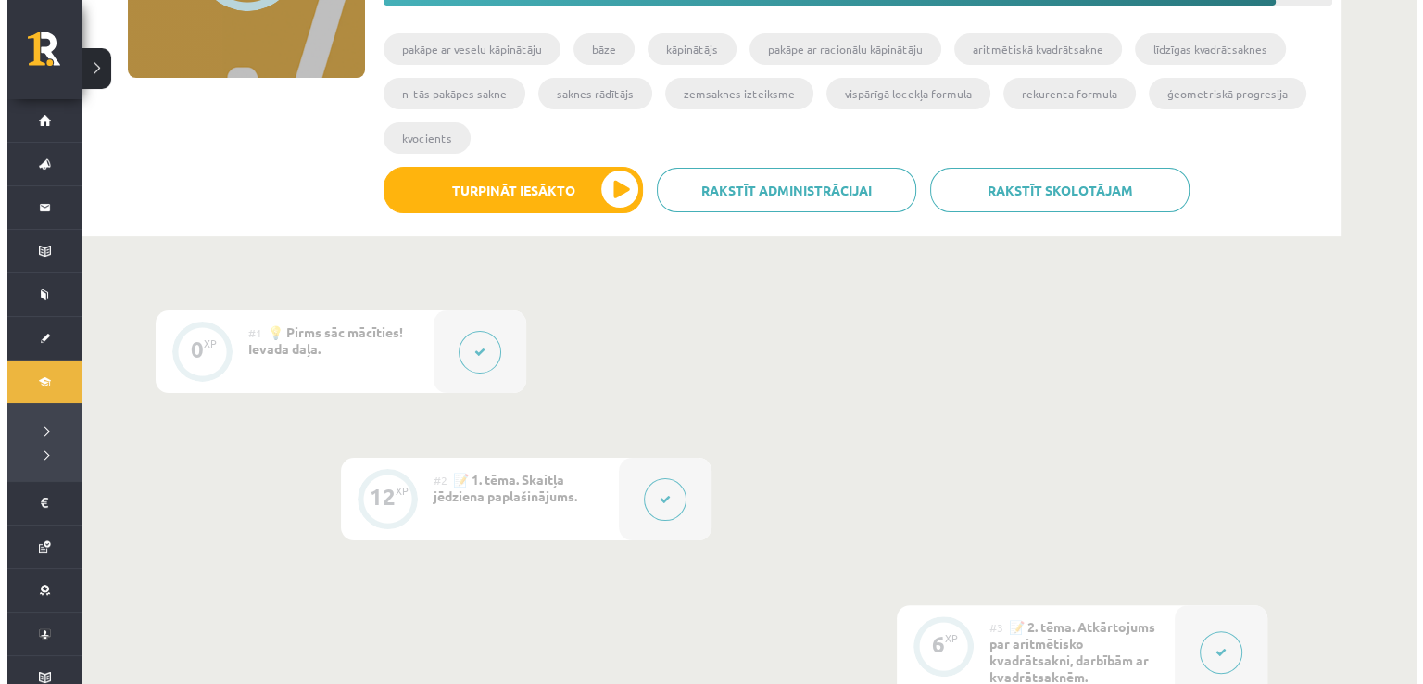
scroll to position [282, 0]
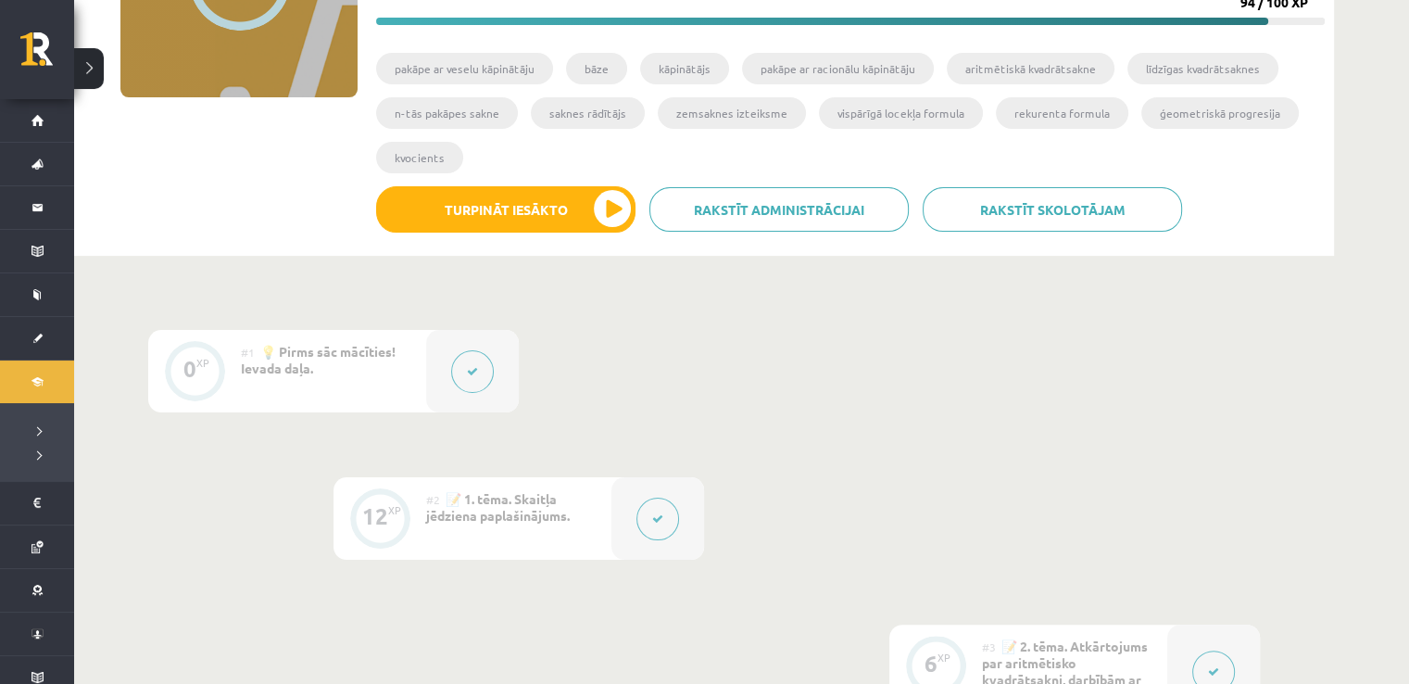
click at [477, 342] on div at bounding box center [472, 371] width 93 height 82
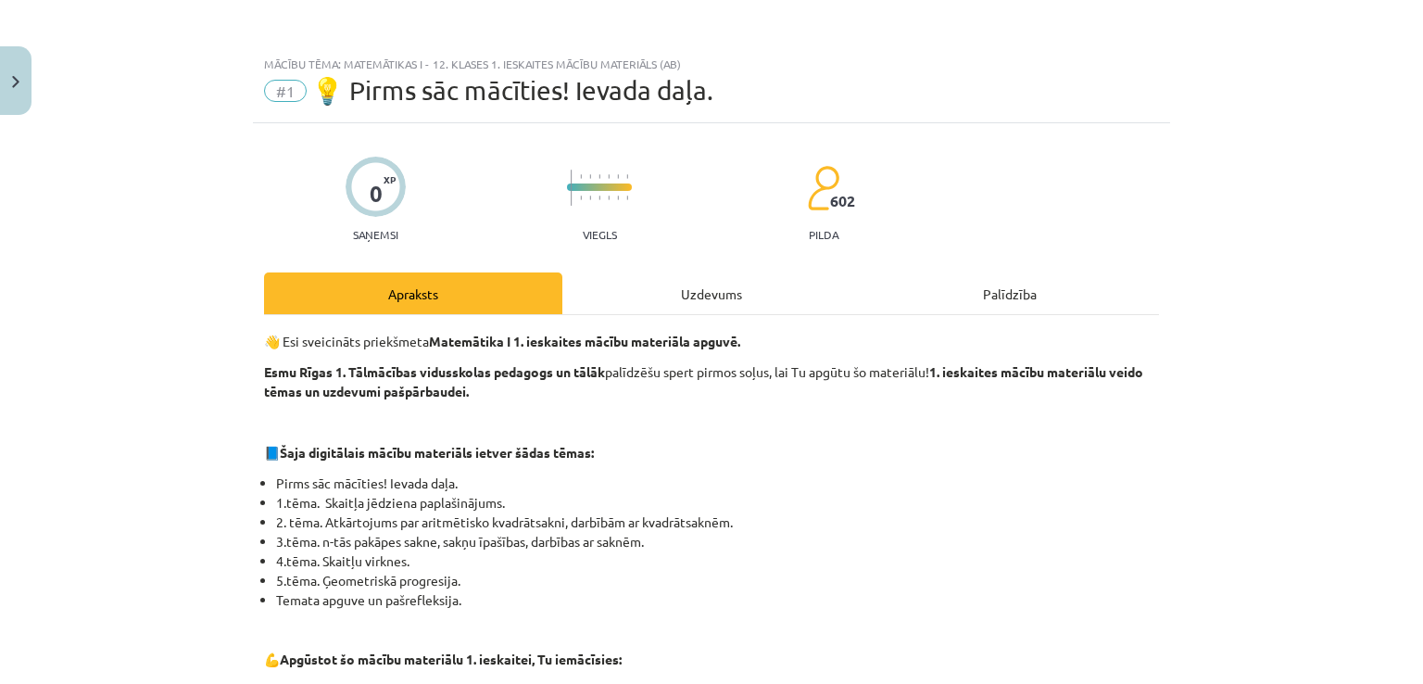
click at [676, 290] on div "Uzdevums" at bounding box center [711, 293] width 298 height 42
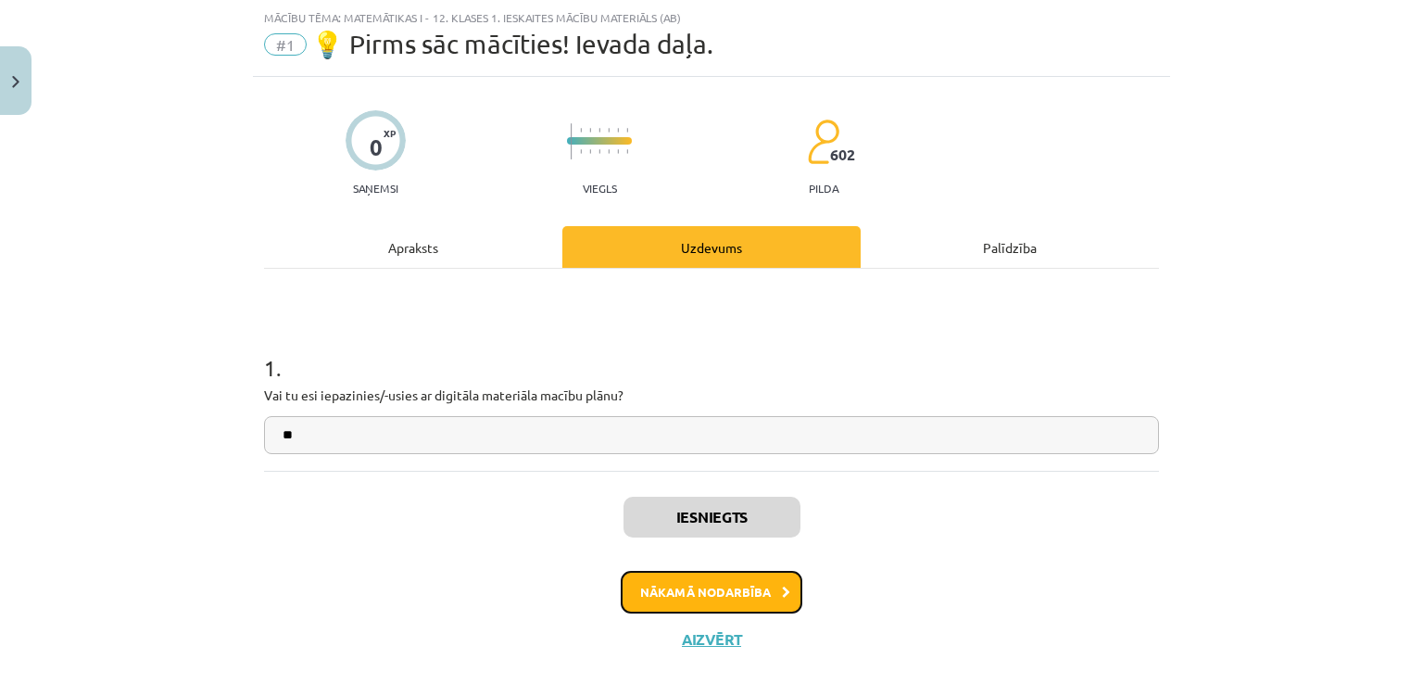
click at [738, 587] on button "Nākamā nodarbība" at bounding box center [712, 592] width 182 height 43
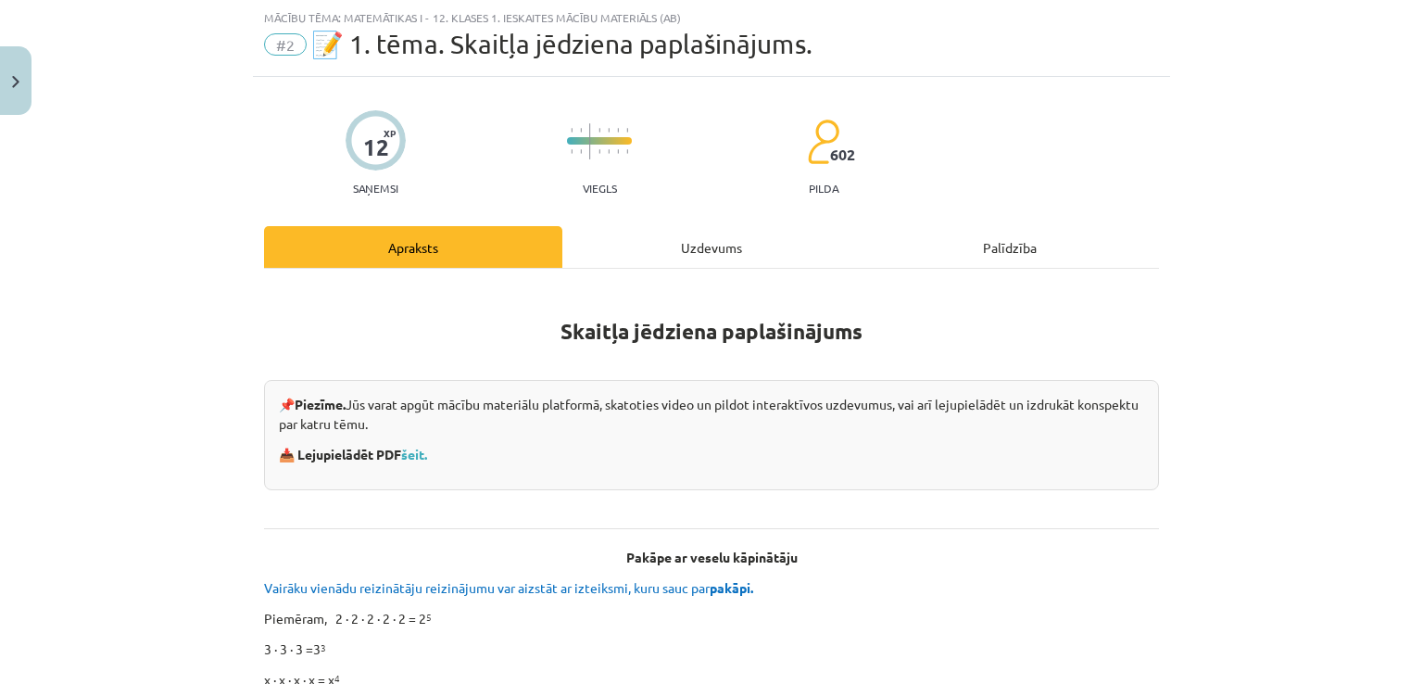
click at [682, 257] on div "Uzdevums" at bounding box center [711, 247] width 298 height 42
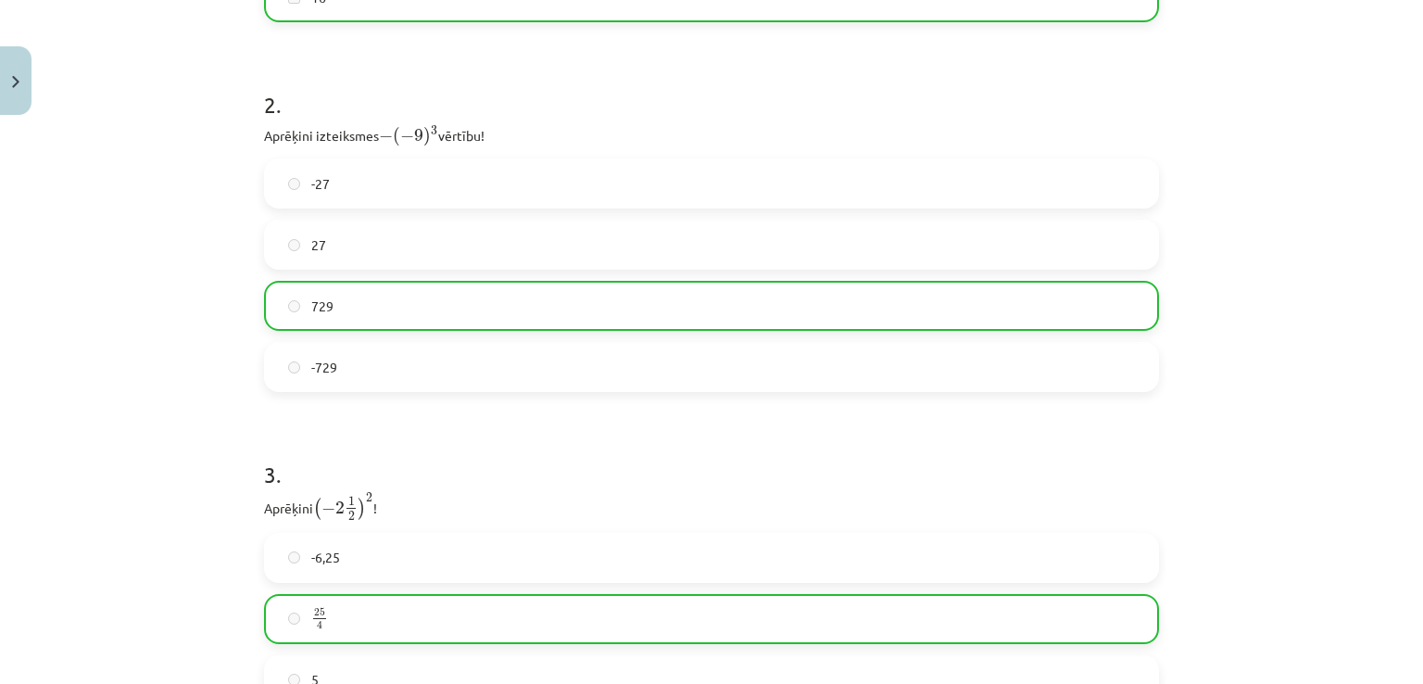
scroll to position [1150, 0]
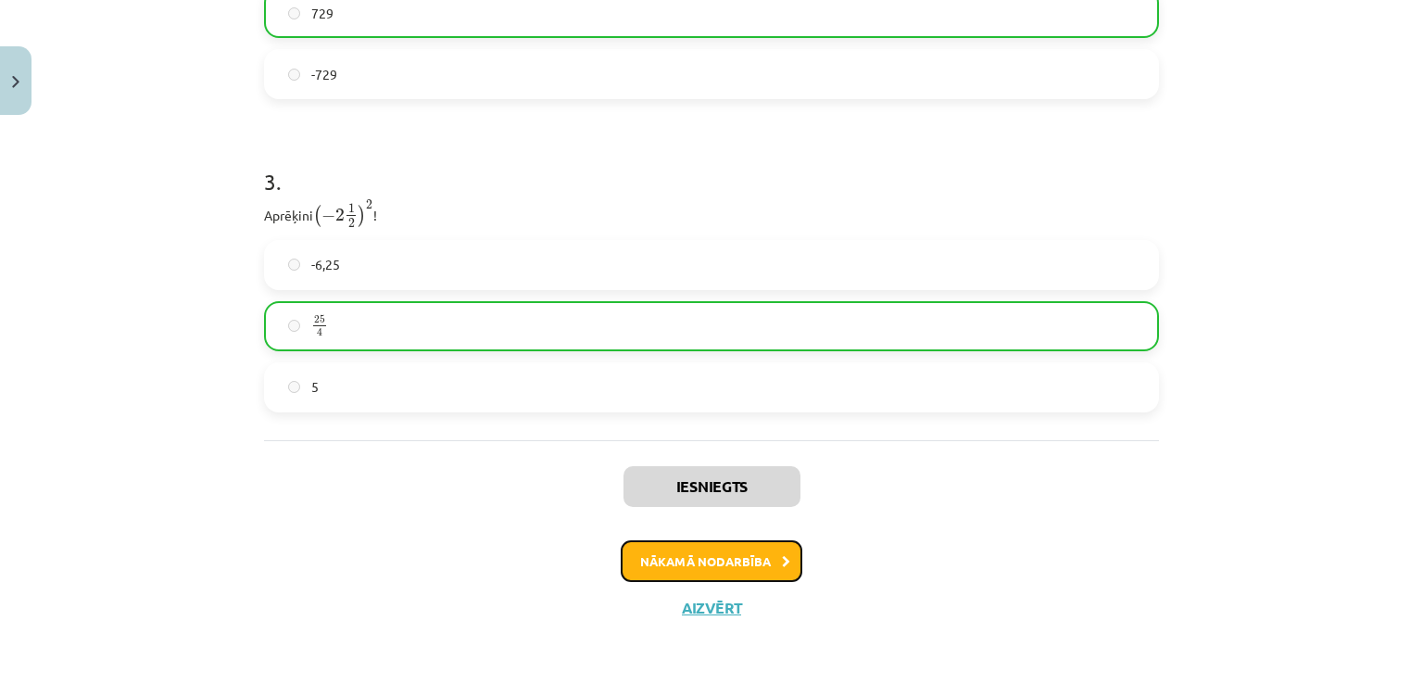
click at [752, 553] on button "Nākamā nodarbība" at bounding box center [712, 561] width 182 height 43
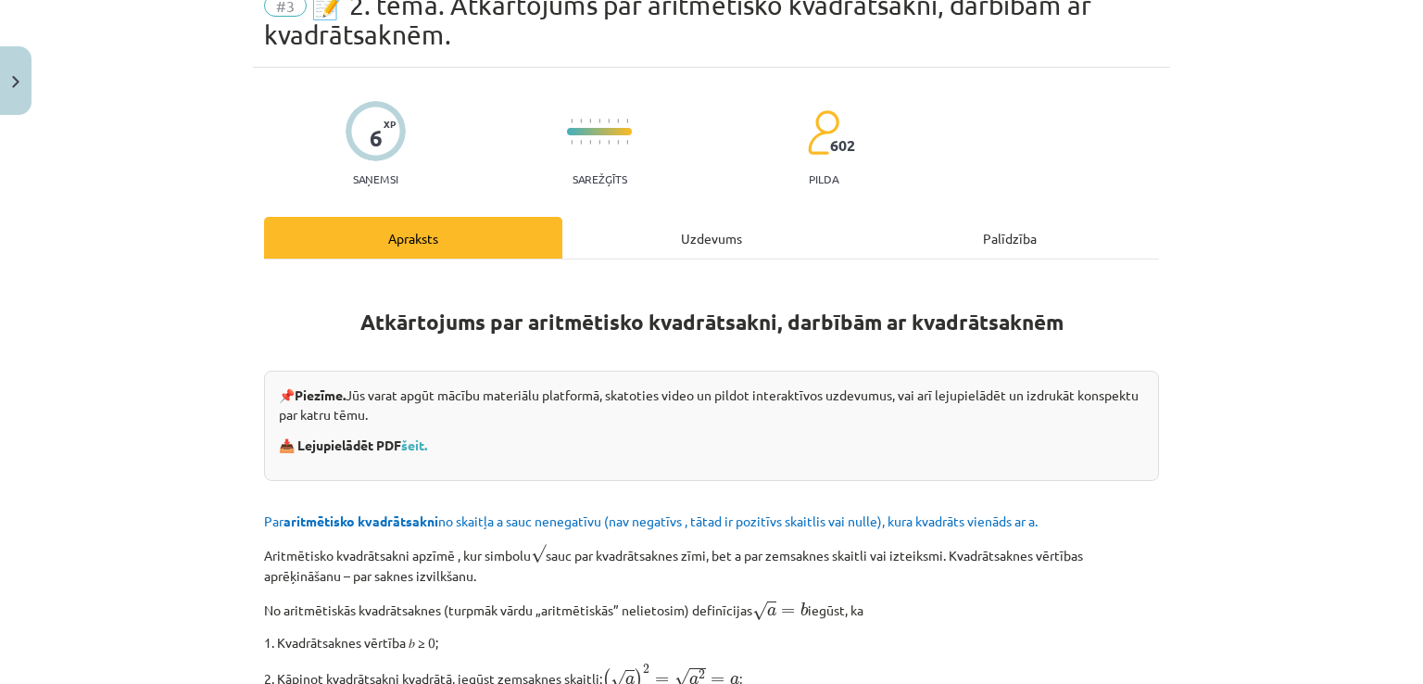
scroll to position [46, 0]
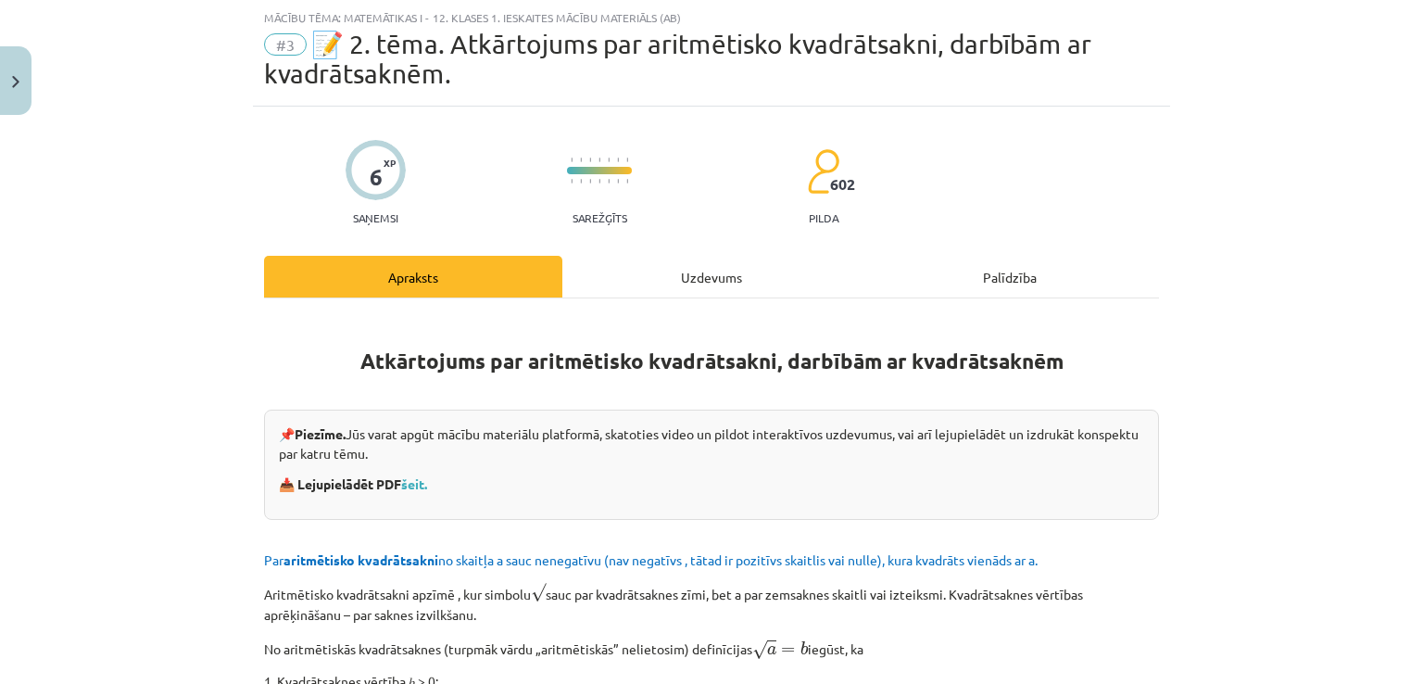
click at [701, 274] on div "Uzdevums" at bounding box center [711, 277] width 298 height 42
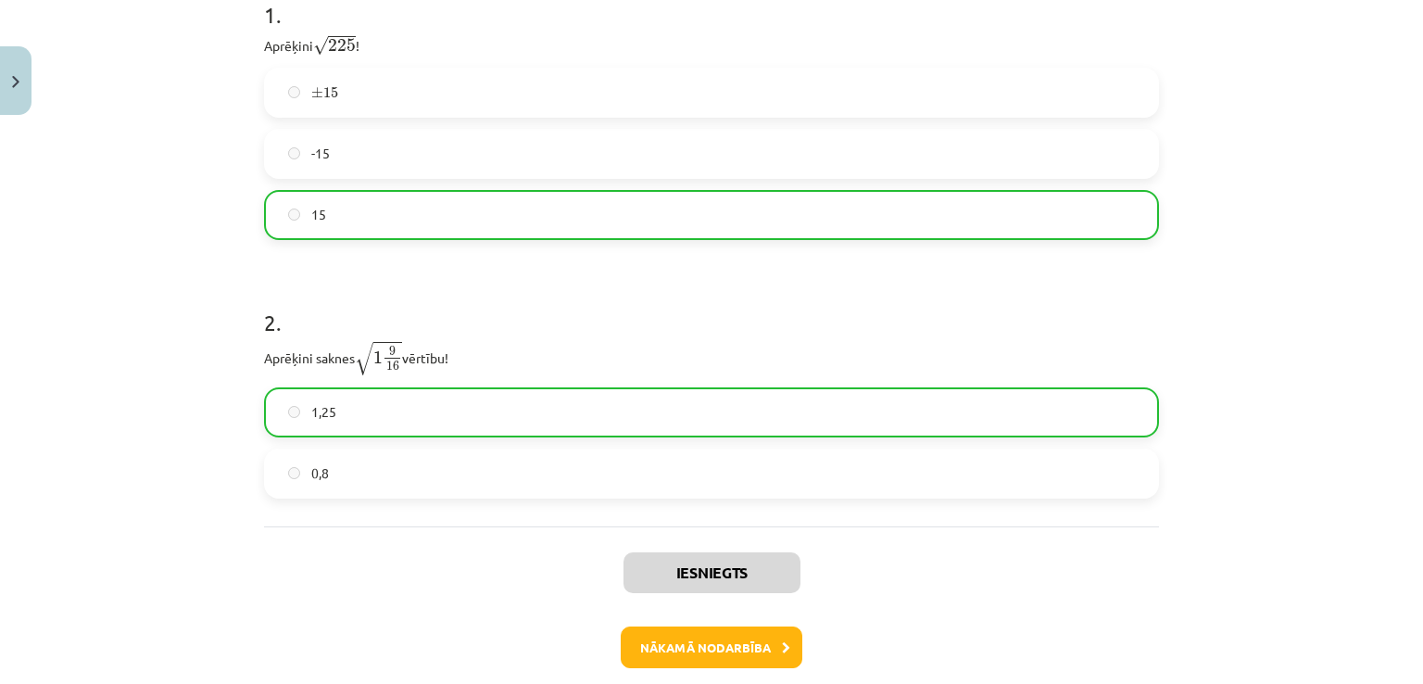
scroll to position [515, 0]
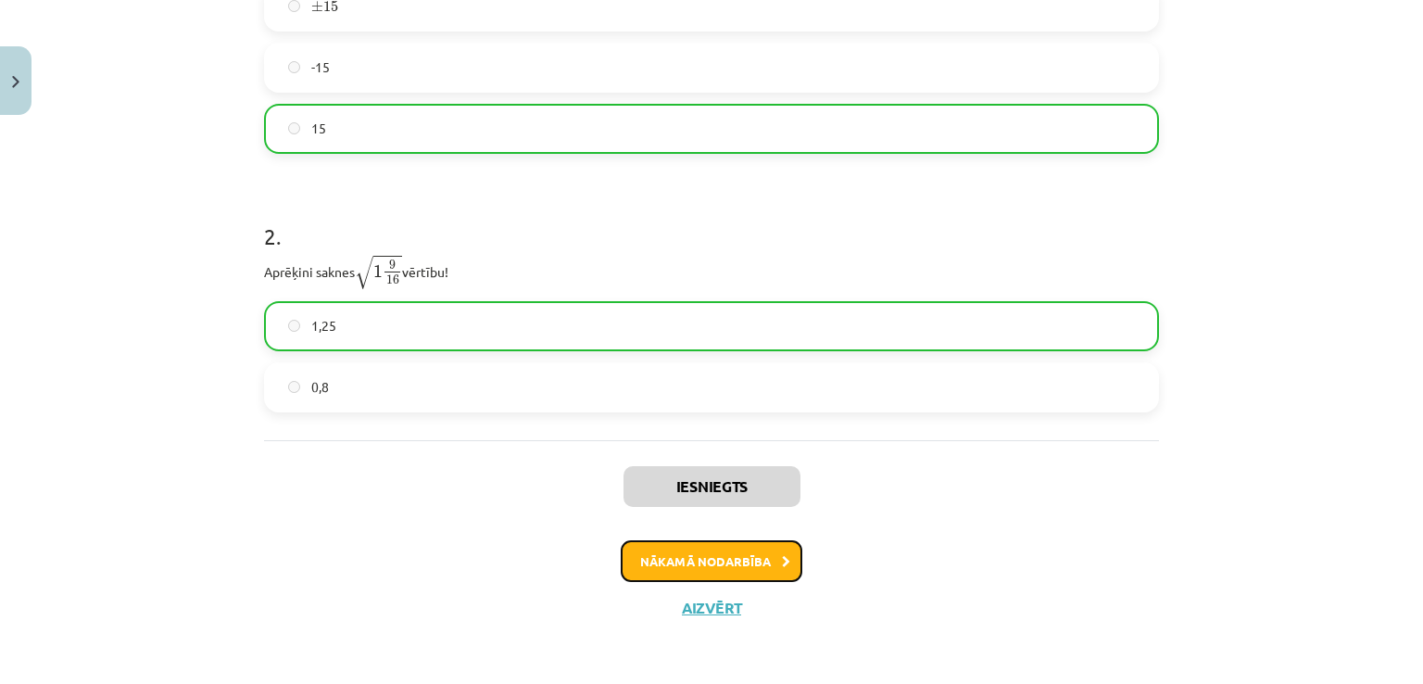
click at [758, 550] on button "Nākamā nodarbība" at bounding box center [712, 561] width 182 height 43
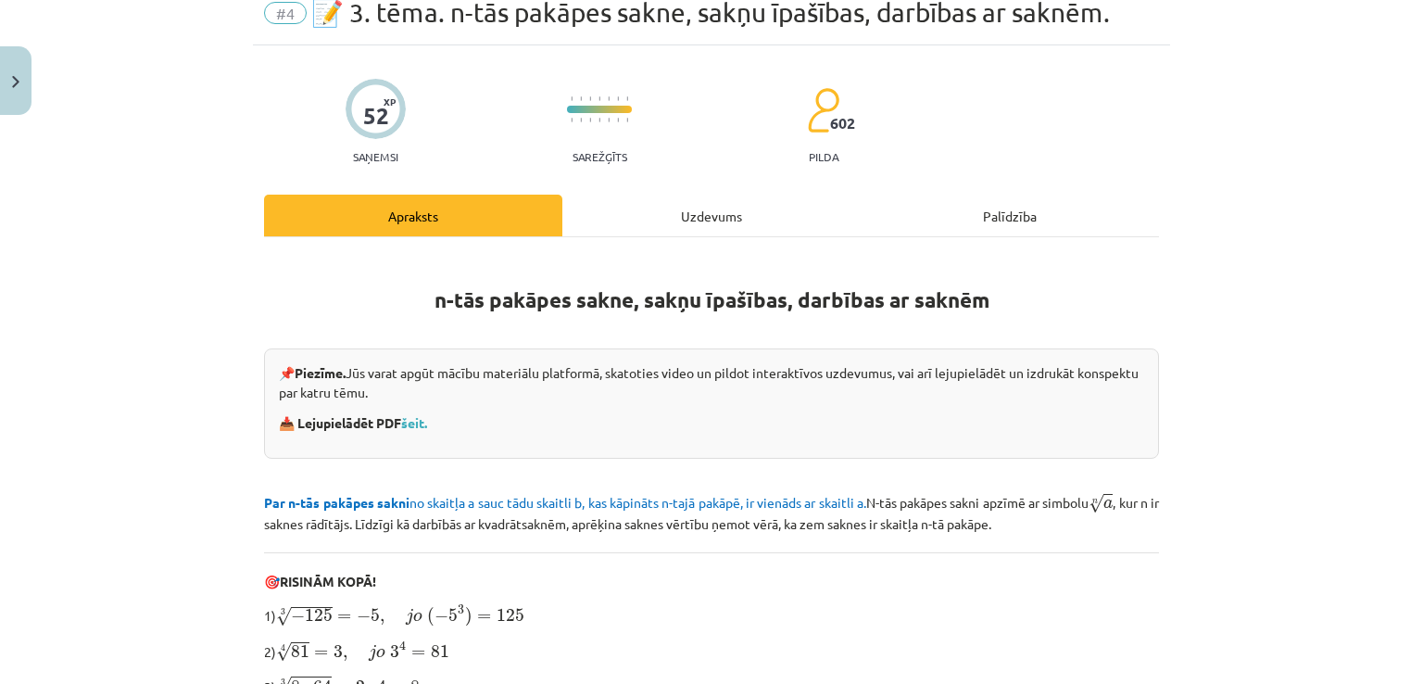
scroll to position [46, 0]
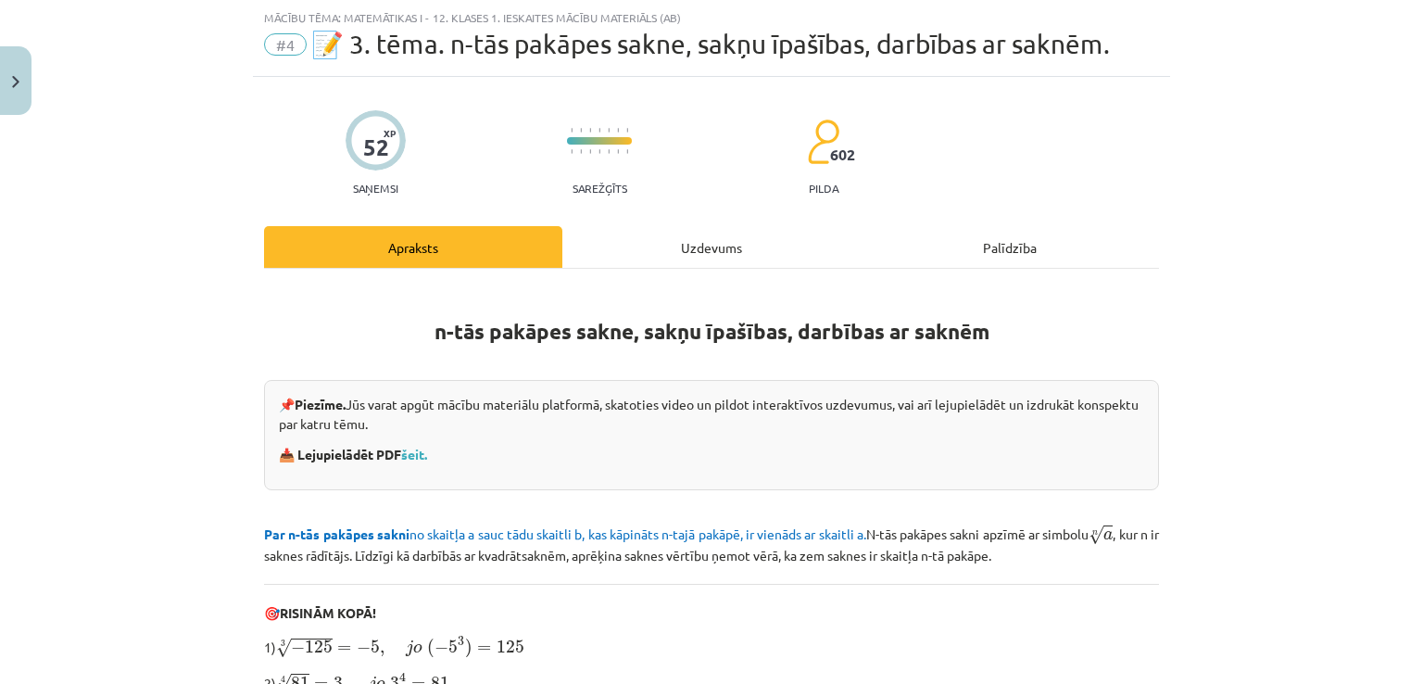
click at [724, 265] on div "Uzdevums" at bounding box center [711, 247] width 298 height 42
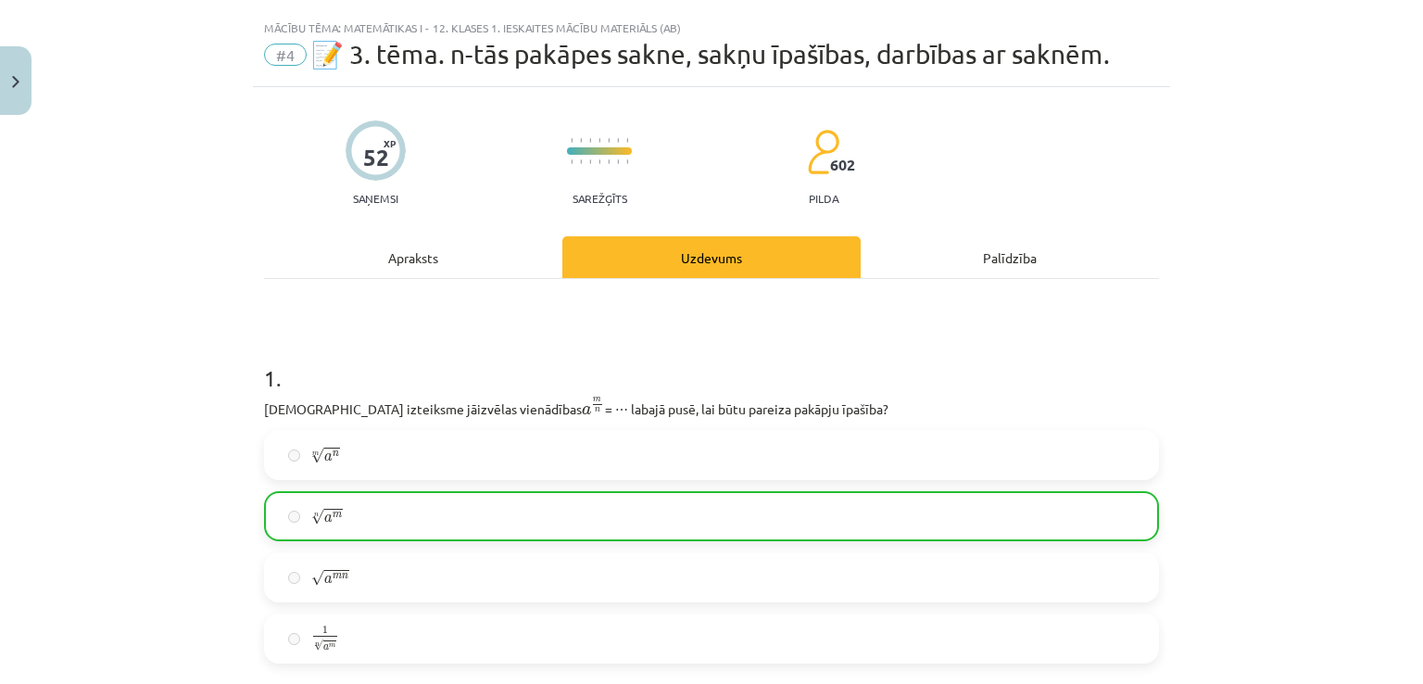
scroll to position [9, 0]
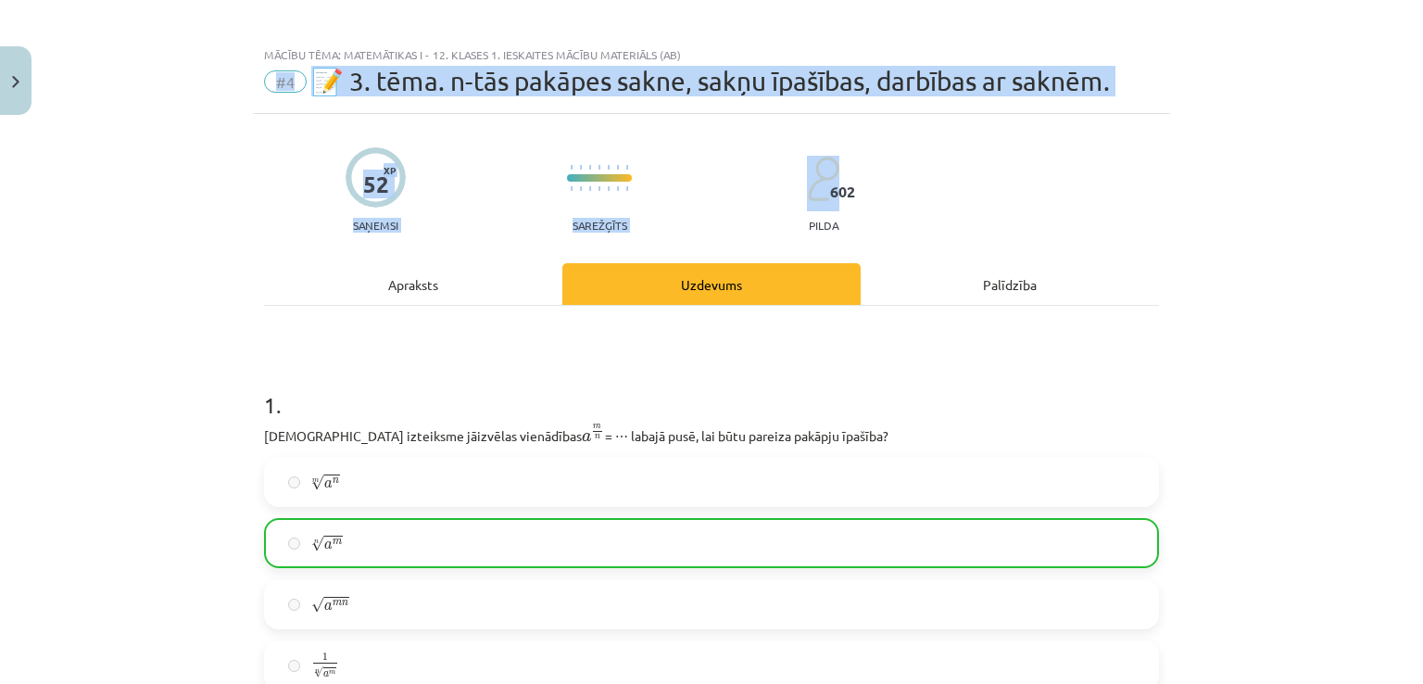
drag, startPoint x: 1422, startPoint y: 76, endPoint x: 1422, endPoint y: 116, distance: 39.8
click at [1422, 116] on div "Mācību tēma: Matemātikas i - 12. klases 1. ieskaites mācību materiāls (ab) #4 📝…" at bounding box center [711, 342] width 1423 height 684
click at [1363, 127] on div "Mācību tēma: Matemātikas i - 12. klases 1. ieskaites mācību materiāls (ab) #4 📝…" at bounding box center [711, 342] width 1423 height 684
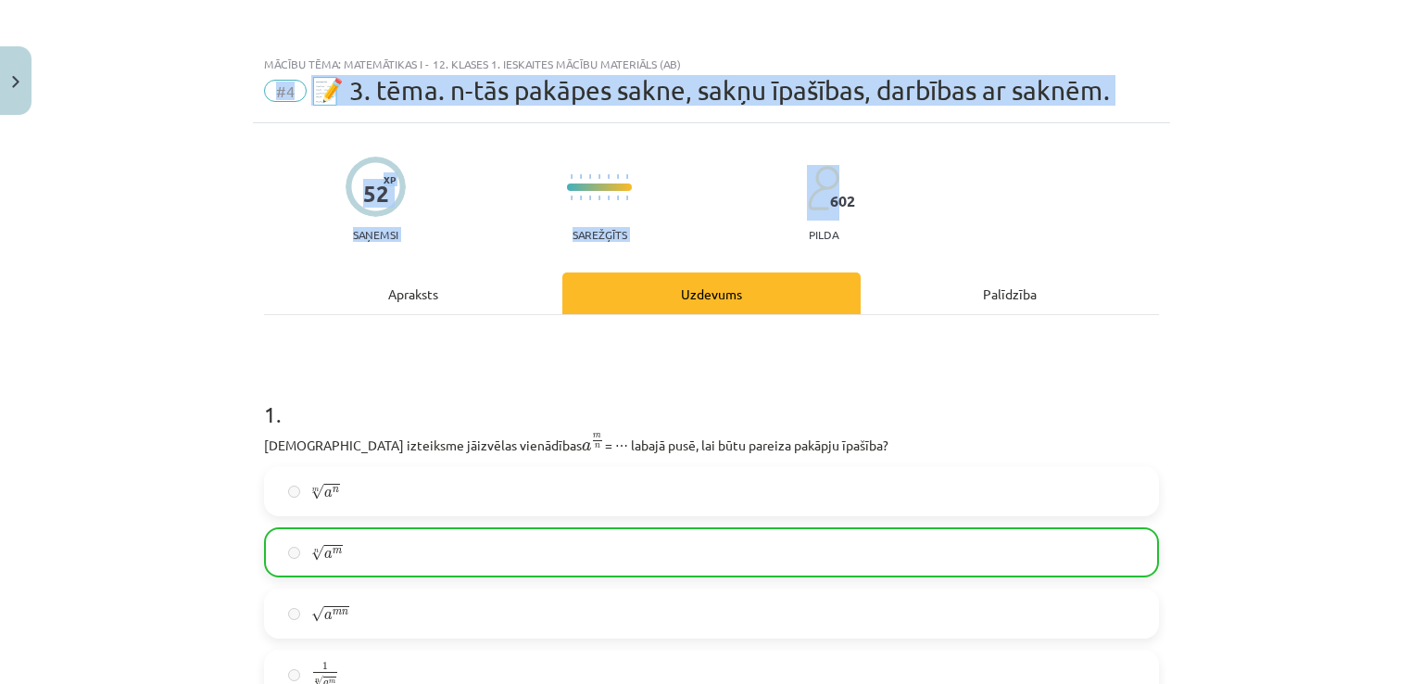
scroll to position [4197, 0]
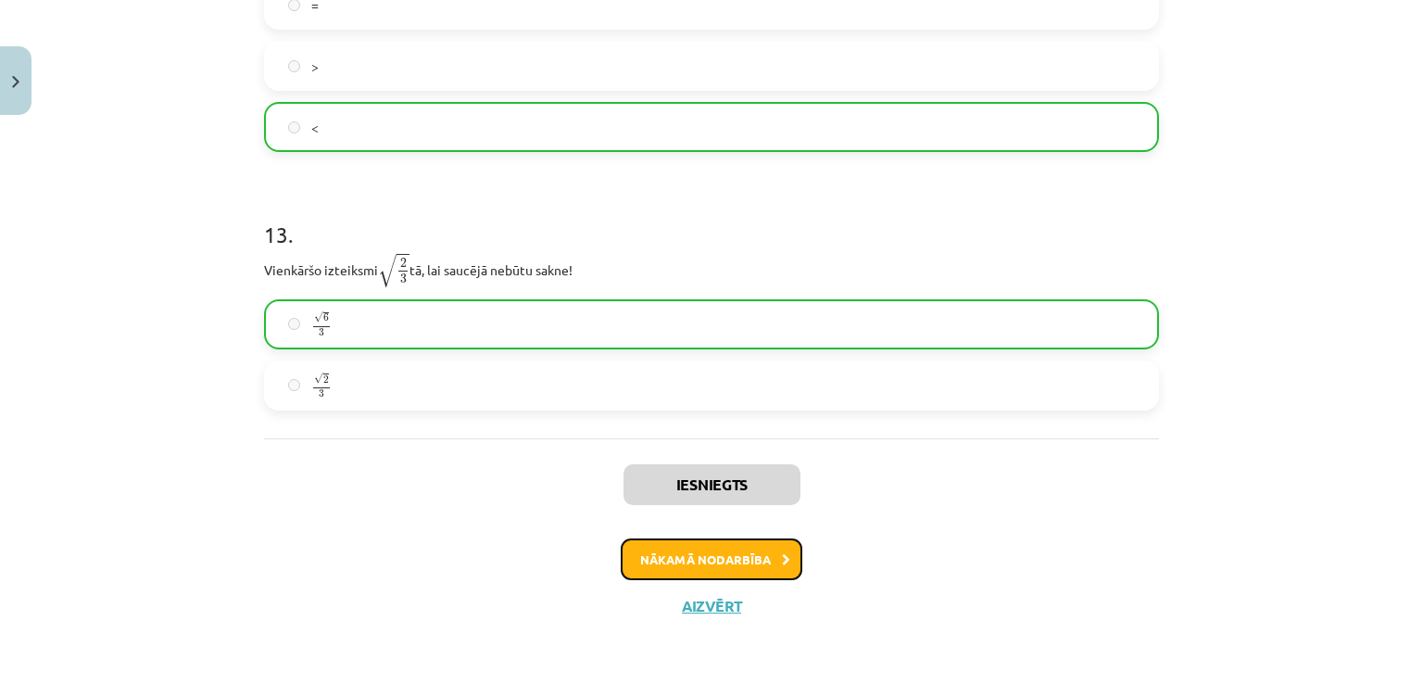
click at [697, 547] on button "Nākamā nodarbība" at bounding box center [712, 559] width 182 height 43
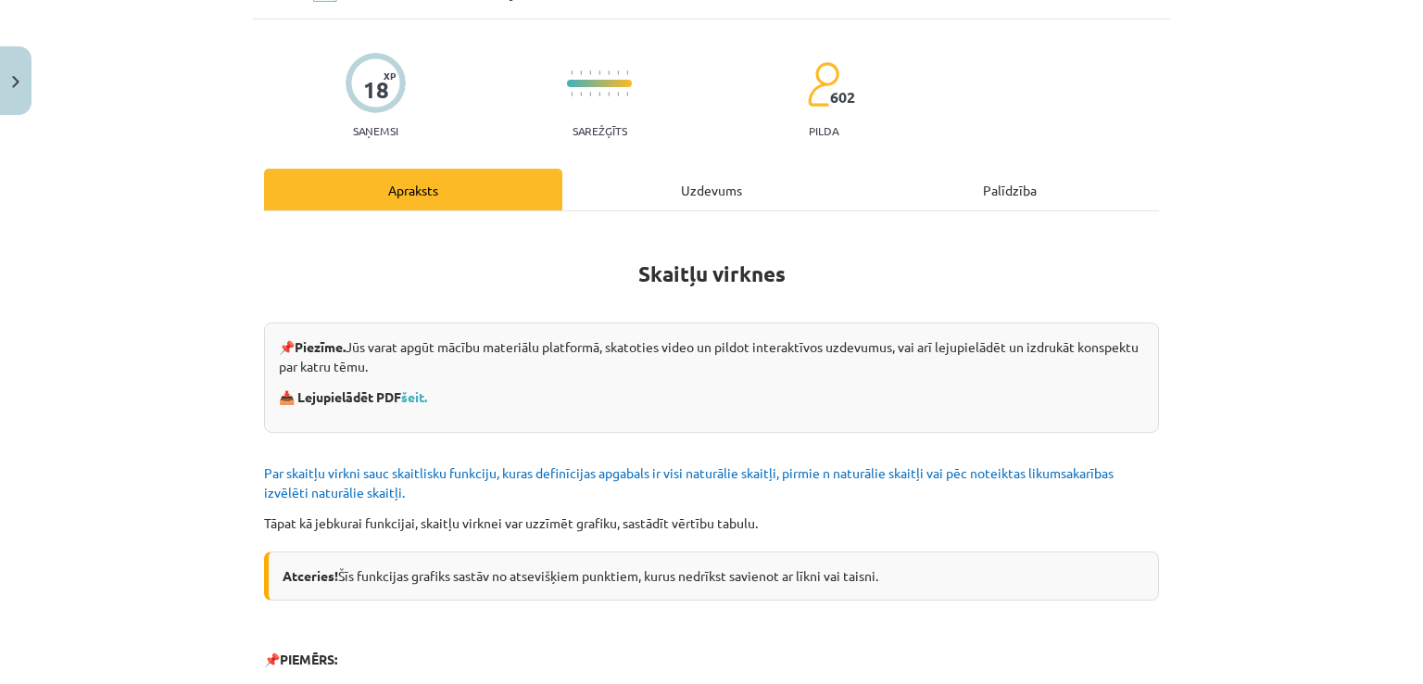
click at [701, 188] on div "Uzdevums" at bounding box center [711, 190] width 298 height 42
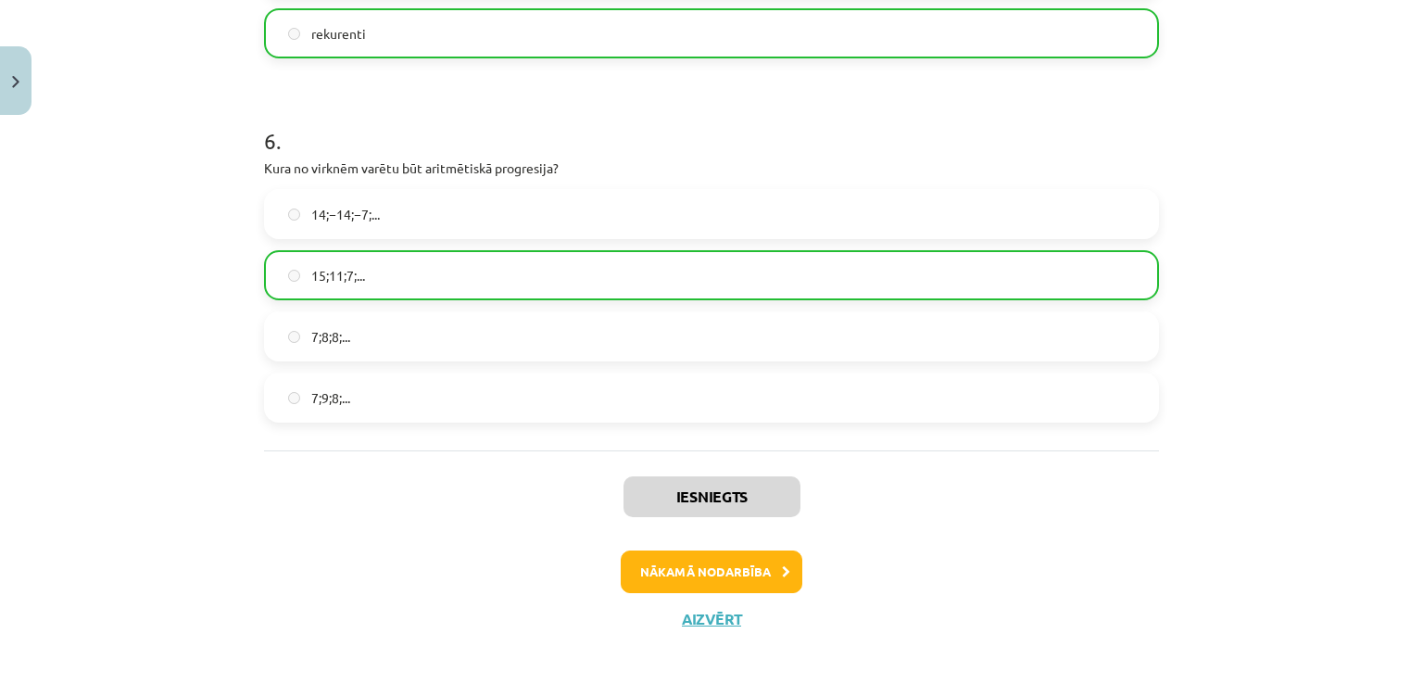
scroll to position [2113, 0]
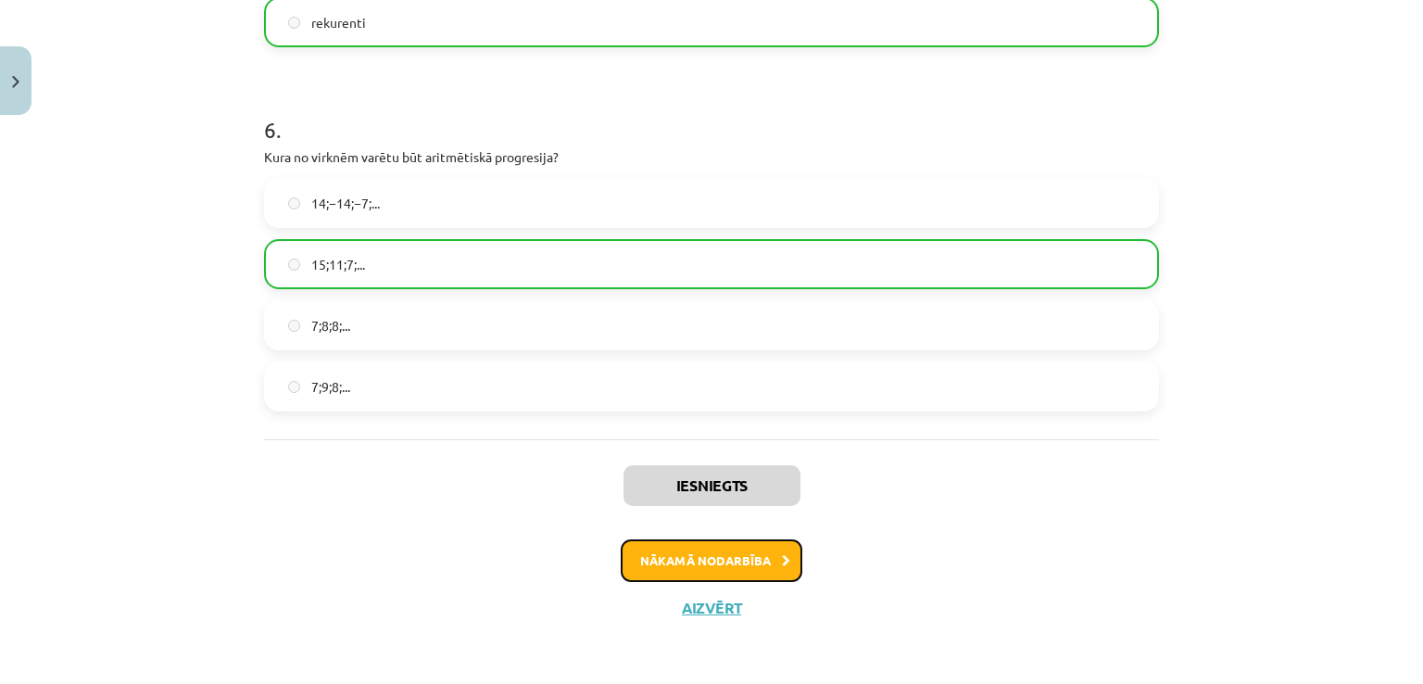
click at [733, 543] on button "Nākamā nodarbība" at bounding box center [712, 560] width 182 height 43
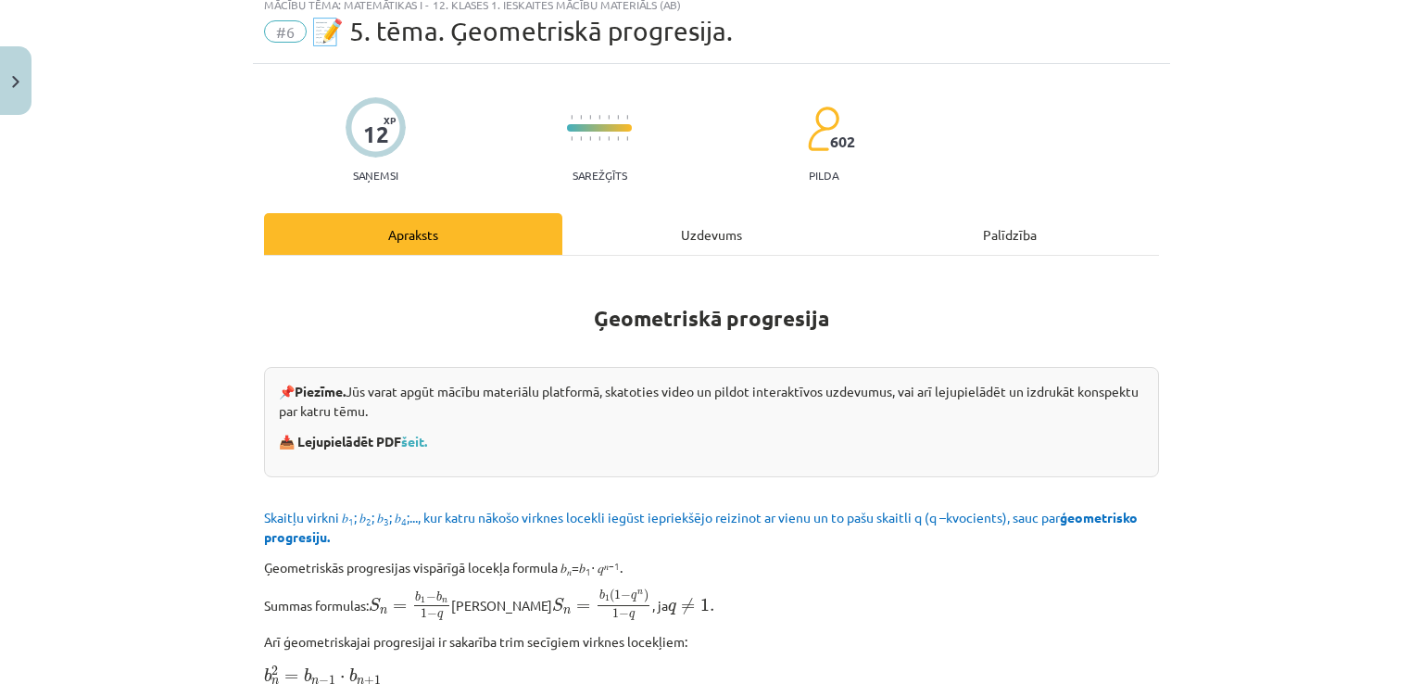
scroll to position [46, 0]
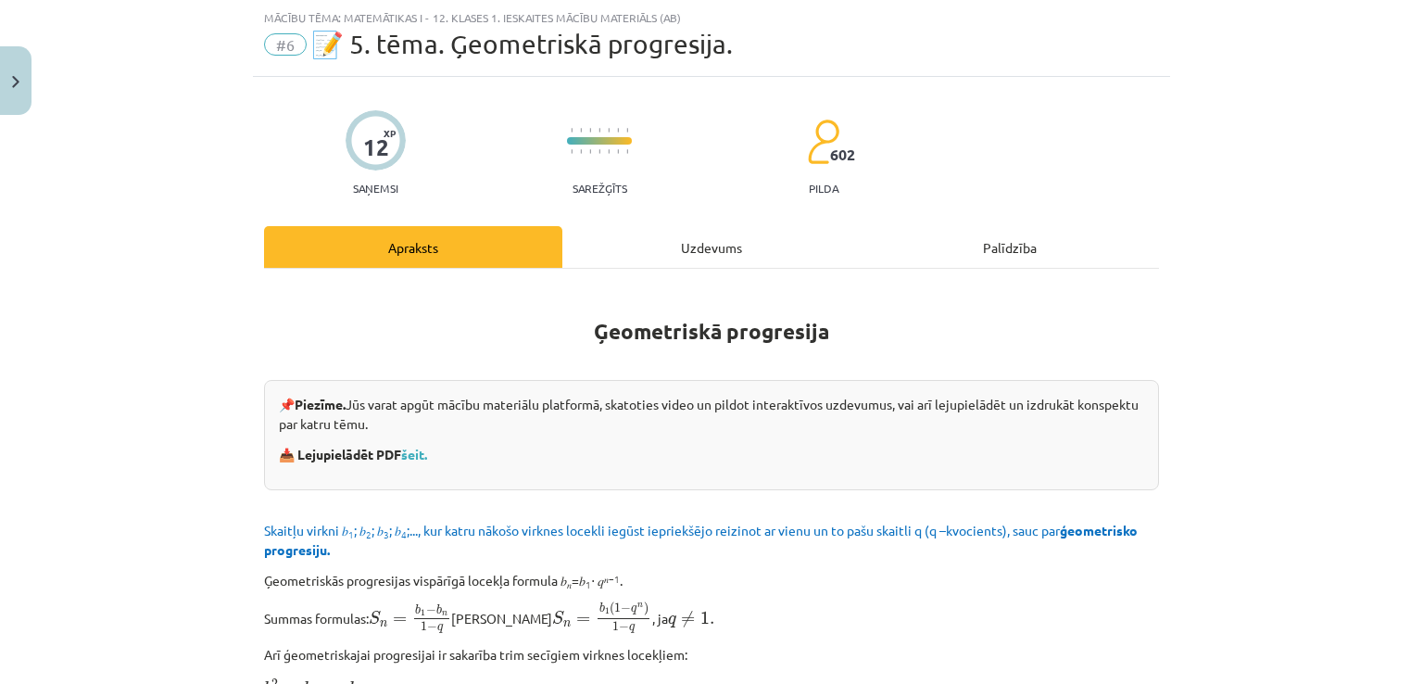
click at [697, 237] on div "Uzdevums" at bounding box center [711, 247] width 298 height 42
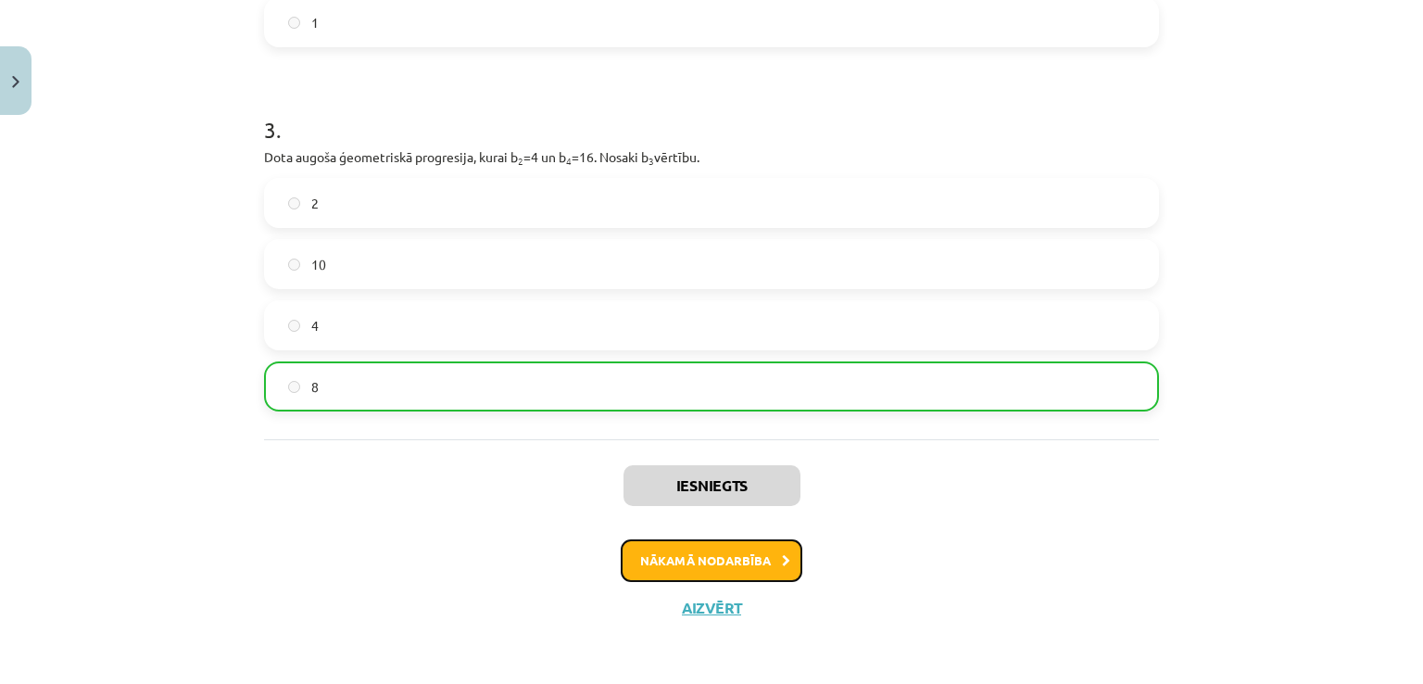
click at [660, 550] on button "Nākamā nodarbība" at bounding box center [712, 560] width 182 height 43
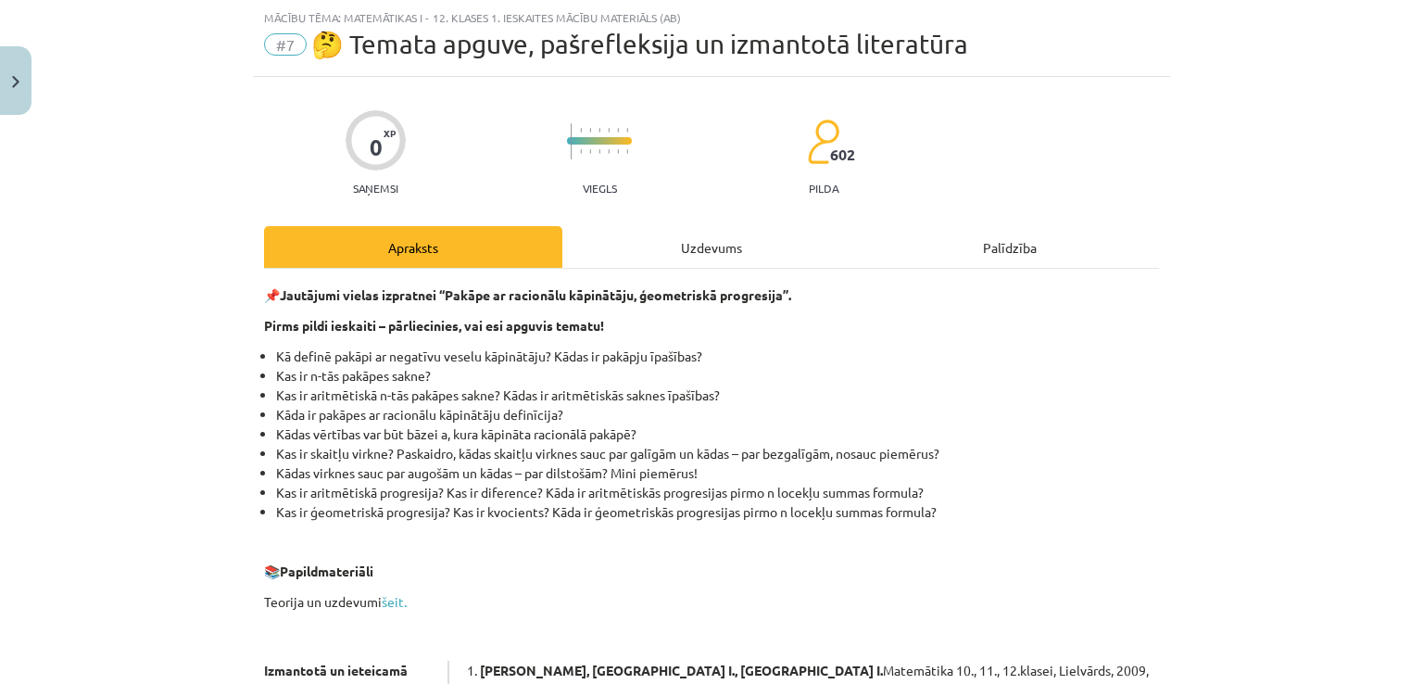
click at [720, 246] on div "Uzdevums" at bounding box center [711, 247] width 298 height 42
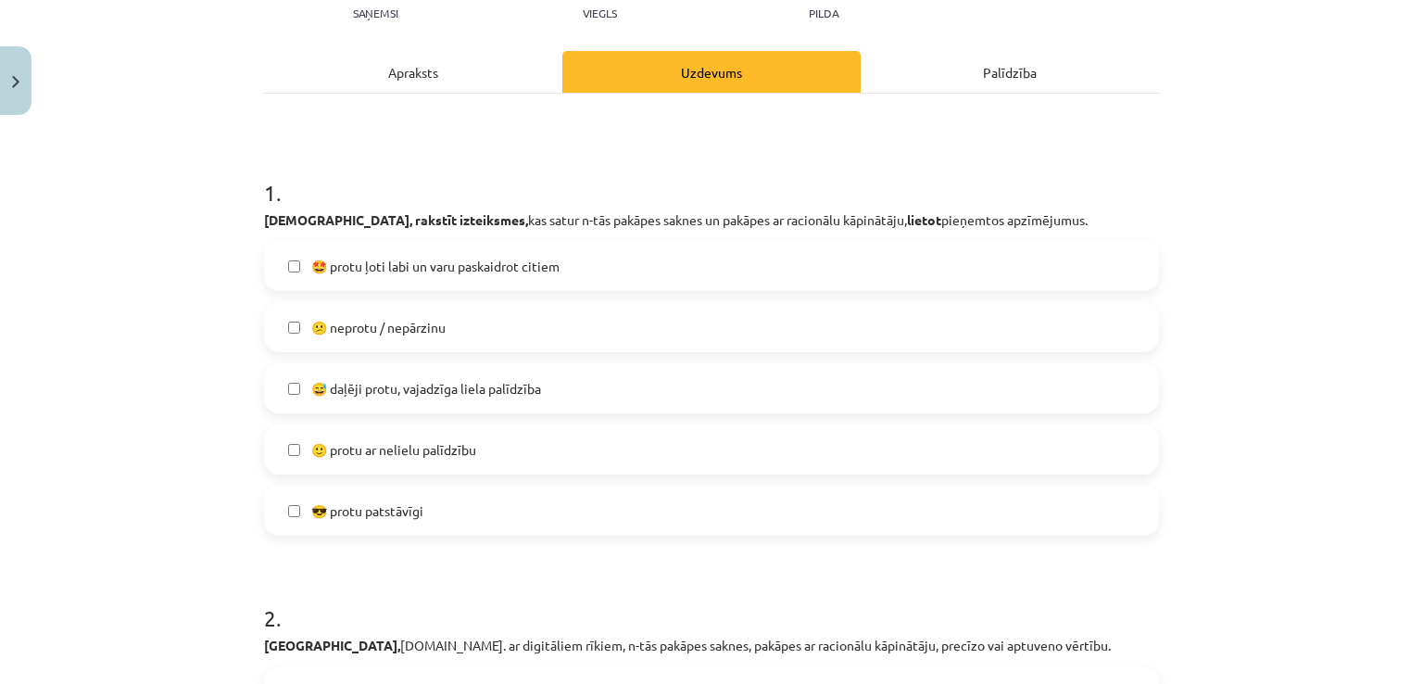
scroll to position [225, 0]
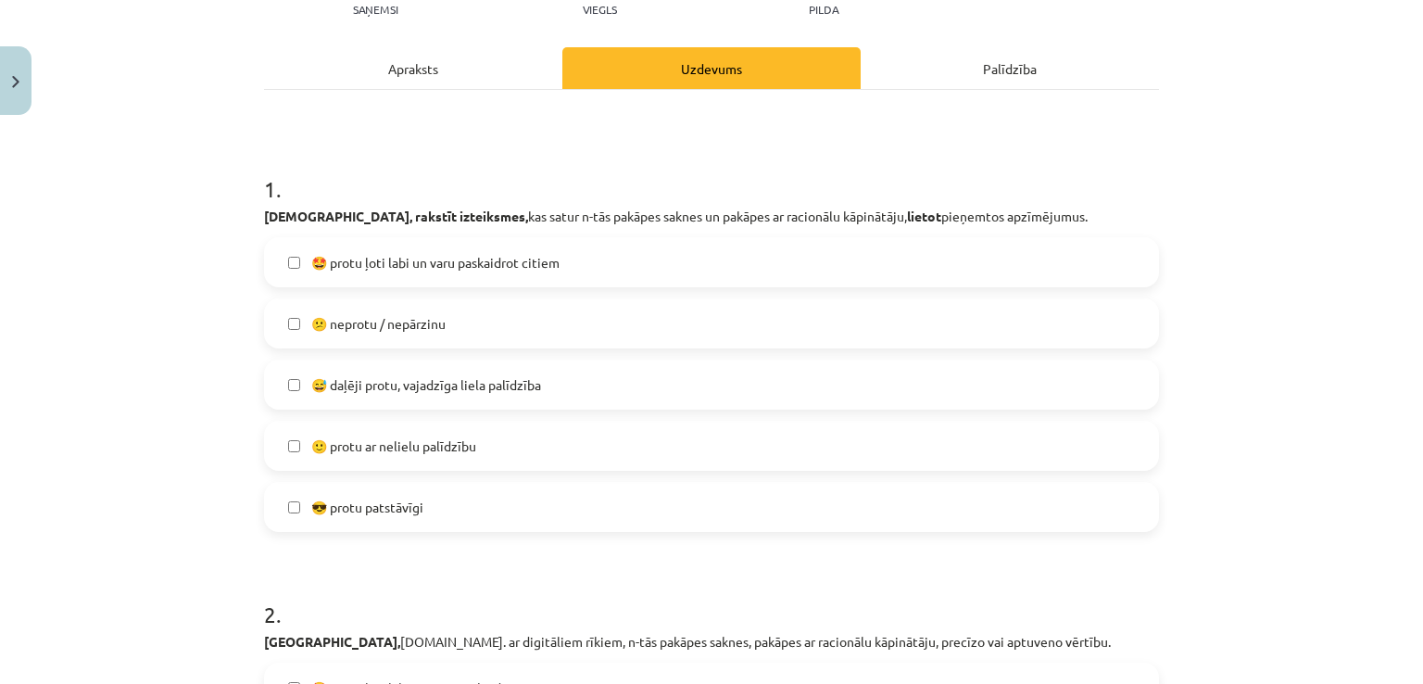
click at [617, 368] on label "😅 daļēji protu, vajadzīga liela palīdzība" at bounding box center [711, 384] width 891 height 46
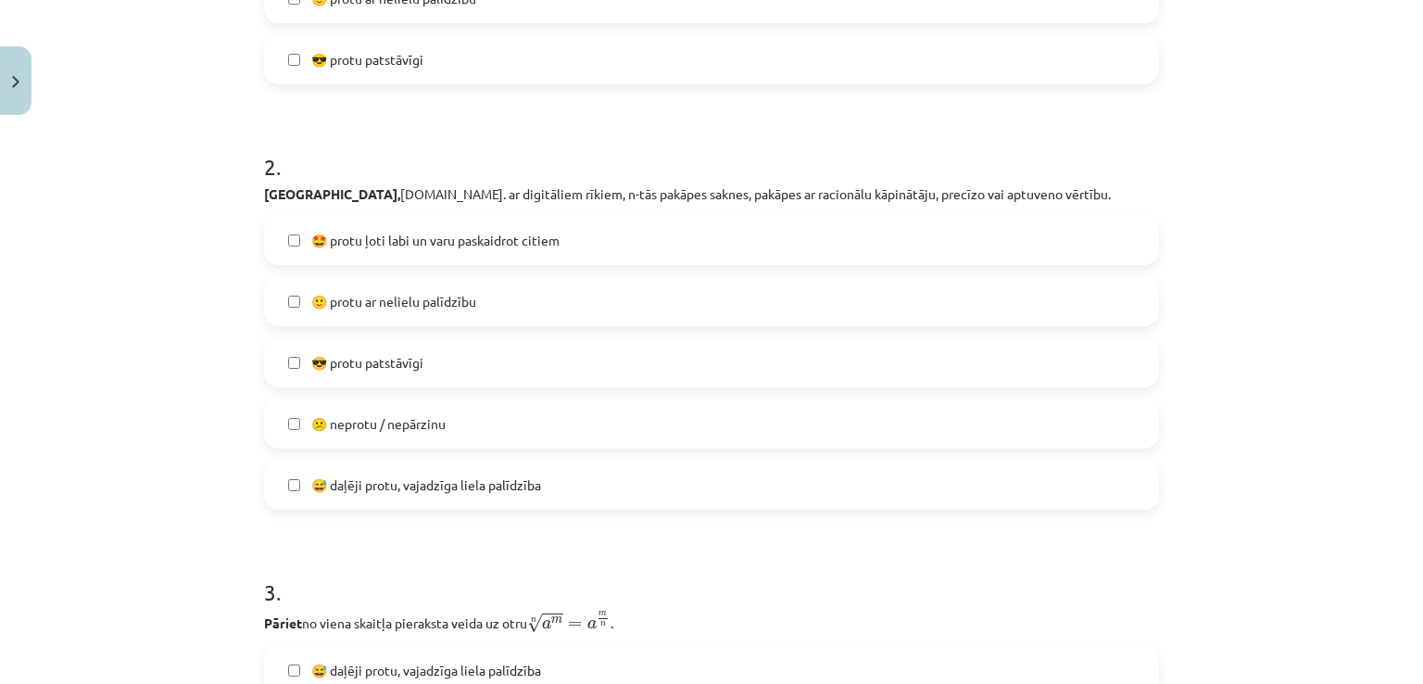
scroll to position [676, 0]
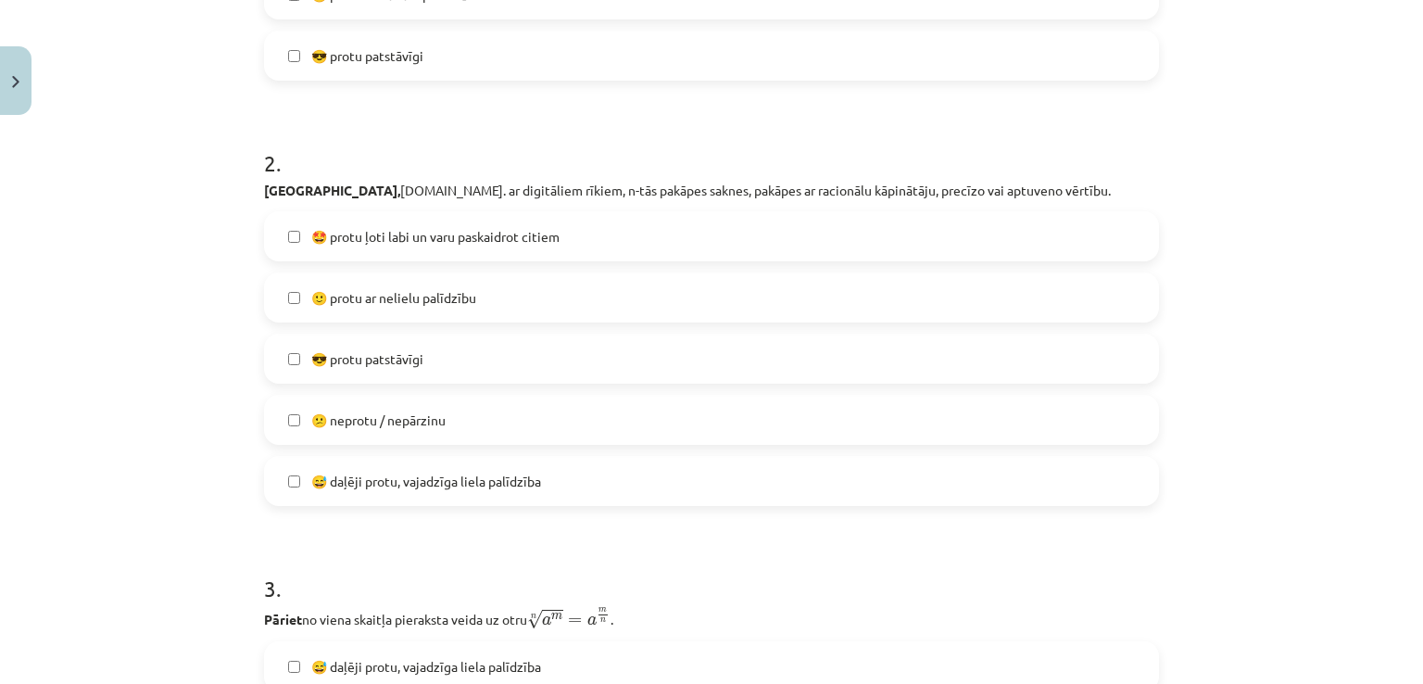
click at [612, 481] on label "😅 daļēji protu, vajadzīga liela palīdzība" at bounding box center [711, 481] width 891 height 46
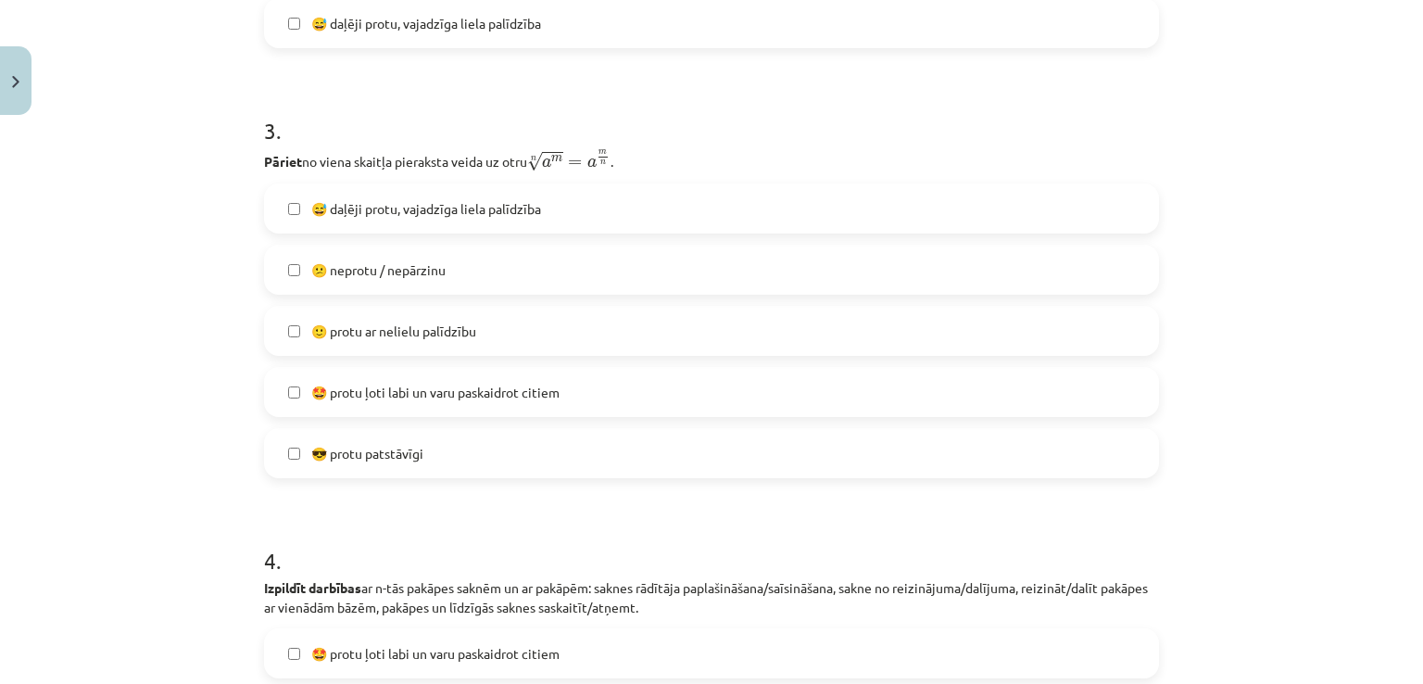
scroll to position [1138, 0]
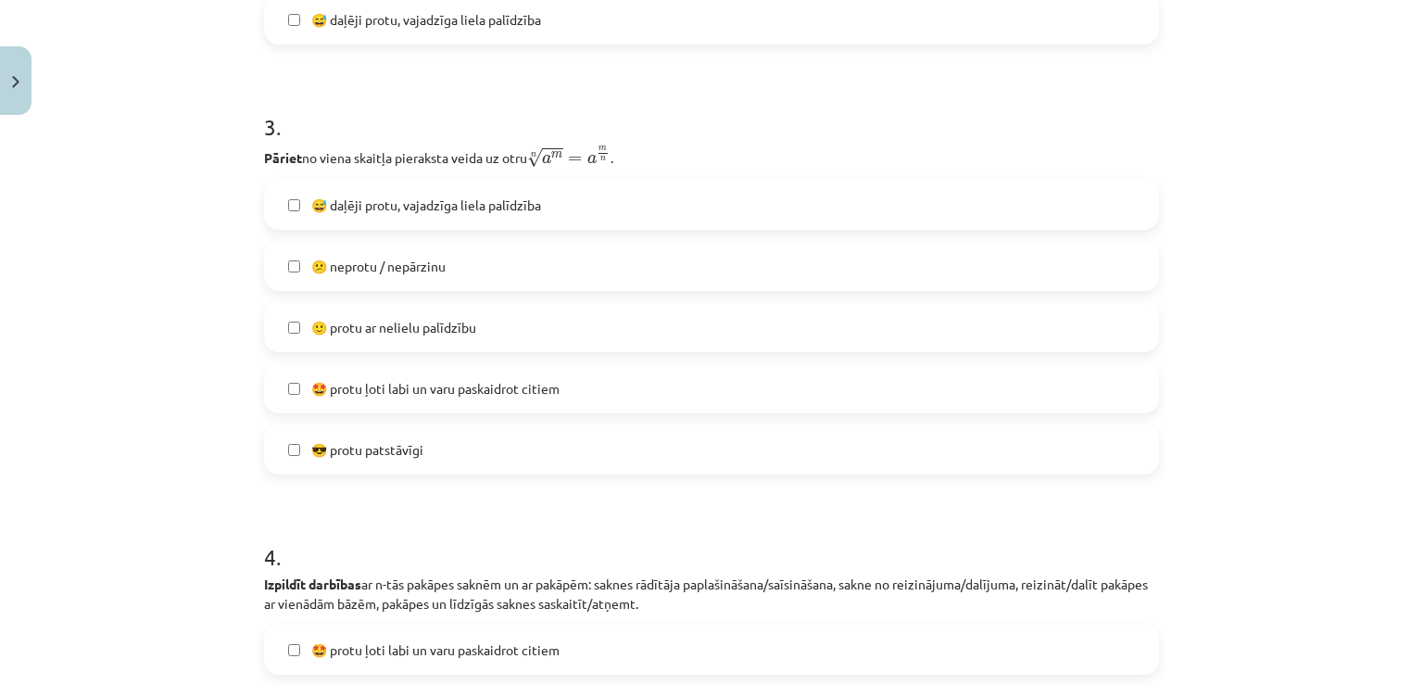
click at [553, 373] on label "🤩 protu ļoti labi un varu paskaidrot citiem" at bounding box center [711, 388] width 891 height 46
click at [522, 227] on label "😅 daļēji protu, vajadzīga liela palīdzība" at bounding box center [711, 205] width 891 height 46
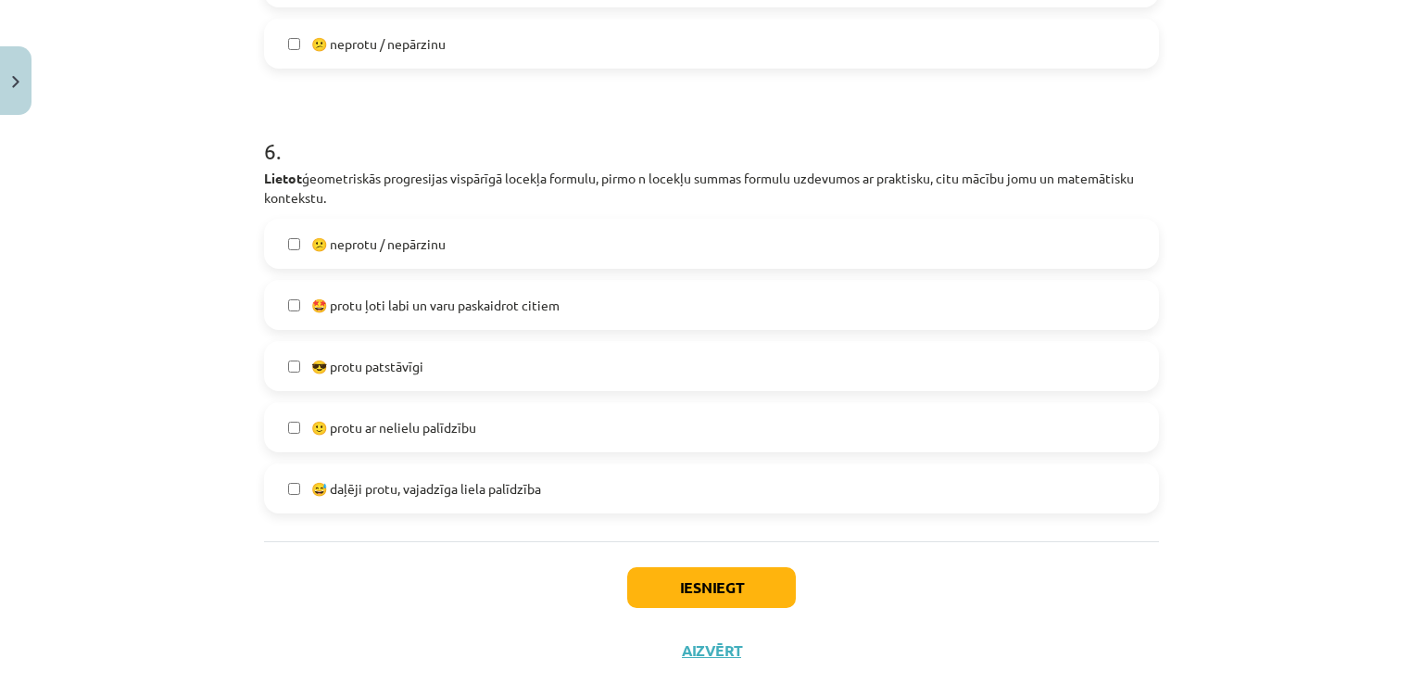
scroll to position [2406, 0]
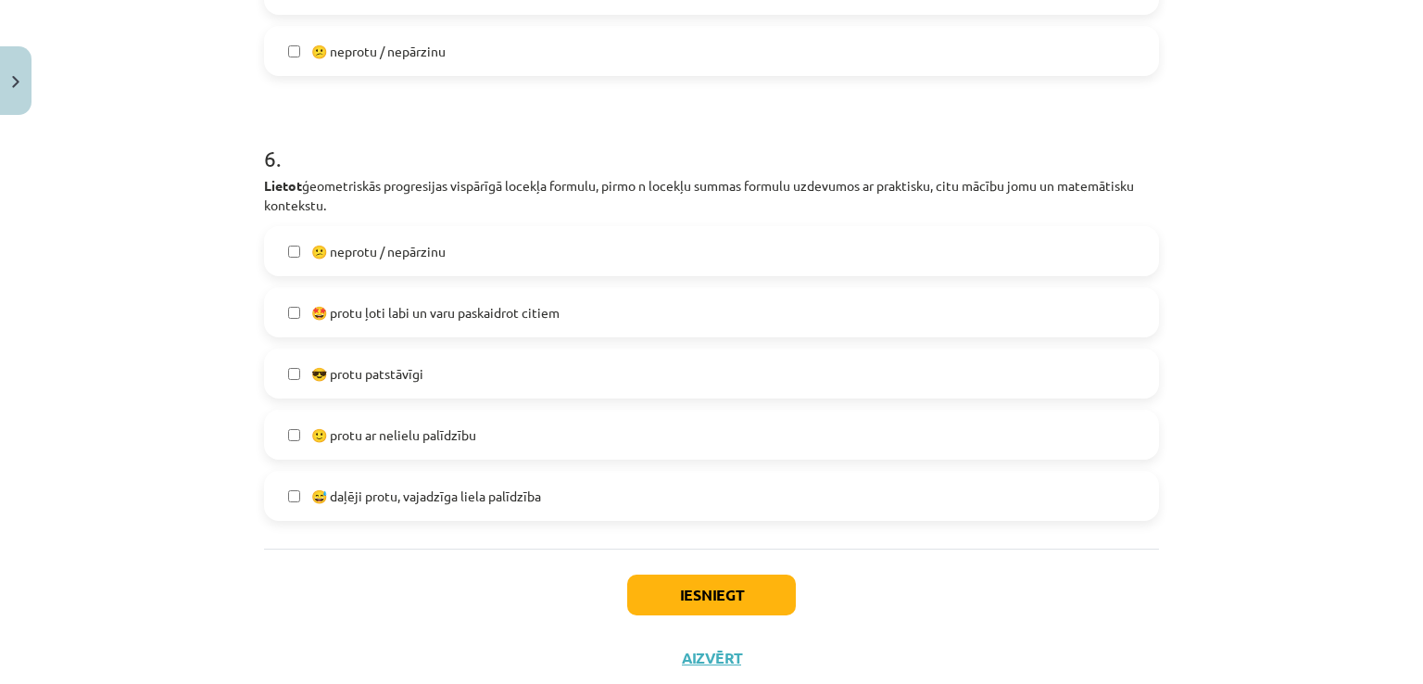
click at [561, 488] on label "😅 daļēji protu, vajadzīga liela palīdzība" at bounding box center [711, 496] width 891 height 46
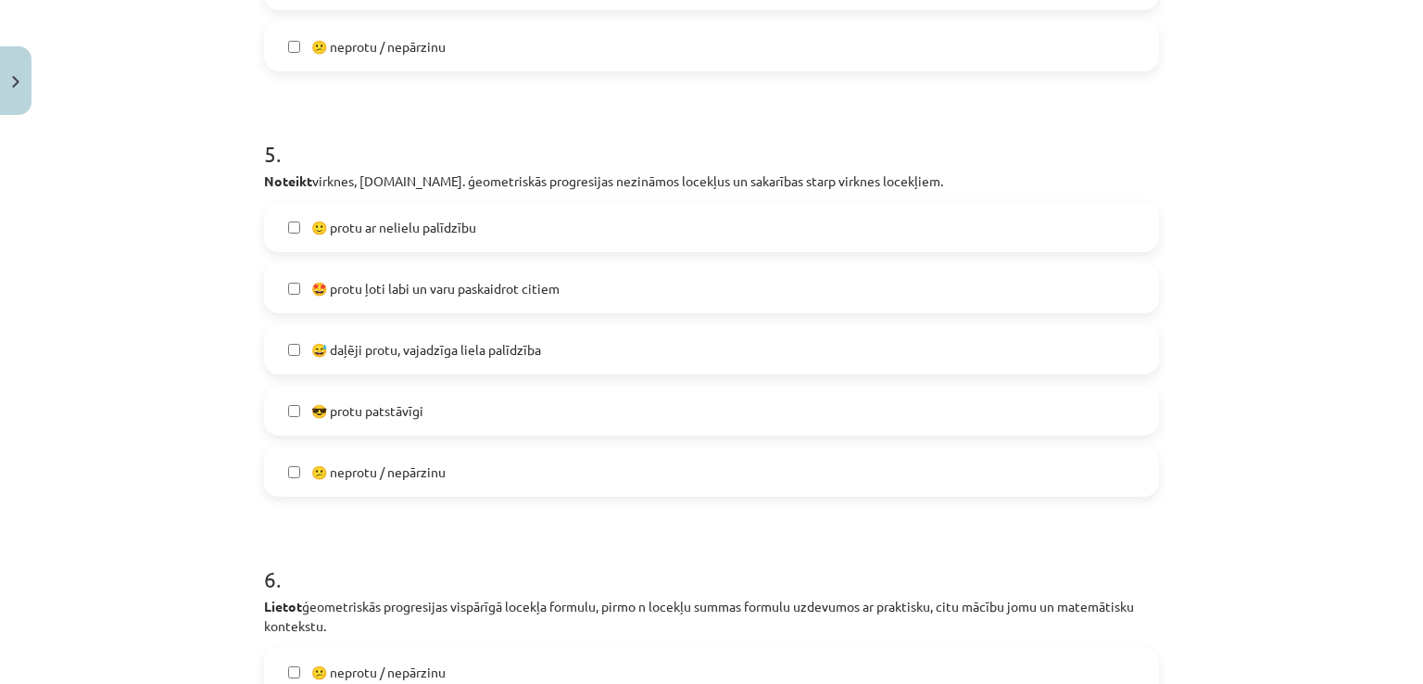
scroll to position [1983, 0]
click at [793, 223] on label "🙂 protu ar nelielu palīdzību" at bounding box center [711, 230] width 891 height 46
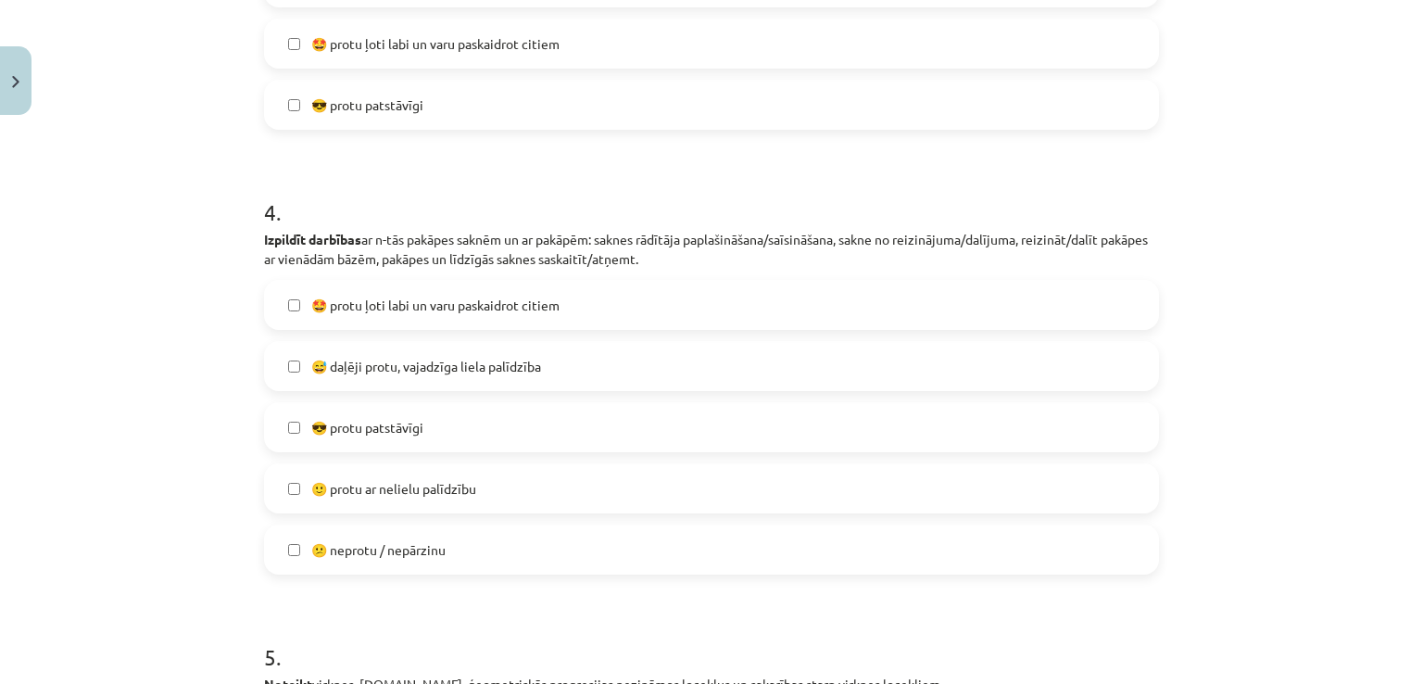
scroll to position [1479, 0]
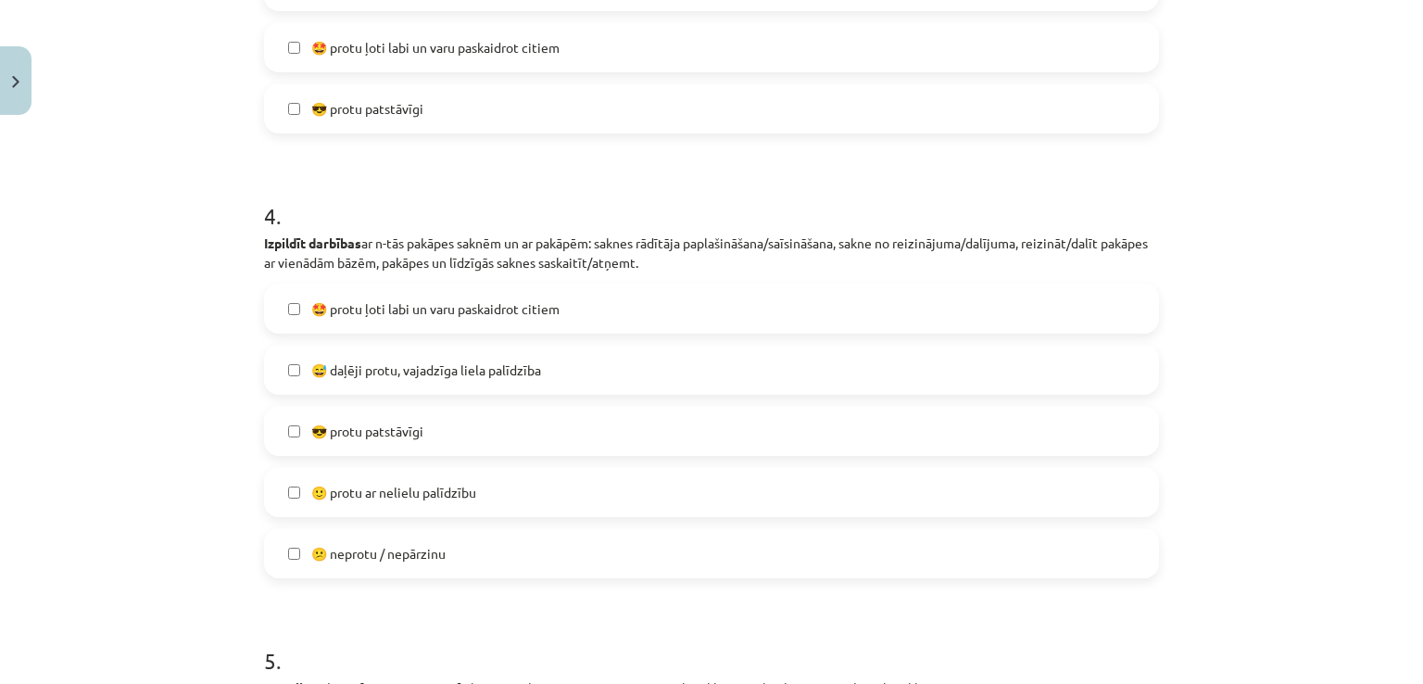
click at [551, 355] on label "😅 daļēji protu, vajadzīga liela palīdzība" at bounding box center [711, 370] width 891 height 46
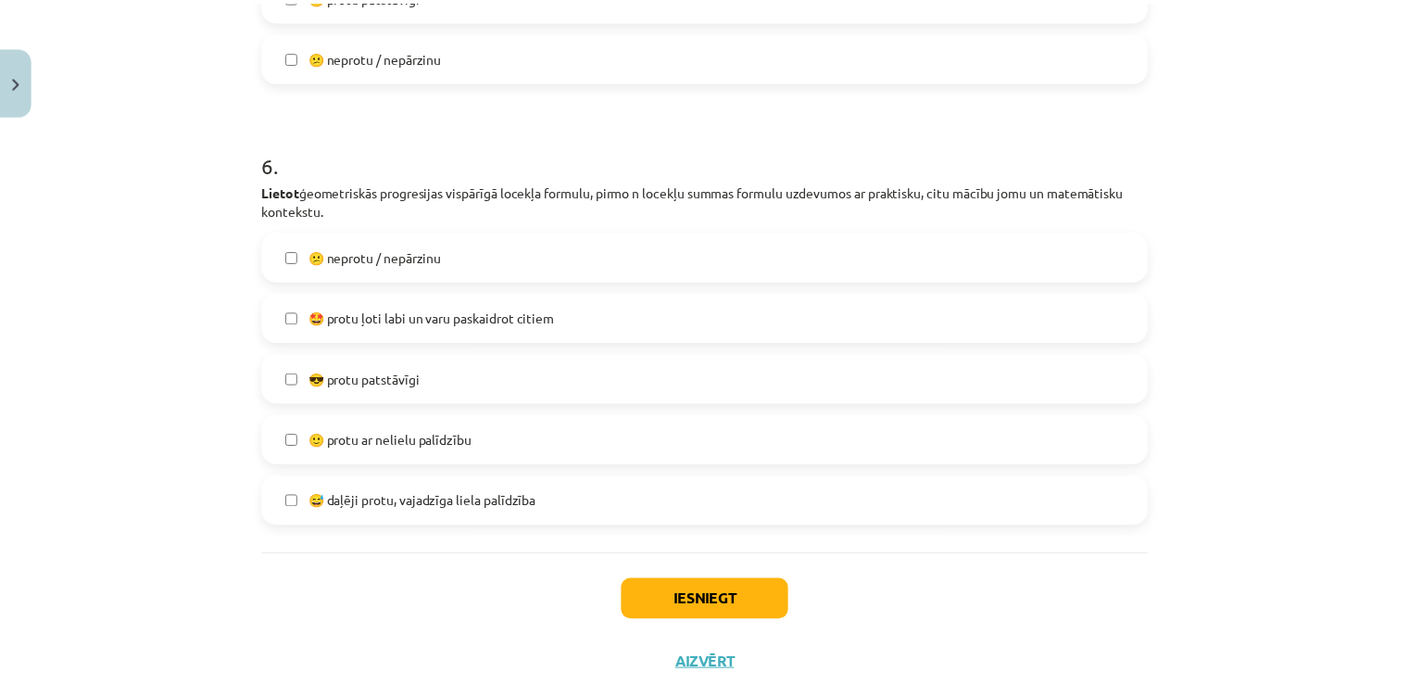
scroll to position [2457, 0]
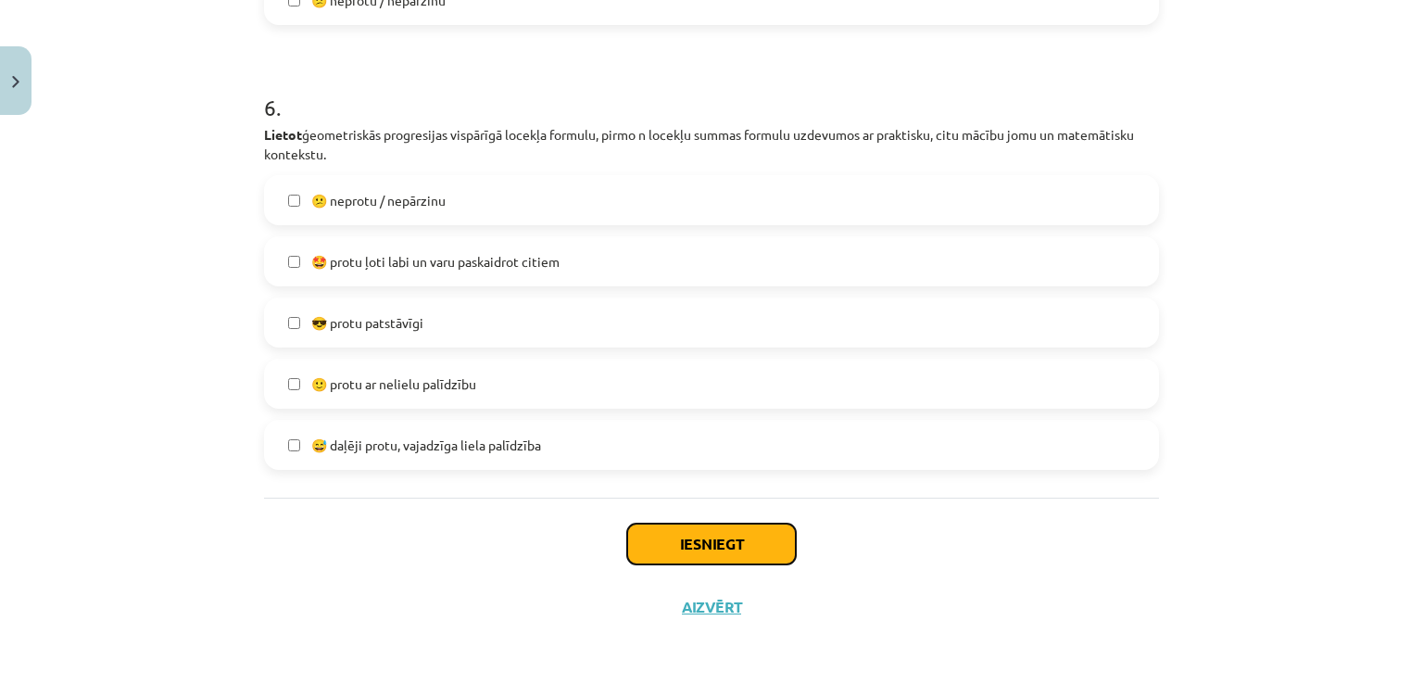
click at [747, 542] on button "Iesniegt" at bounding box center [711, 544] width 169 height 41
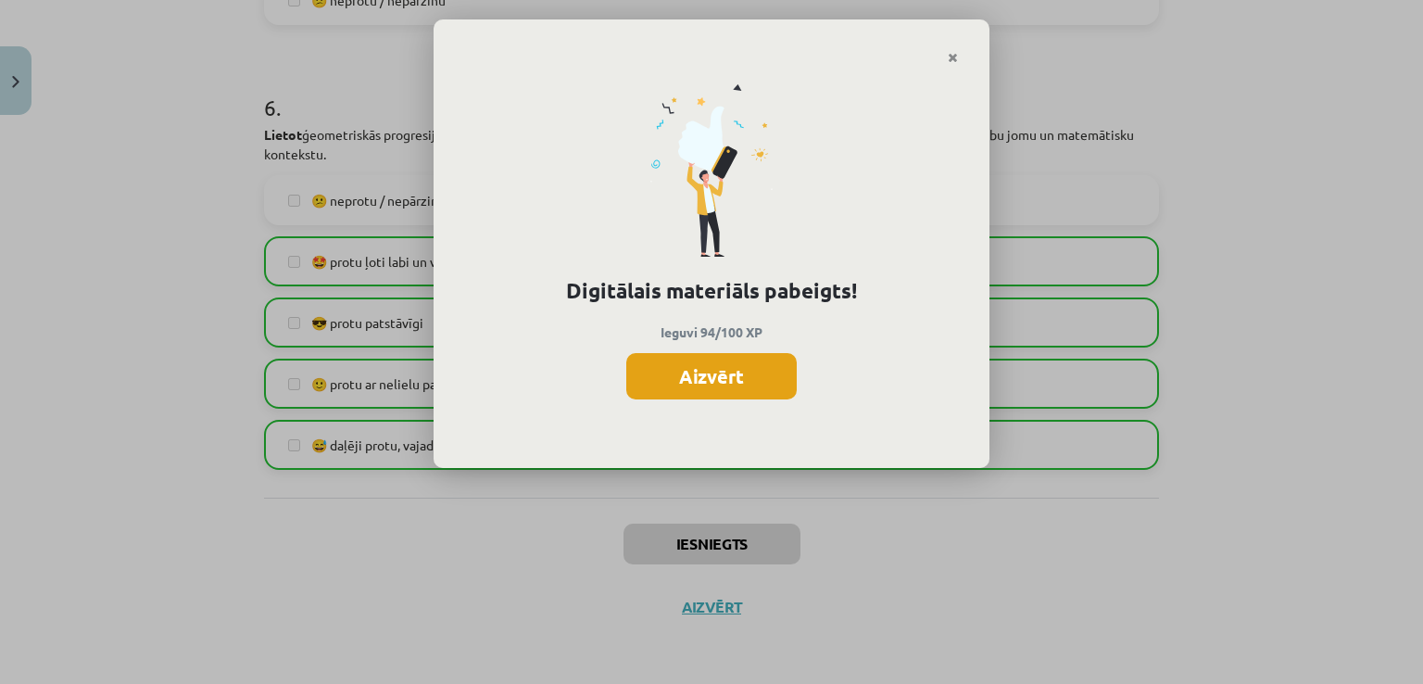
click at [703, 387] on button "Aizvērt" at bounding box center [711, 376] width 171 height 46
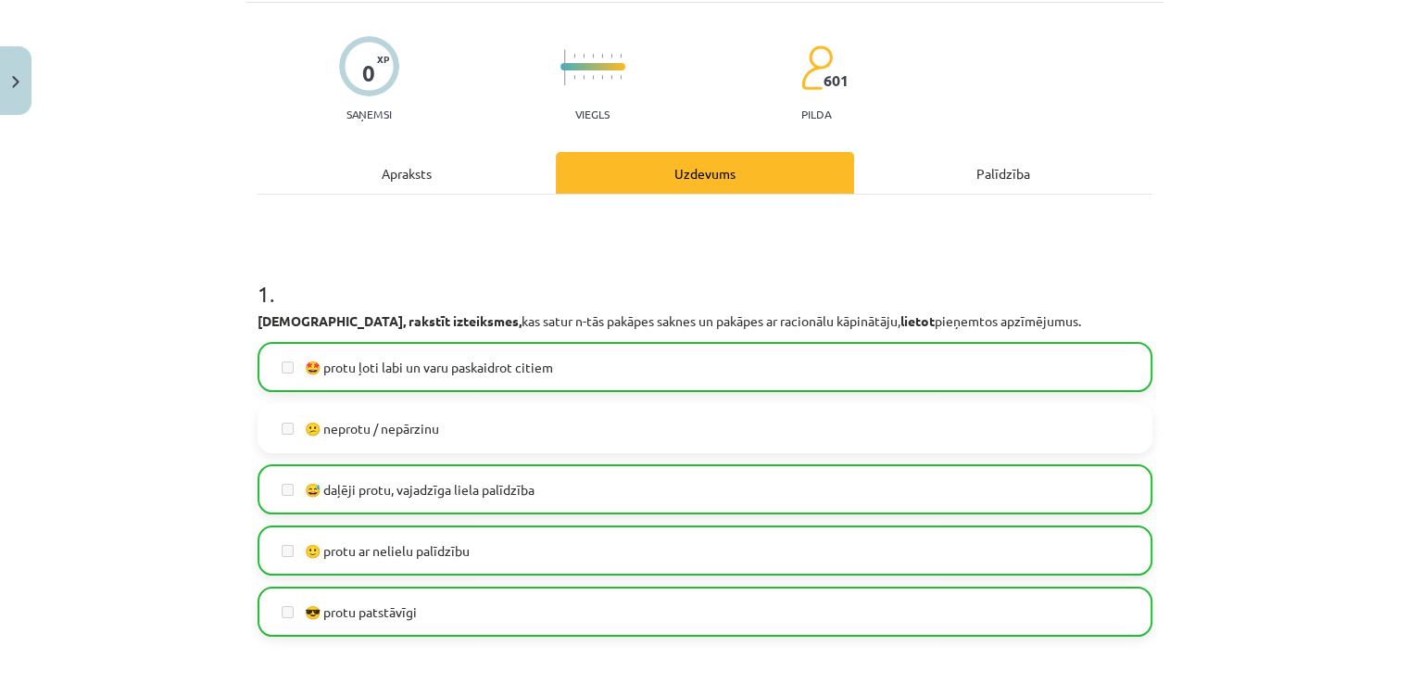
scroll to position [0, 0]
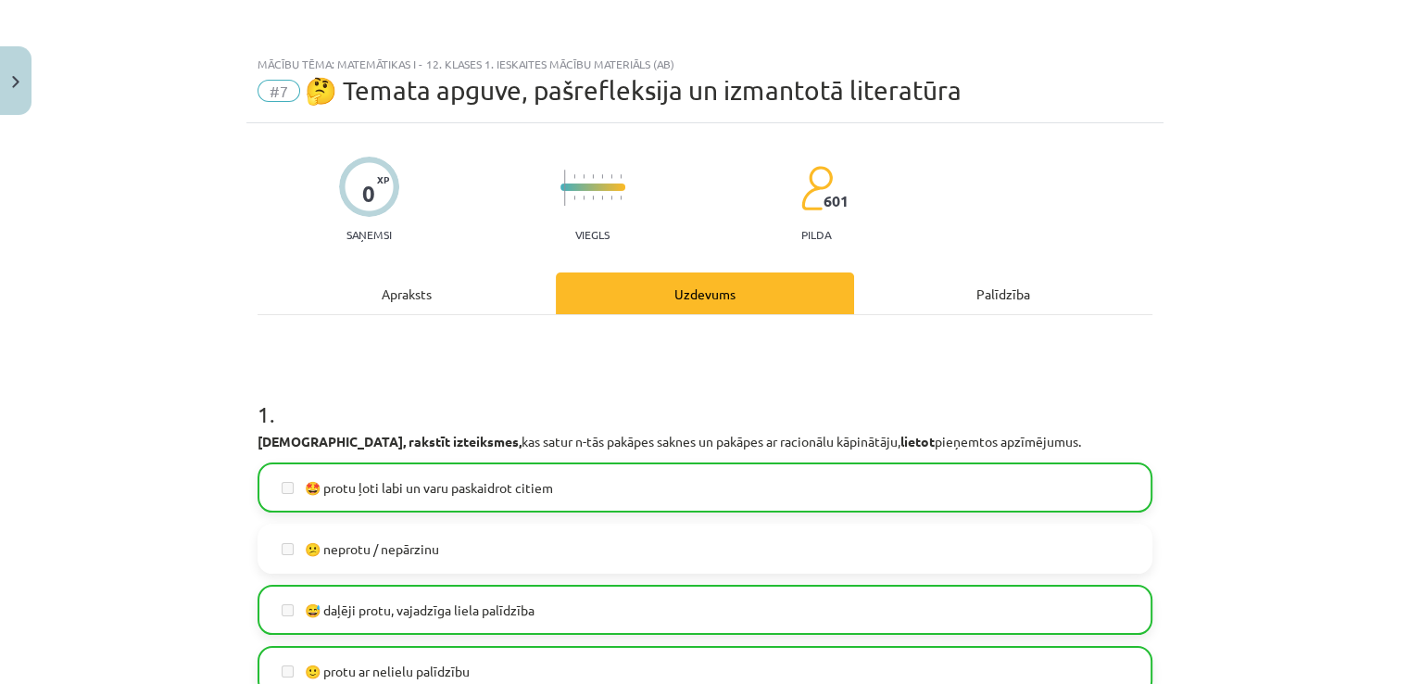
click at [941, 295] on div "Palīdzība" at bounding box center [1003, 293] width 298 height 42
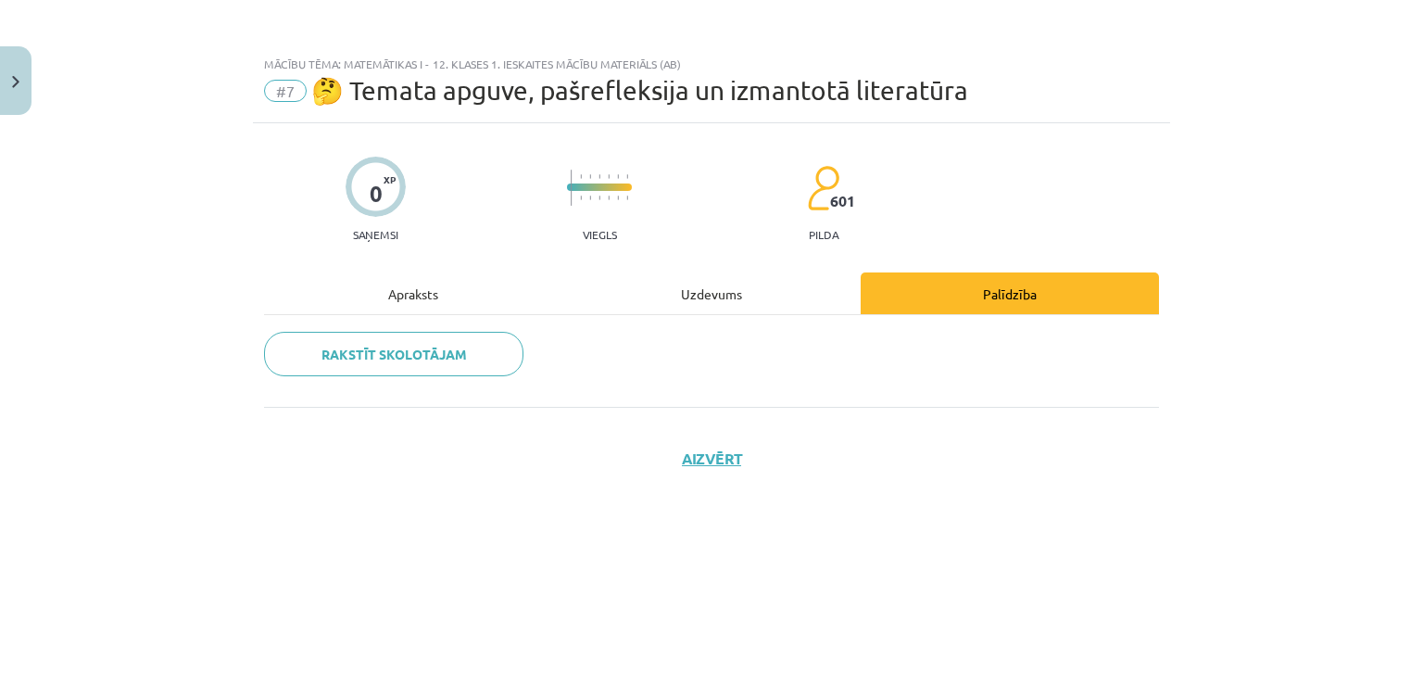
click at [441, 269] on div "0 XP Saņemsi Viegls 601 pilda Apraksts Uzdevums Palīdzība Rakstīt skolotājam Ai…" at bounding box center [711, 380] width 917 height 514
click at [422, 293] on div "Apraksts" at bounding box center [413, 293] width 298 height 42
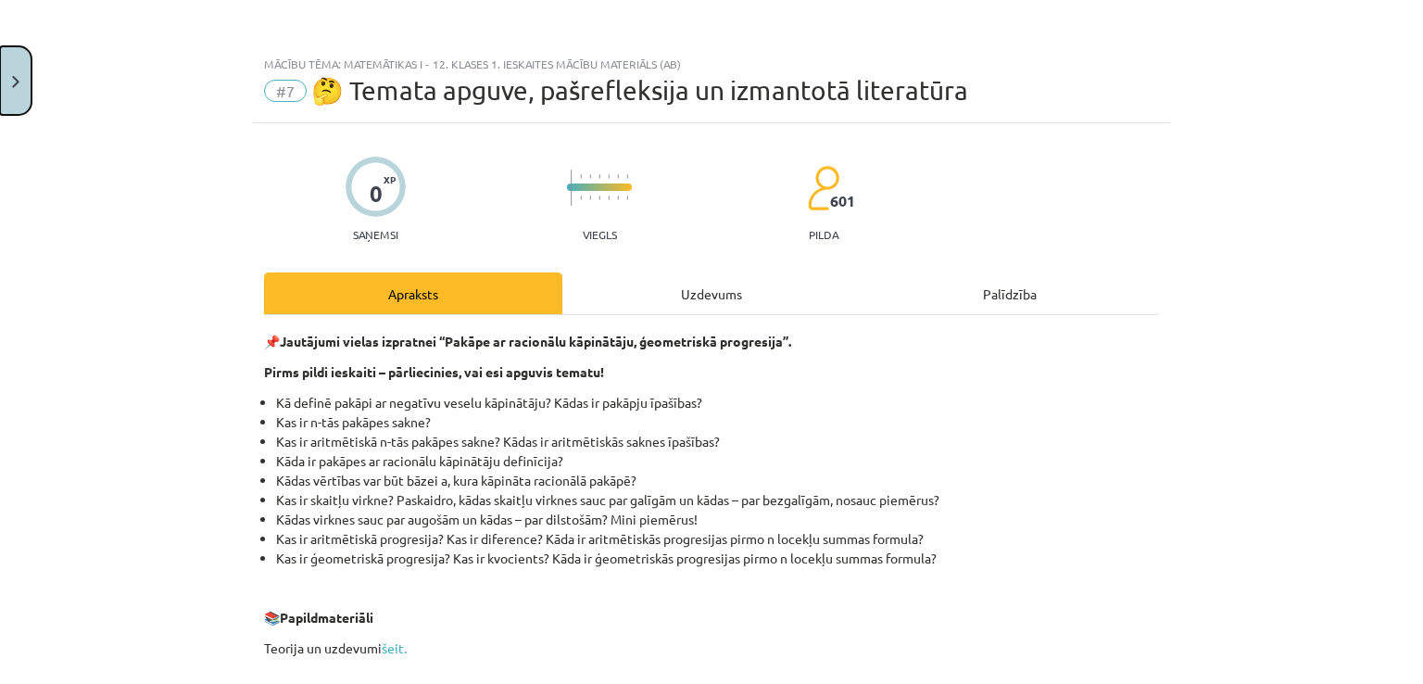
click at [9, 80] on button "Close" at bounding box center [16, 80] width 32 height 69
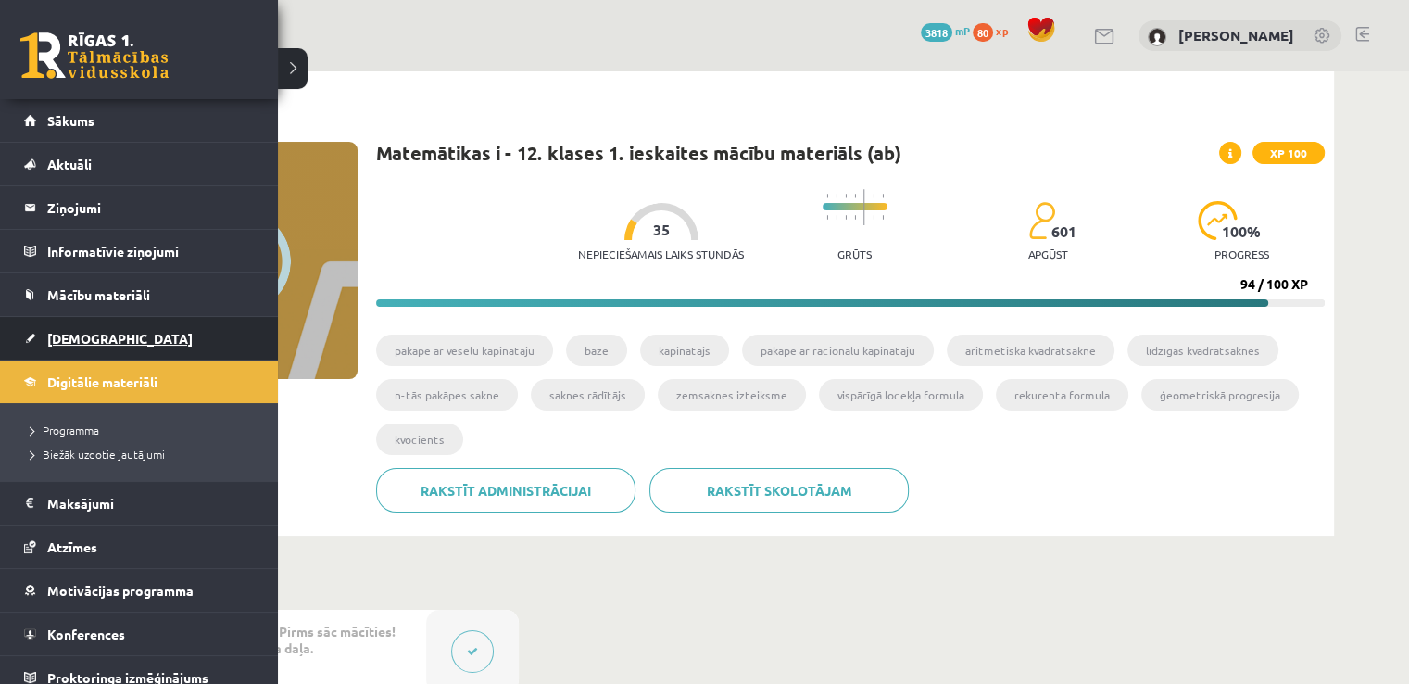
click at [72, 327] on link "[DEMOGRAPHIC_DATA]" at bounding box center [139, 338] width 231 height 43
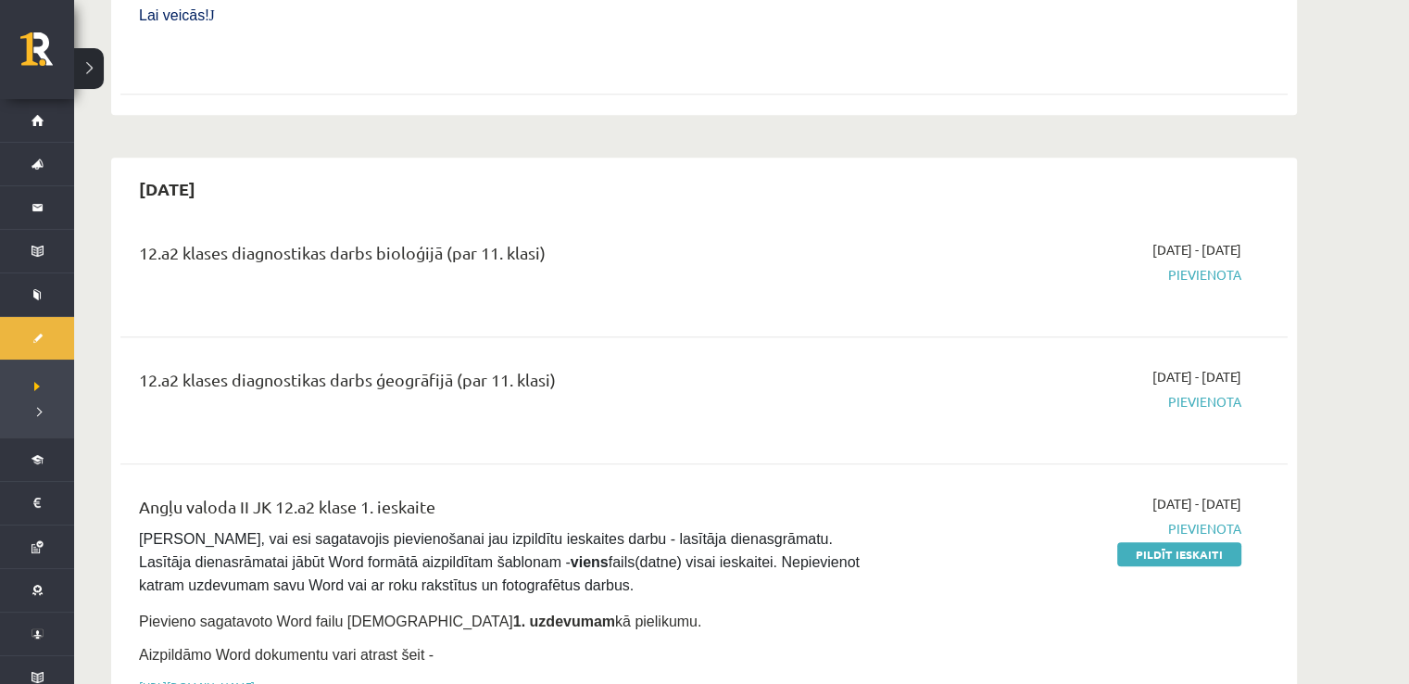
scroll to position [952, 0]
